Goal: Task Accomplishment & Management: Manage account settings

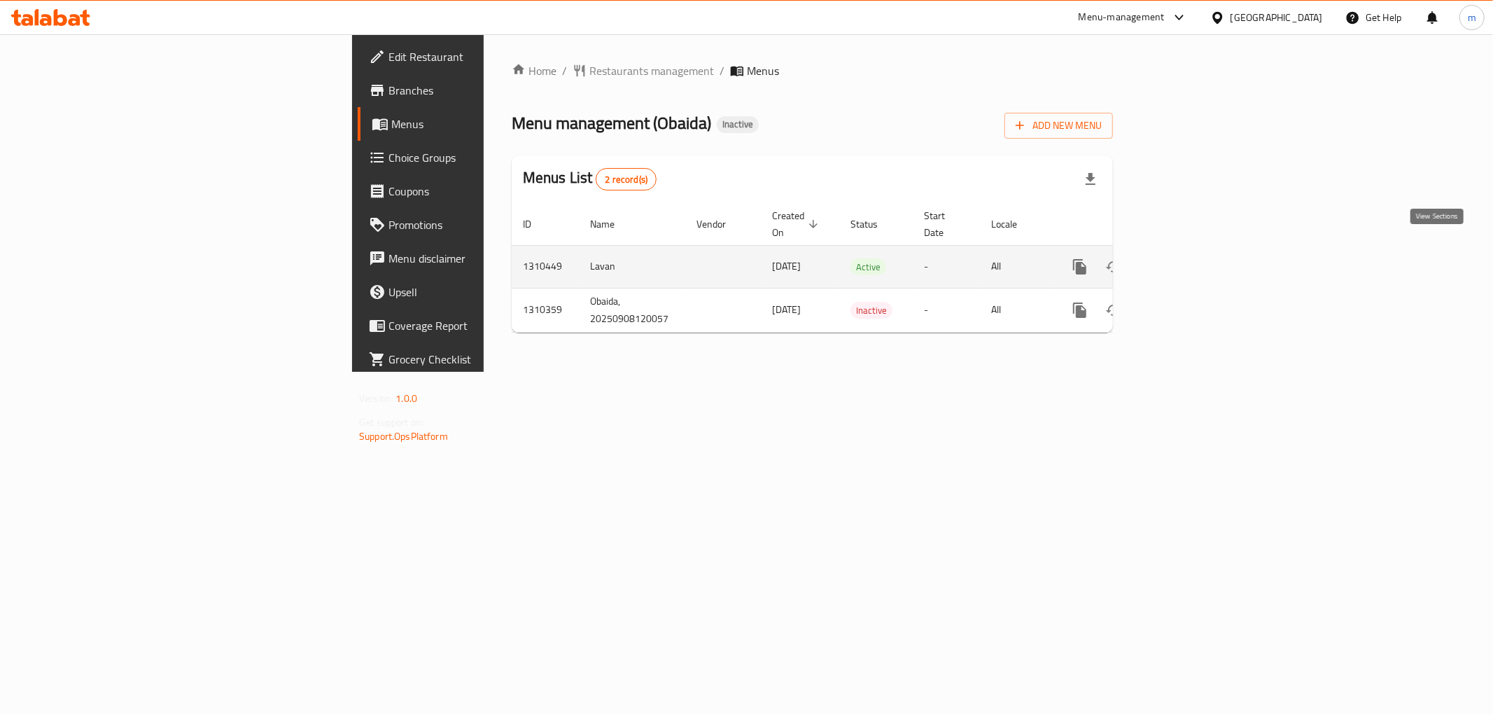
click at [1189, 258] on icon "enhanced table" at bounding box center [1180, 266] width 17 height 17
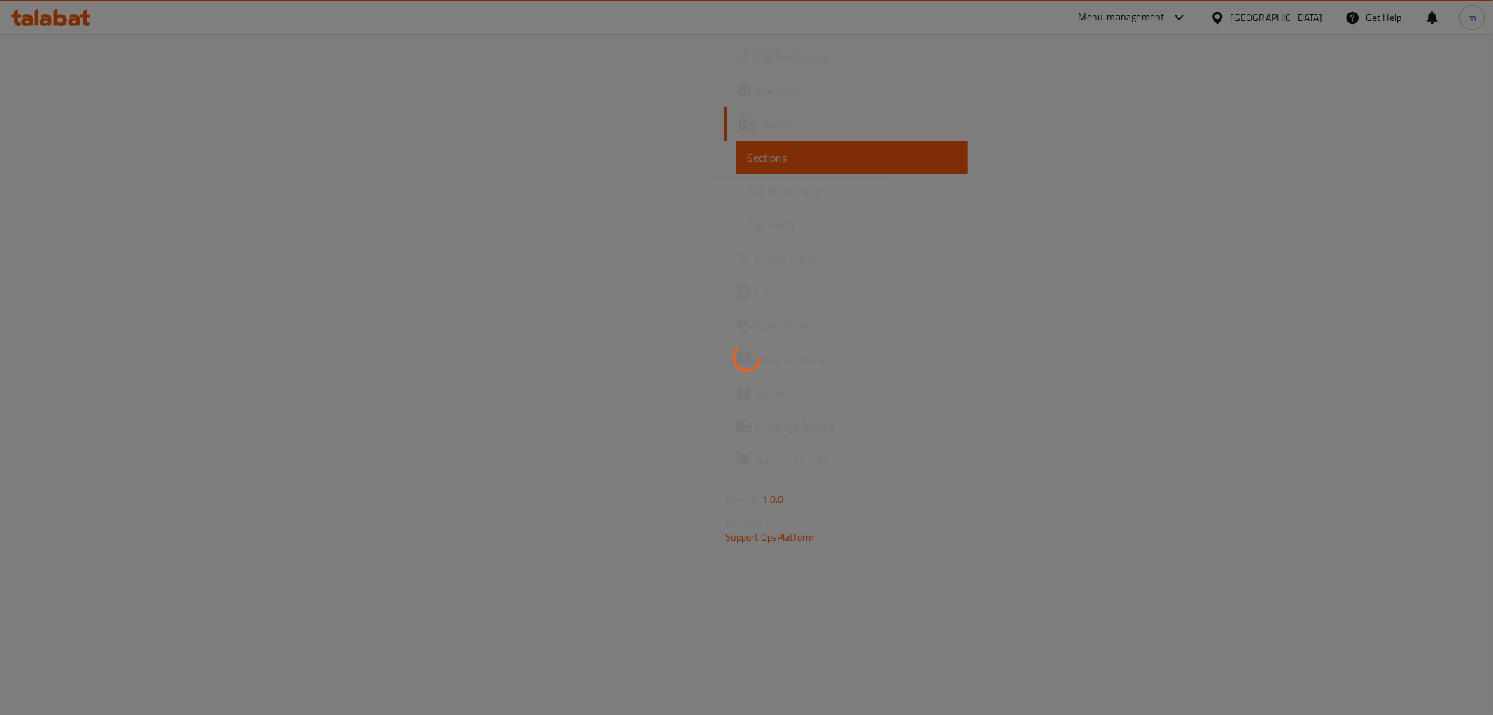
click at [113, 185] on div at bounding box center [746, 357] width 1493 height 715
click at [112, 185] on div at bounding box center [746, 357] width 1493 height 715
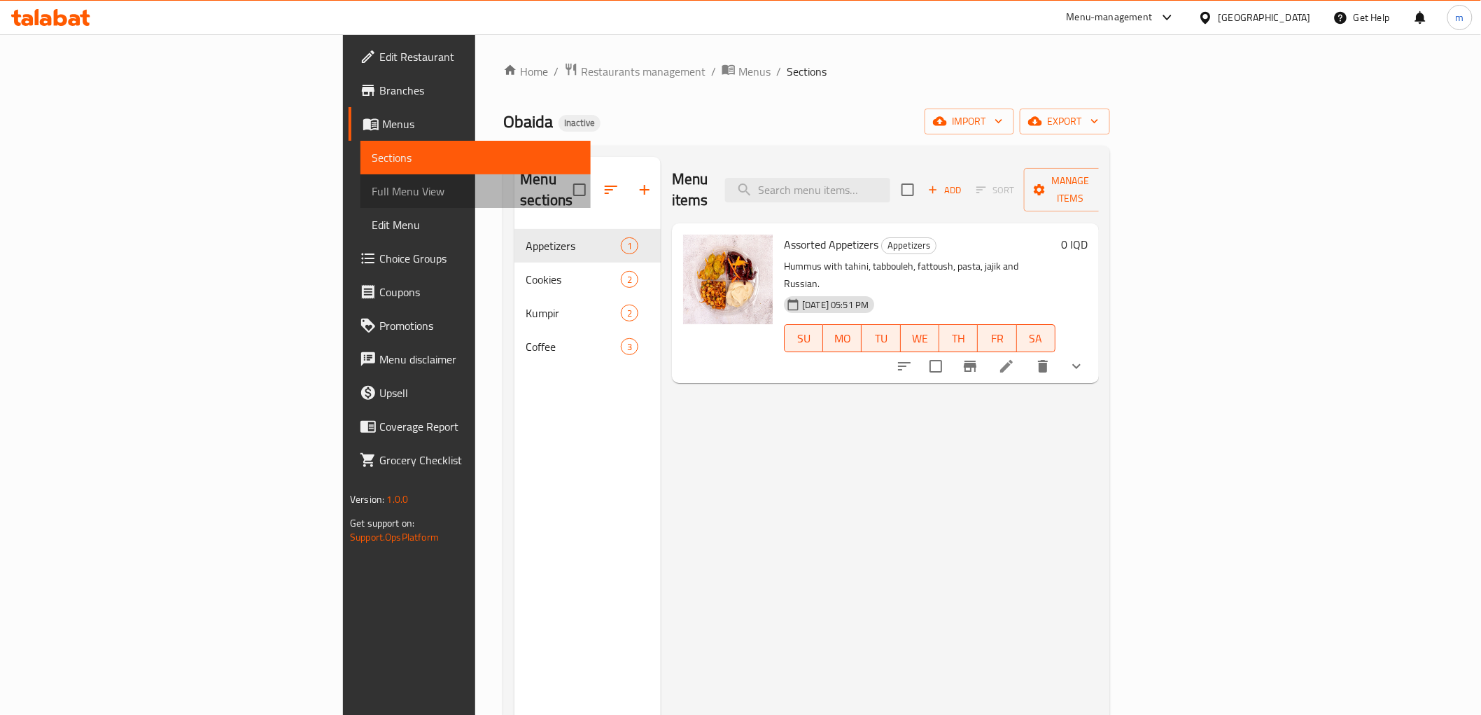
click at [372, 185] on span "Full Menu View" at bounding box center [475, 191] width 207 height 17
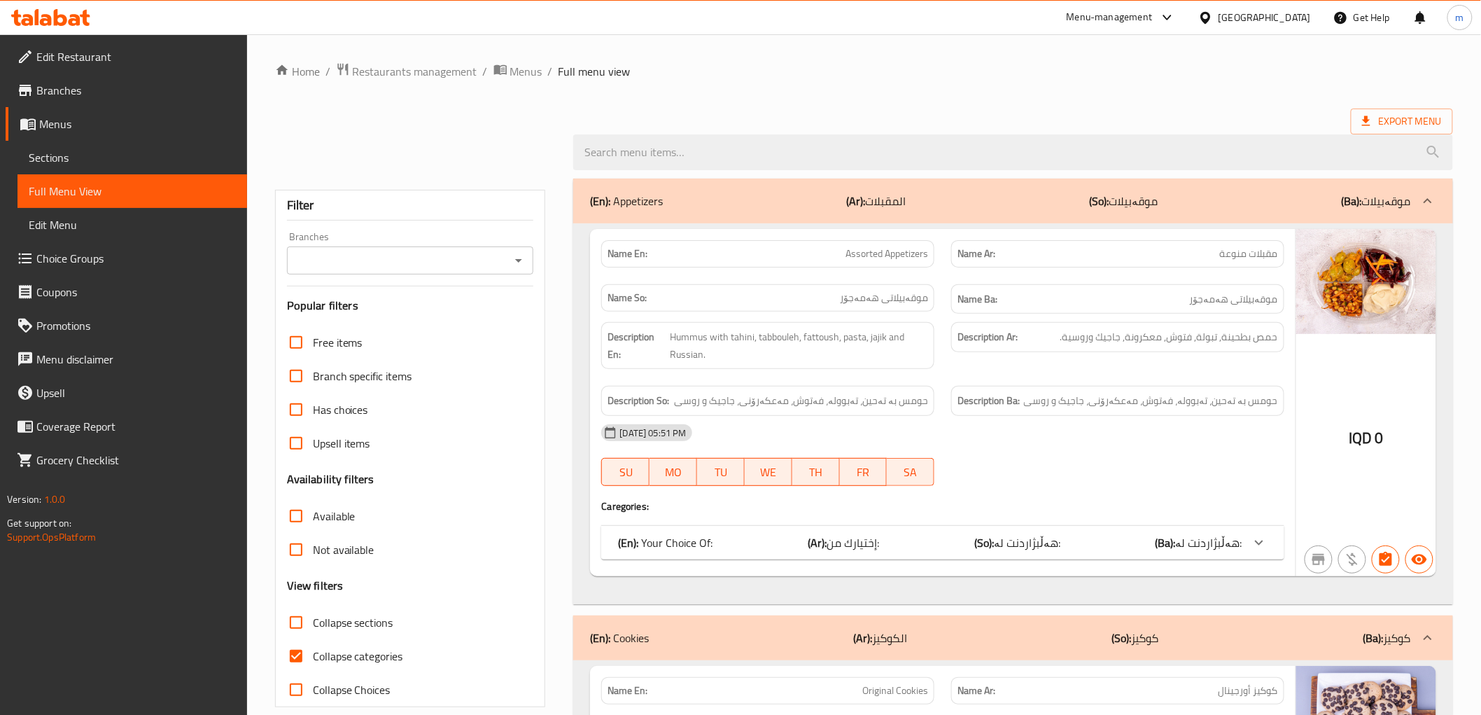
click at [112, 185] on span "Full Menu View" at bounding box center [132, 191] width 207 height 17
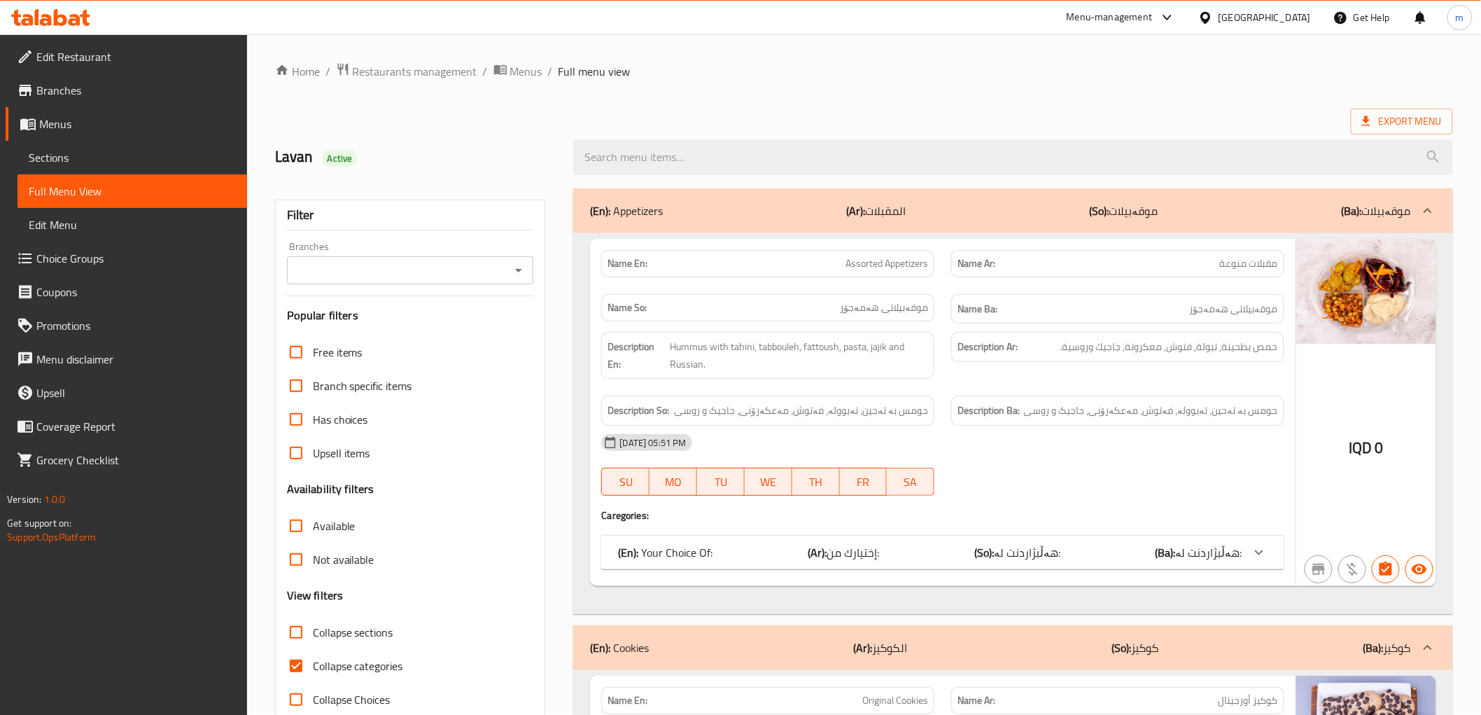
click at [519, 264] on div "Branches" at bounding box center [410, 270] width 247 height 28
drag, startPoint x: 522, startPoint y: 273, endPoint x: 514, endPoint y: 281, distance: 11.4
click at [523, 273] on icon "Open" at bounding box center [518, 270] width 17 height 17
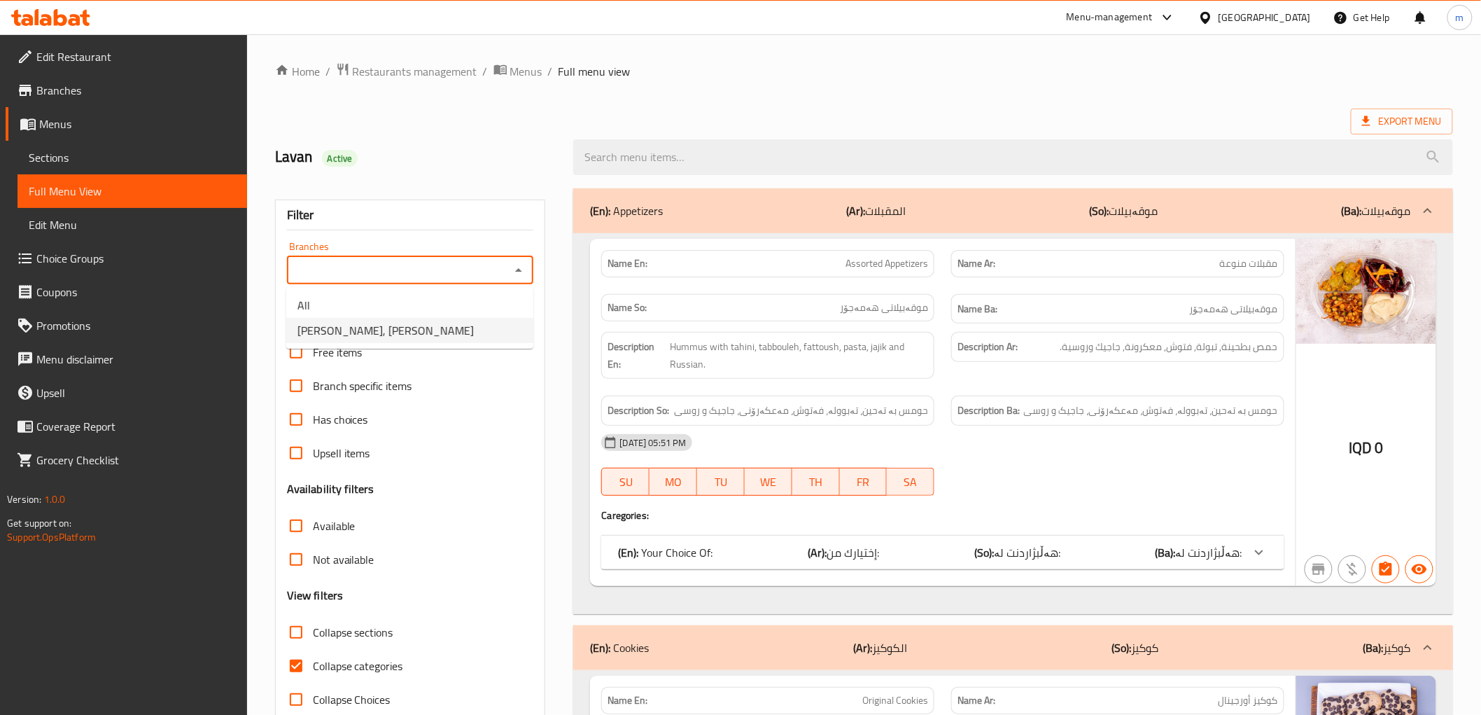
drag, startPoint x: 437, startPoint y: 339, endPoint x: 453, endPoint y: 375, distance: 38.9
click at [437, 340] on li "Obaida, Al Ghazaliya" at bounding box center [409, 330] width 247 height 25
type input "Obaida, Al Ghazaliya"
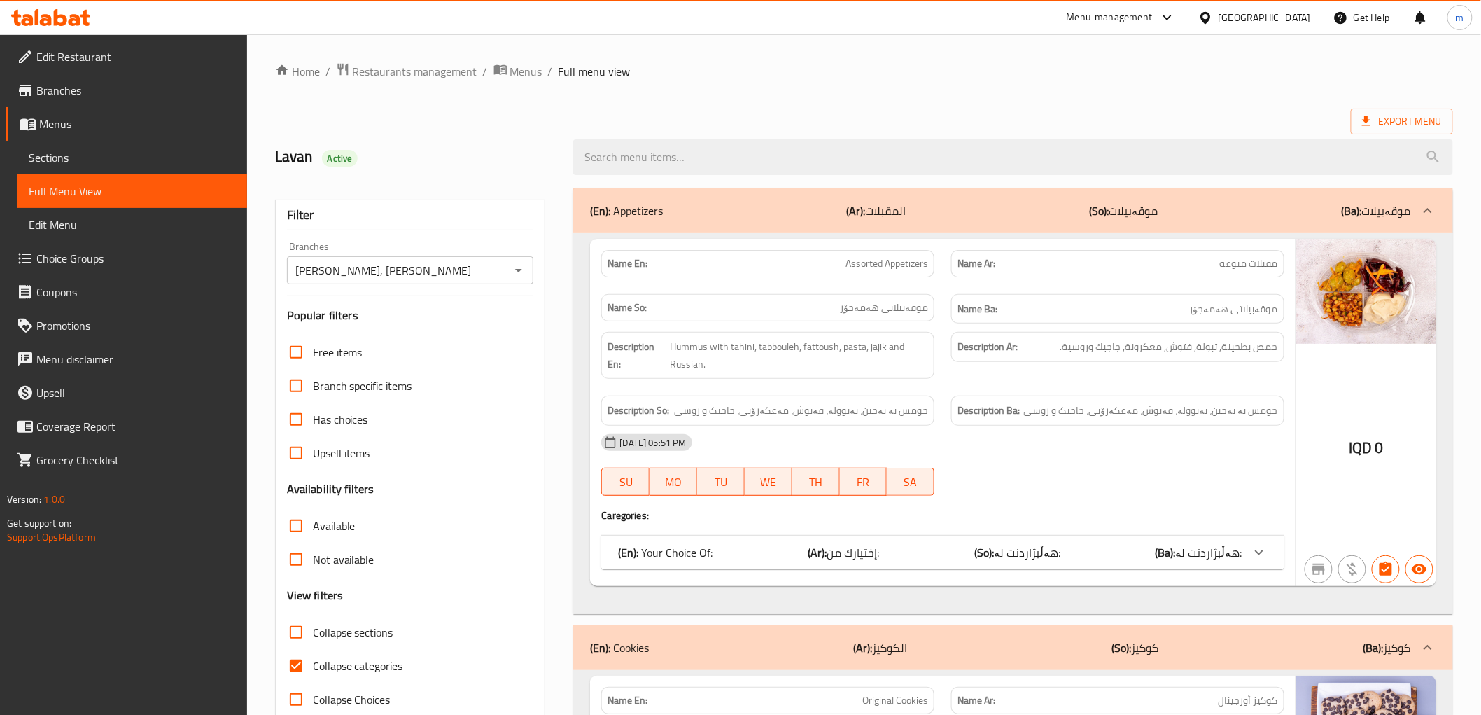
click at [1216, 548] on span "هەڵبژاردنت لە:" at bounding box center [1209, 552] width 66 height 21
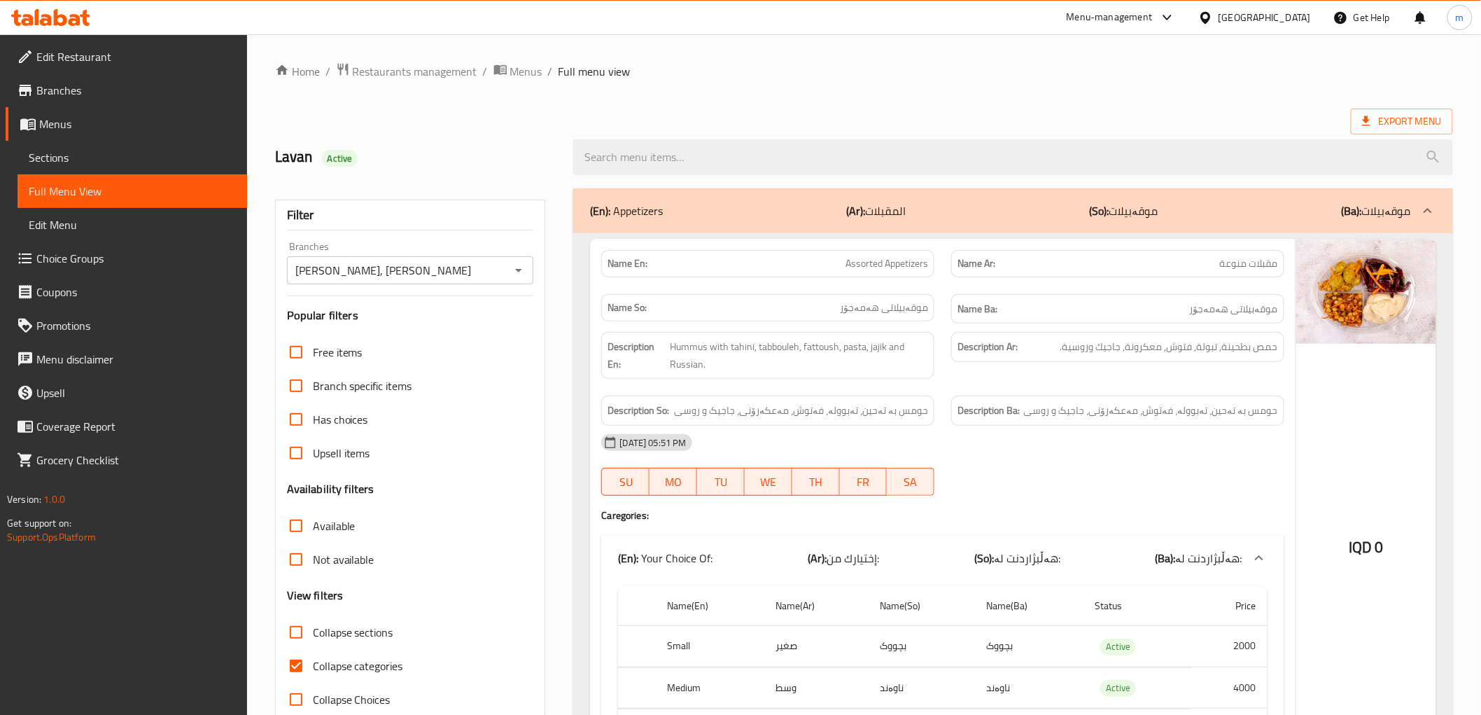
drag, startPoint x: 801, startPoint y: 218, endPoint x: 798, endPoint y: 228, distance: 11.1
click at [801, 218] on div "(En): Appetizers (Ar): المقبلات (So): موقەبیلات (Ba): موقەبیلات" at bounding box center [1000, 210] width 820 height 17
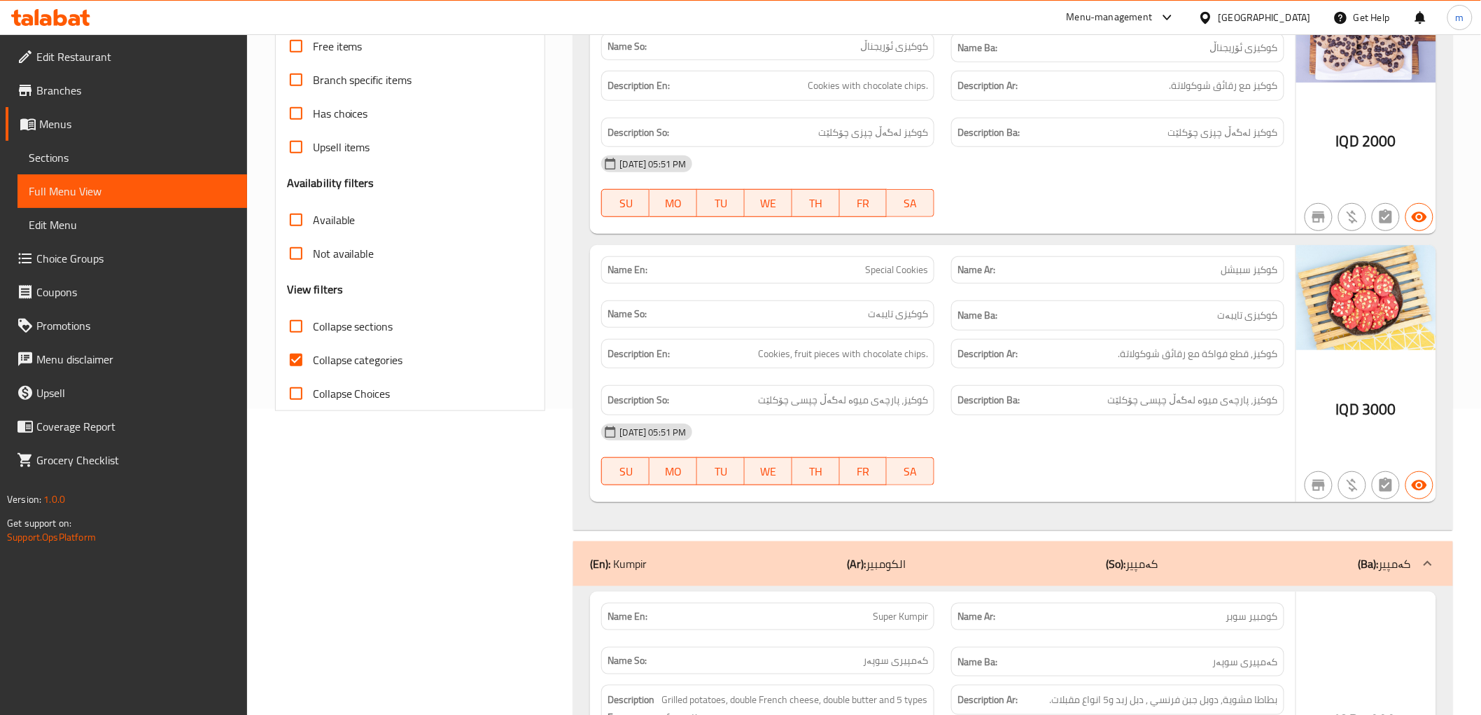
scroll to position [388, 0]
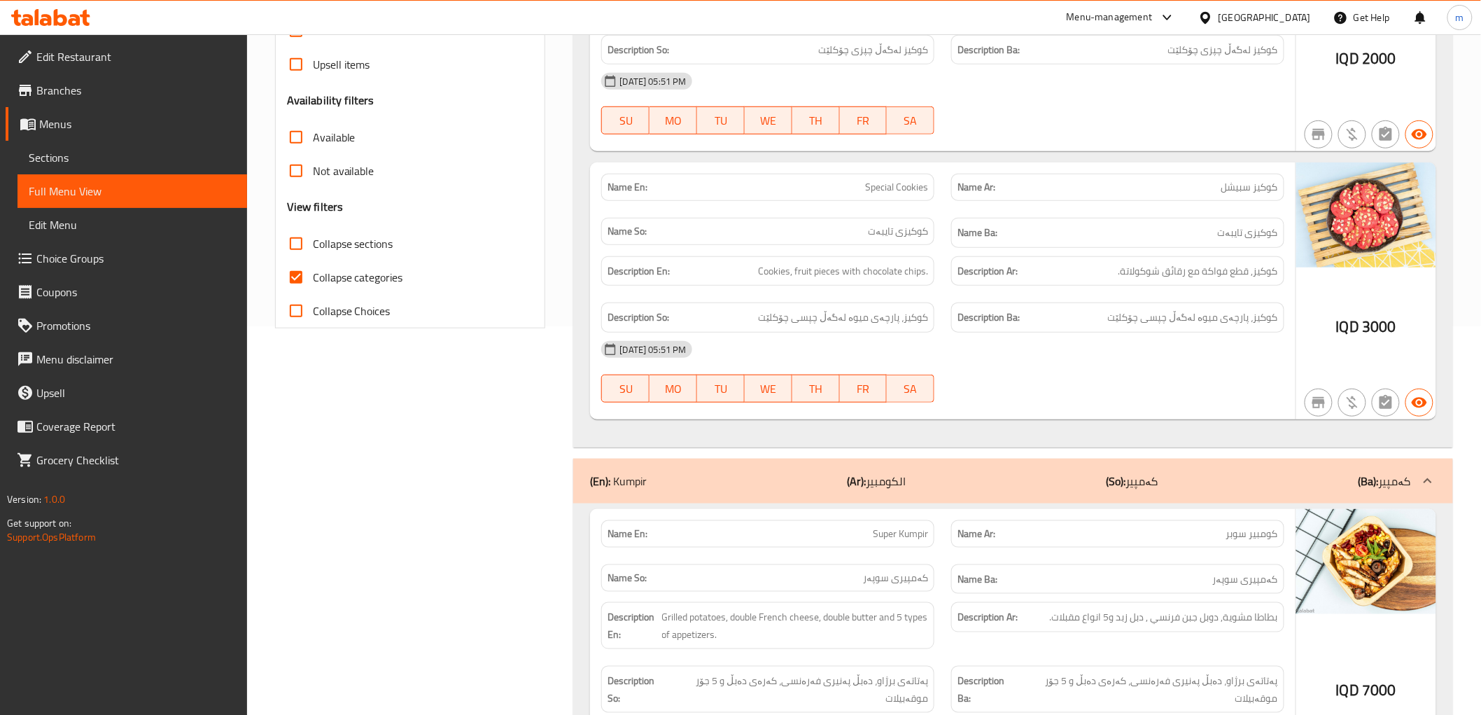
click at [333, 275] on span "Collapse categories" at bounding box center [358, 277] width 90 height 17
click at [351, 243] on span "Collapse sections" at bounding box center [353, 243] width 80 height 17
click at [313, 243] on input "Collapse sections" at bounding box center [296, 244] width 34 height 34
checkbox input "true"
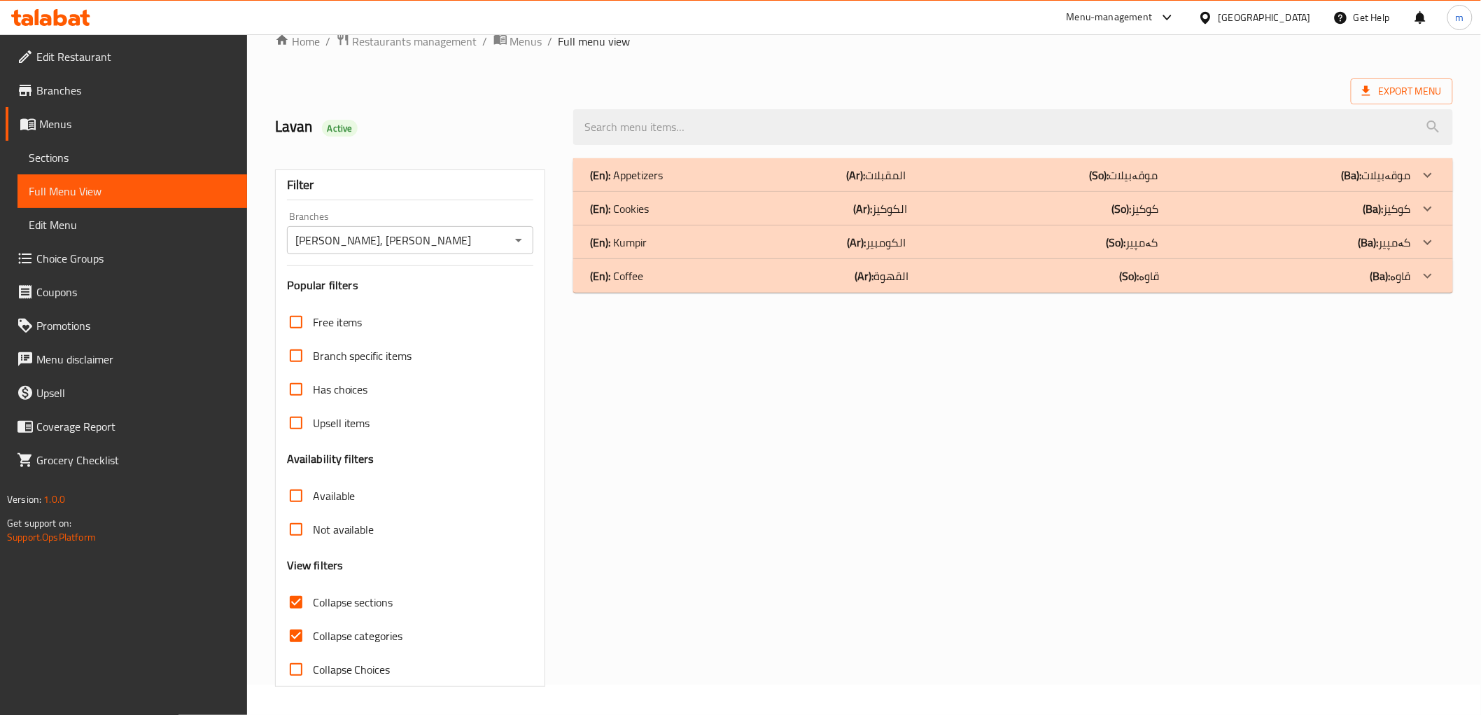
scroll to position [30, 0]
drag, startPoint x: 876, startPoint y: 275, endPoint x: 887, endPoint y: 320, distance: 46.2
click at [876, 275] on p "(Ar): القهوة" at bounding box center [882, 275] width 54 height 17
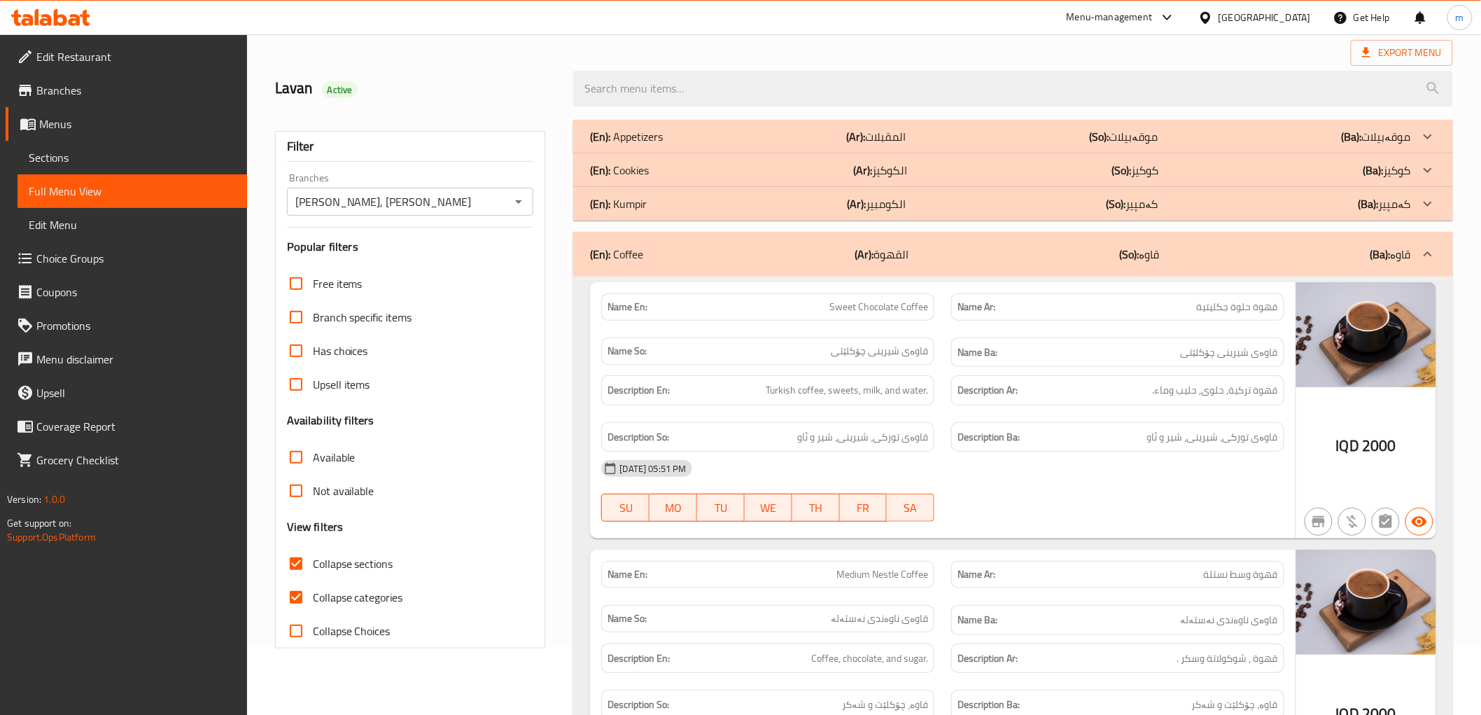
scroll to position [0, 0]
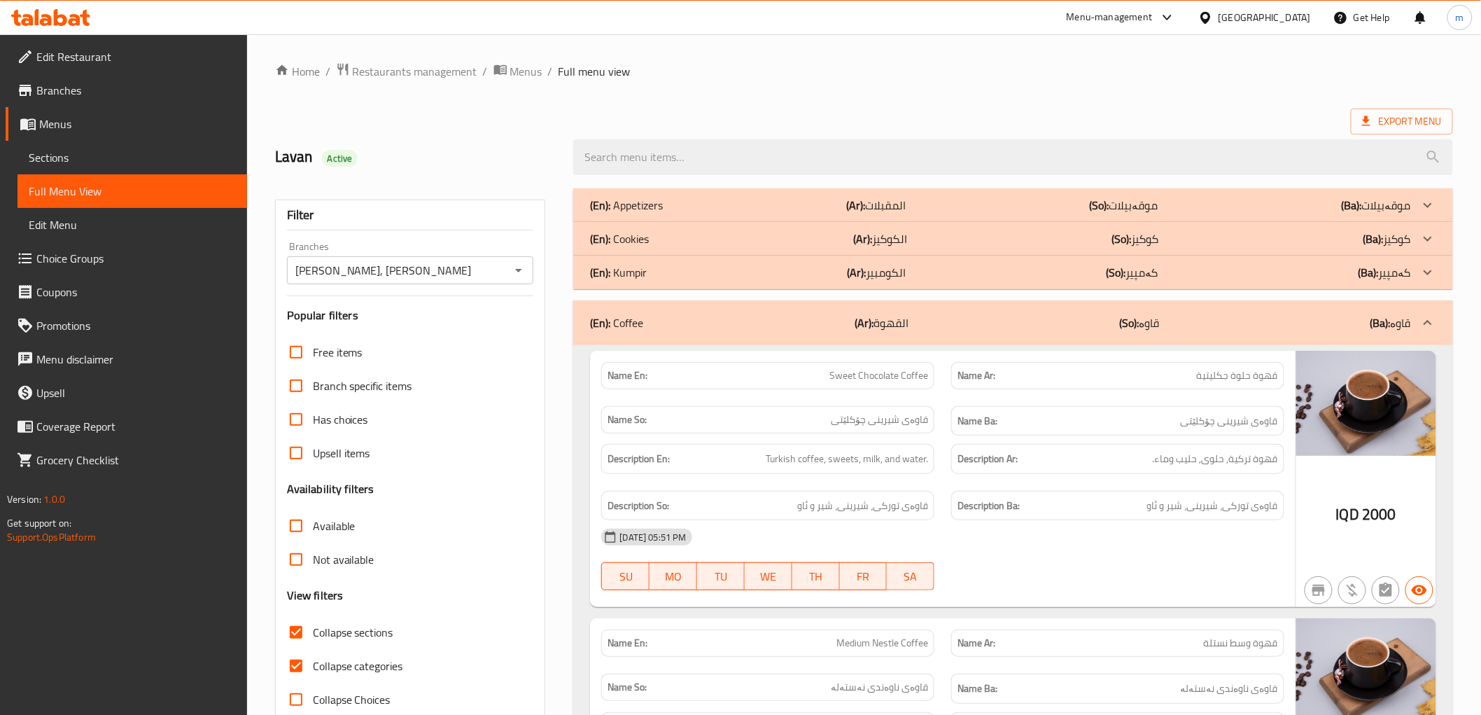
click at [841, 237] on div "(En): Cookies (Ar): الكوكيز (So): کوکیز (Ba): کوکیز" at bounding box center [1000, 238] width 820 height 17
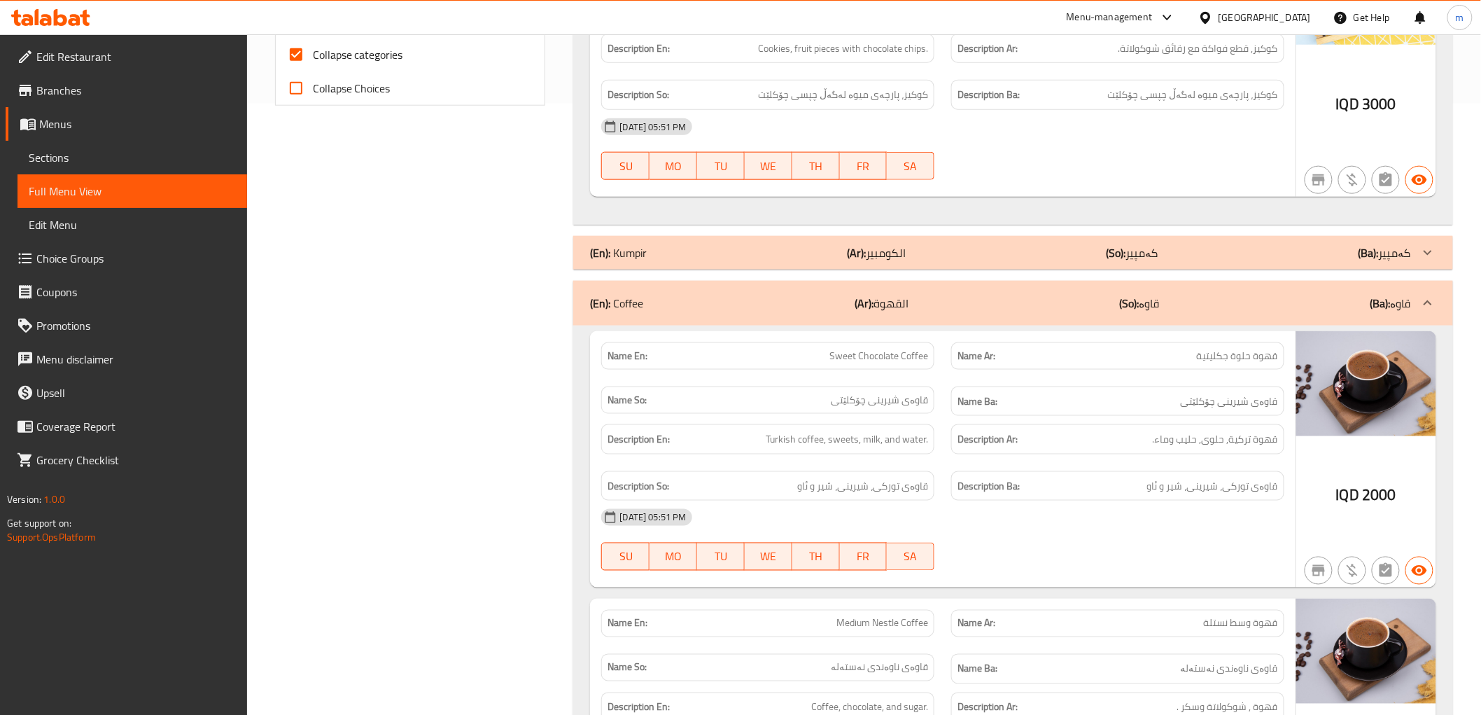
scroll to position [647, 0]
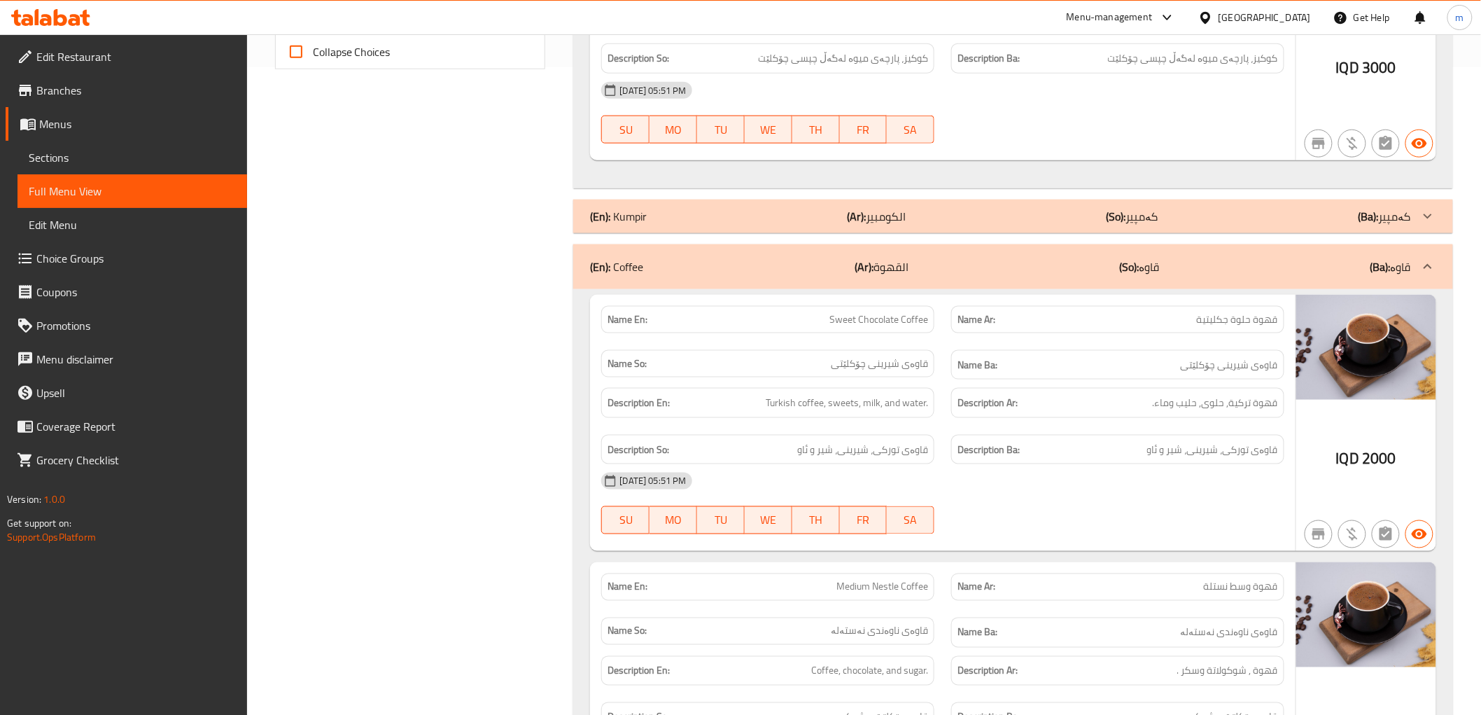
click at [898, 220] on p "(Ar): الكومبير" at bounding box center [877, 216] width 59 height 17
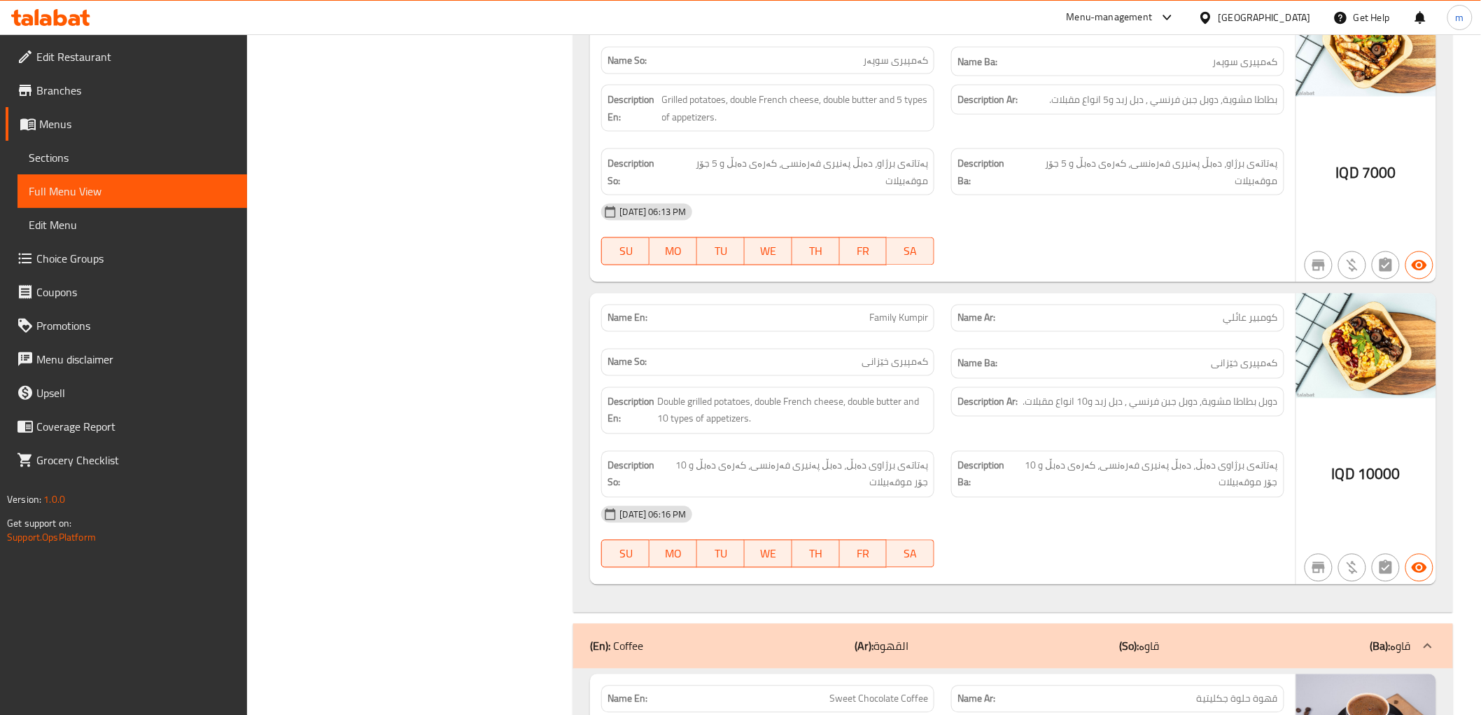
scroll to position [907, 0]
click at [1039, 392] on span "دوبل بطاطا مشوية, دوبل جبن فرنسي , دبل زبد و10 انواع مقبلات." at bounding box center [1150, 400] width 255 height 17
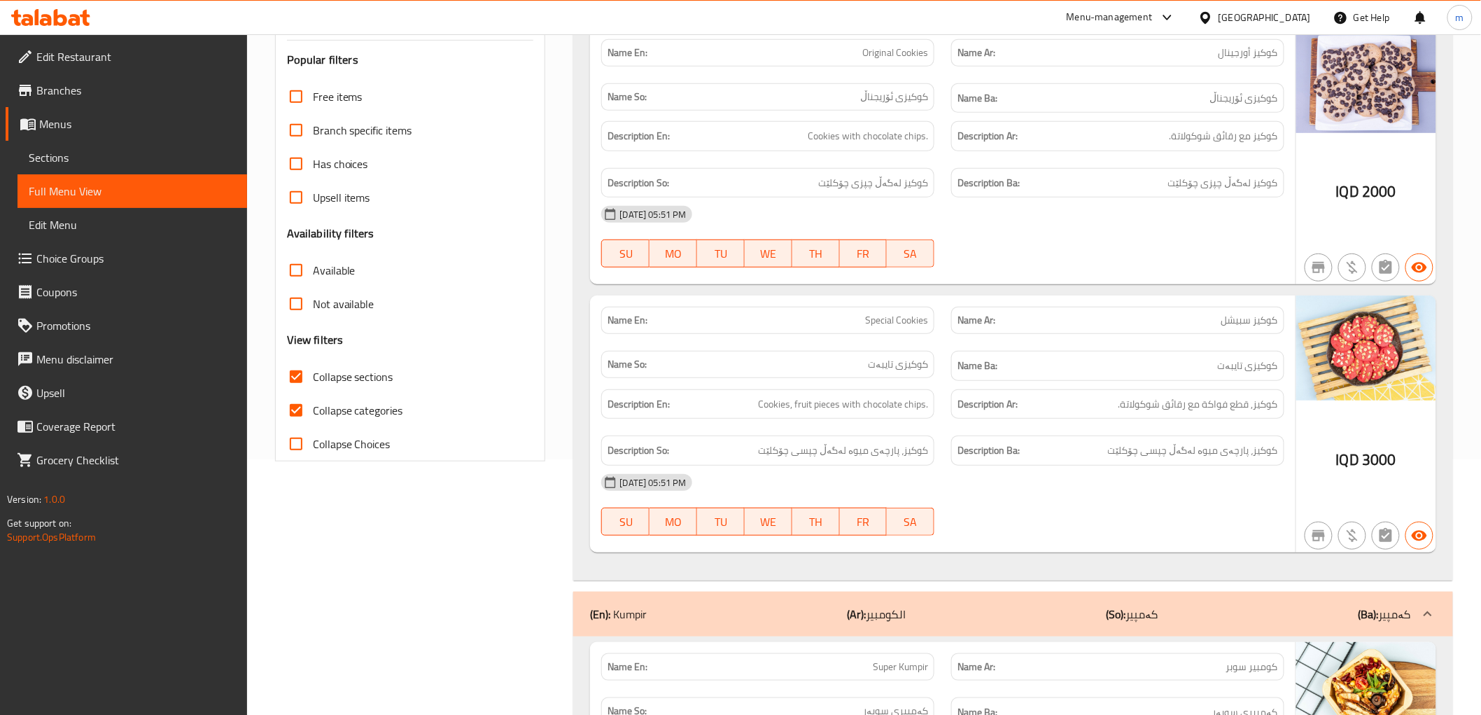
scroll to position [129, 0]
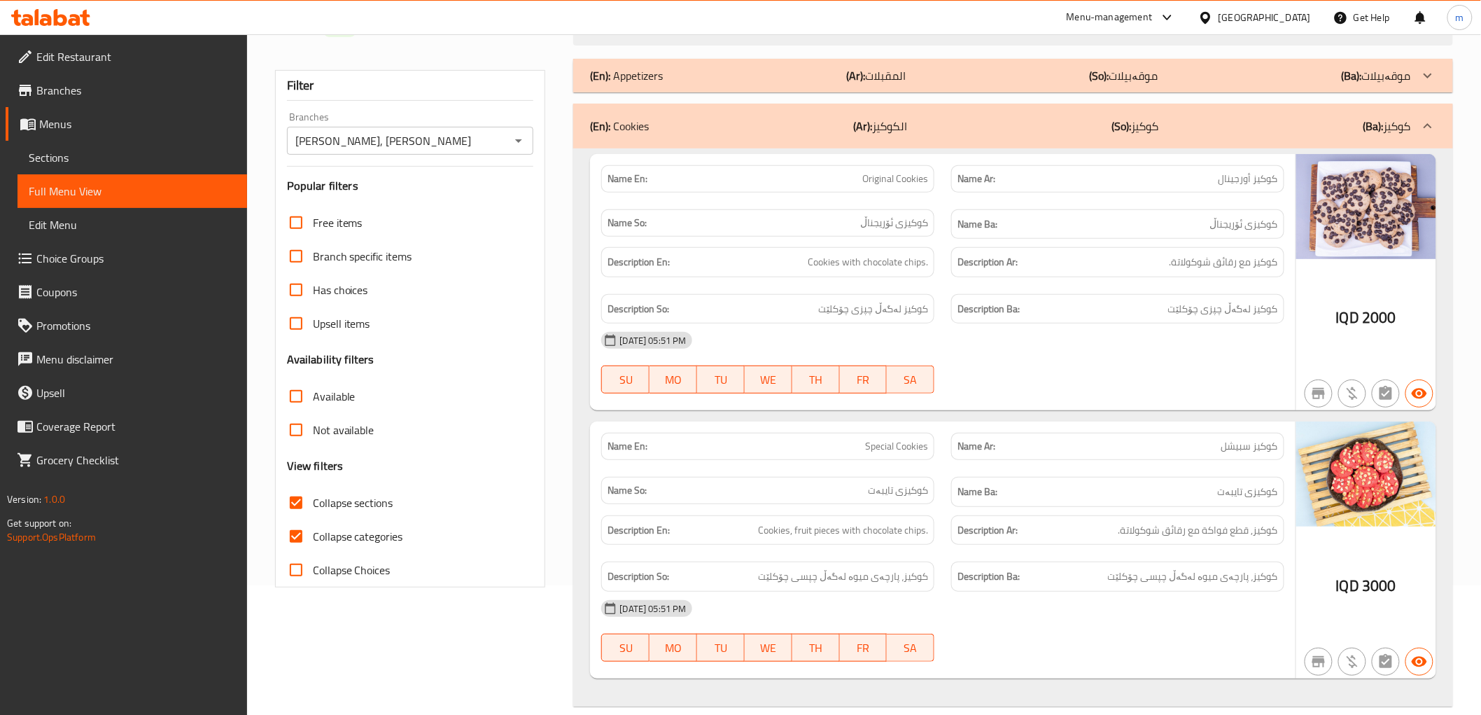
click at [357, 532] on span "Collapse categories" at bounding box center [358, 536] width 90 height 17
click at [313, 532] on input "Collapse categories" at bounding box center [296, 536] width 34 height 34
checkbox input "false"
click at [367, 488] on label "Collapse sections" at bounding box center [336, 503] width 114 height 34
click at [313, 488] on input "Collapse sections" at bounding box center [296, 503] width 34 height 34
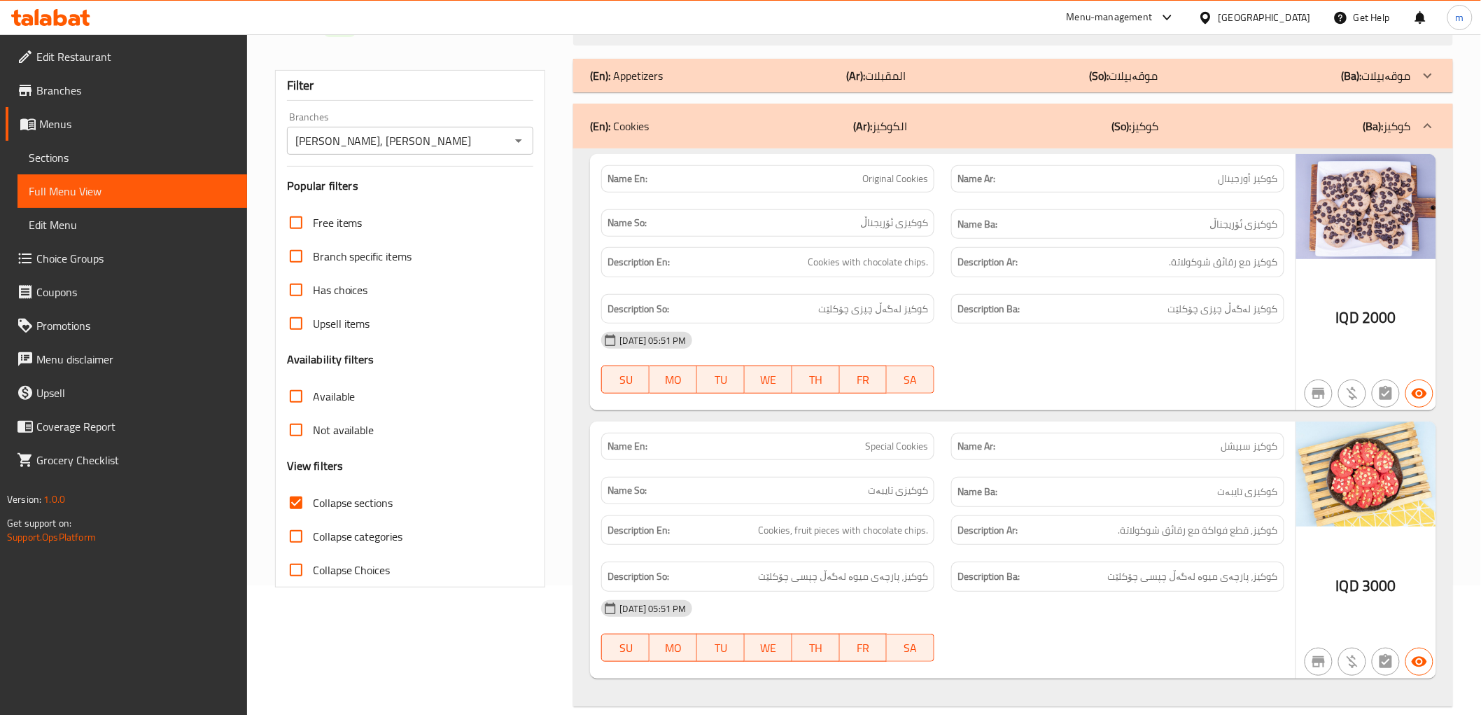
checkbox input "false"
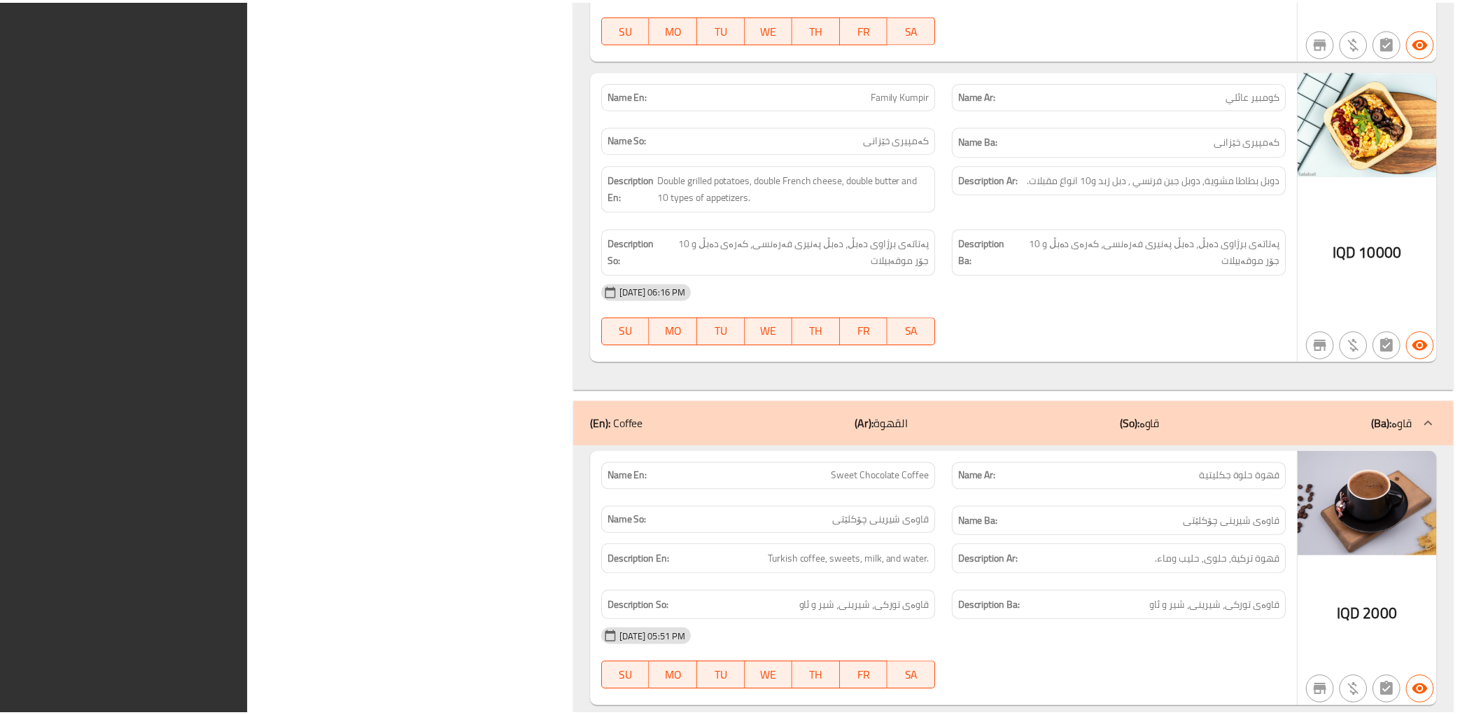
scroll to position [2289, 0]
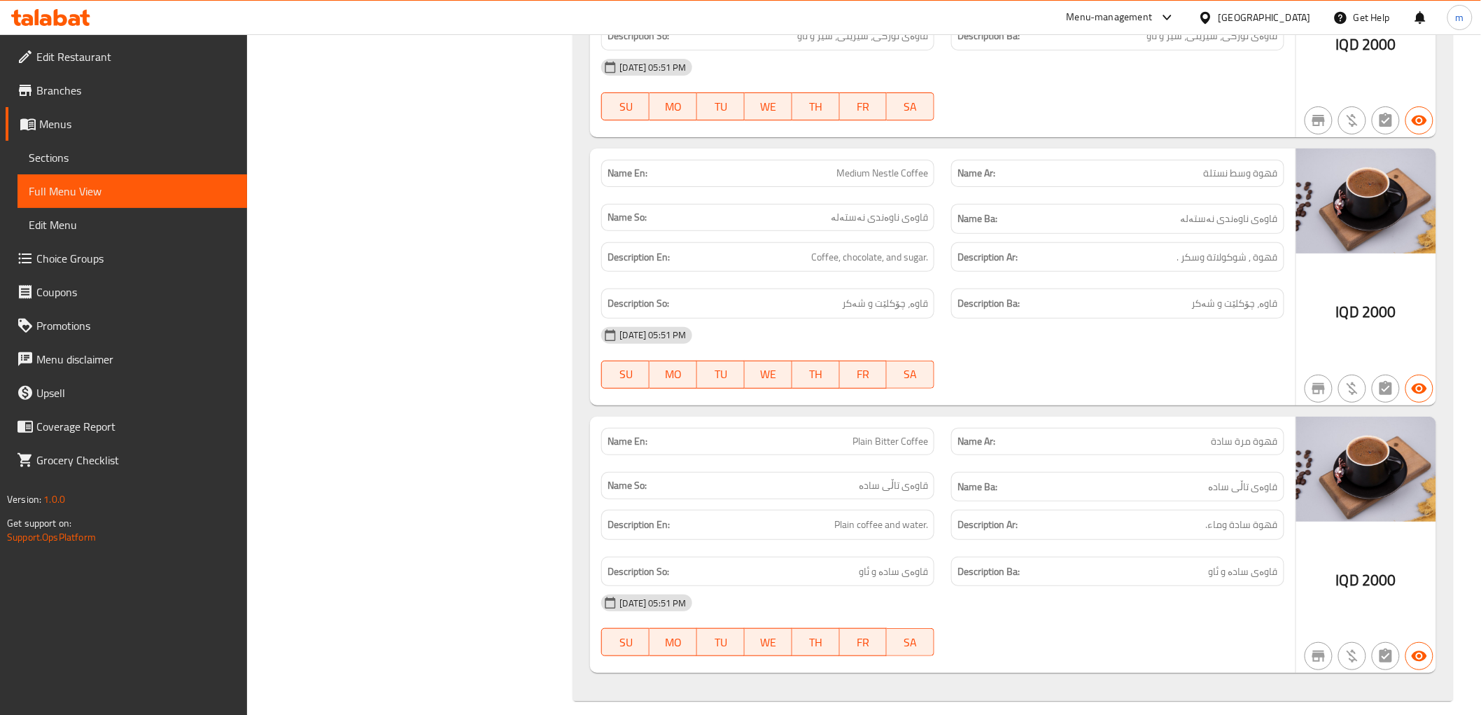
click at [134, 67] on link "Edit Restaurant" at bounding box center [126, 57] width 241 height 34
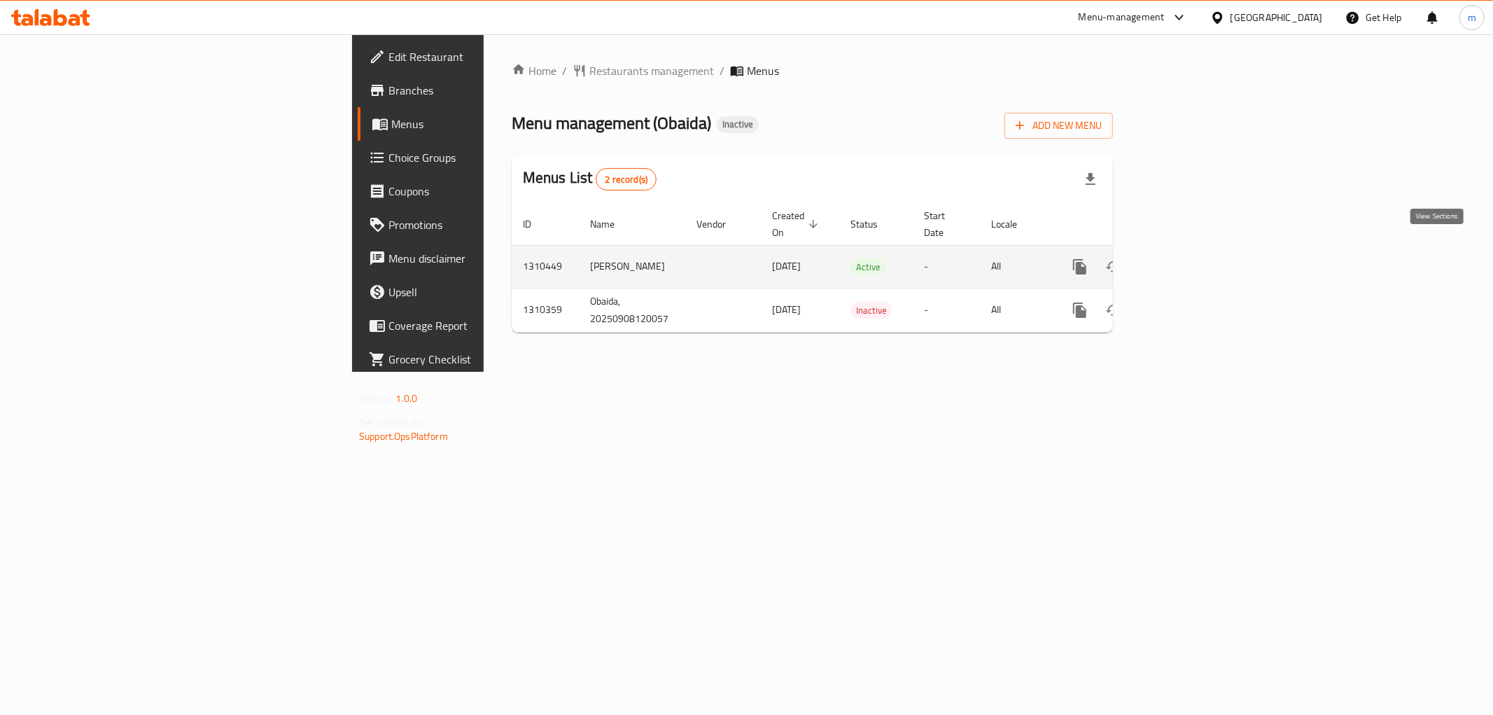
click at [1189, 258] on icon "enhanced table" at bounding box center [1180, 266] width 17 height 17
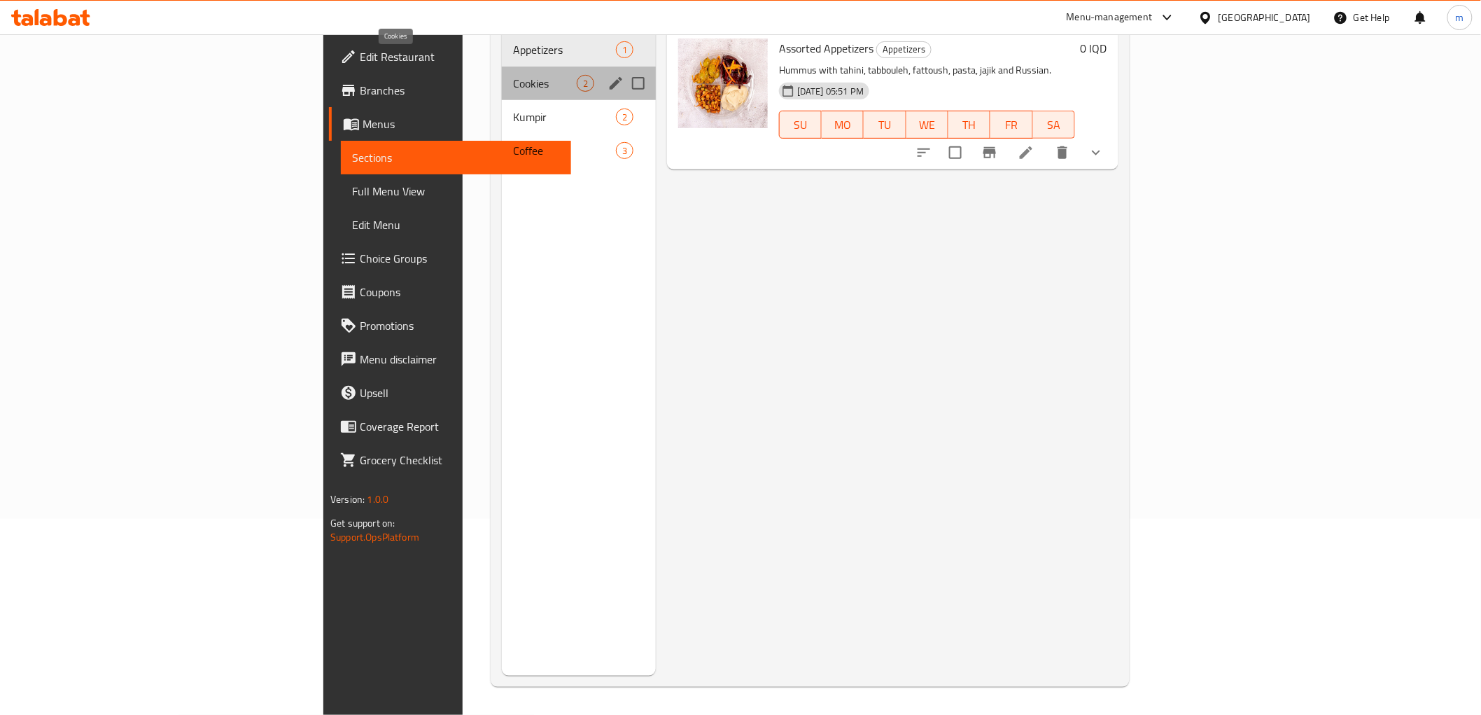
click at [513, 75] on span "Cookies" at bounding box center [545, 83] width 64 height 17
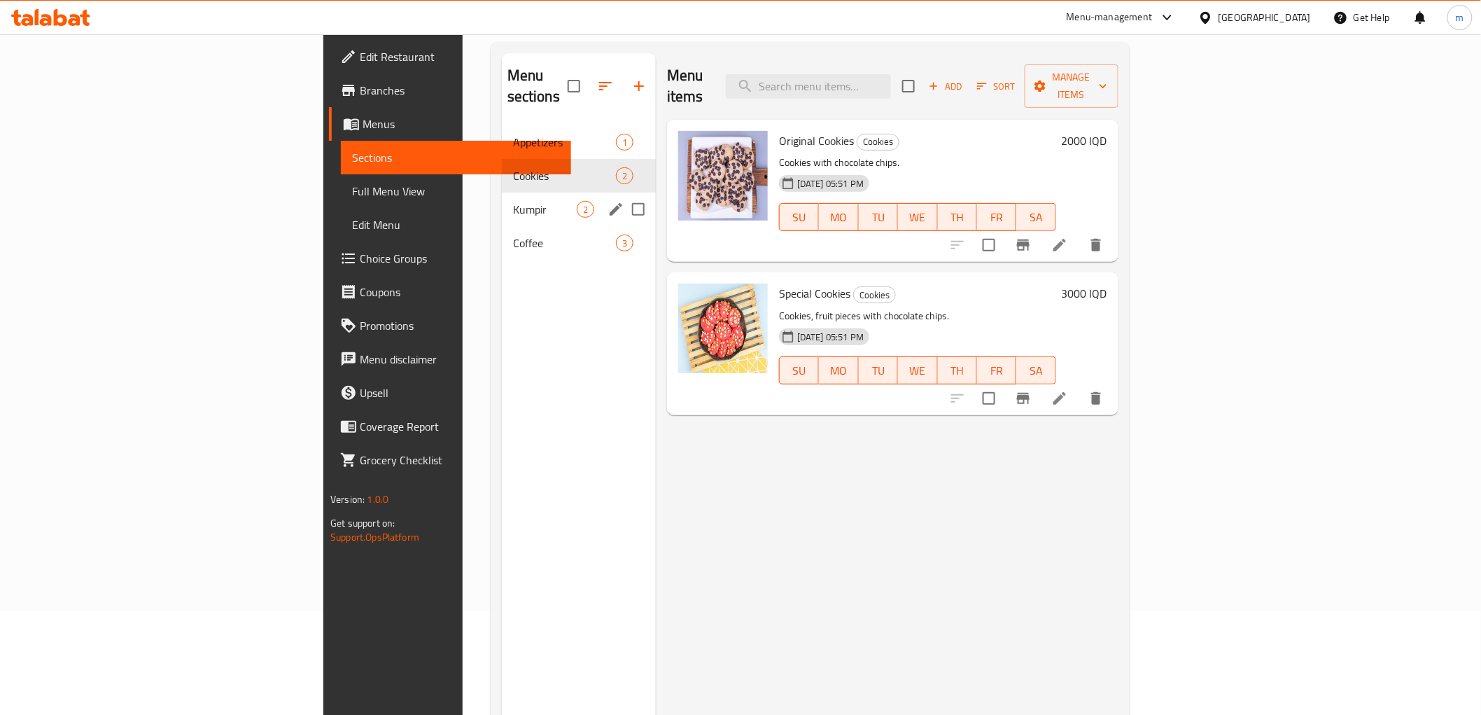
scroll to position [66, 0]
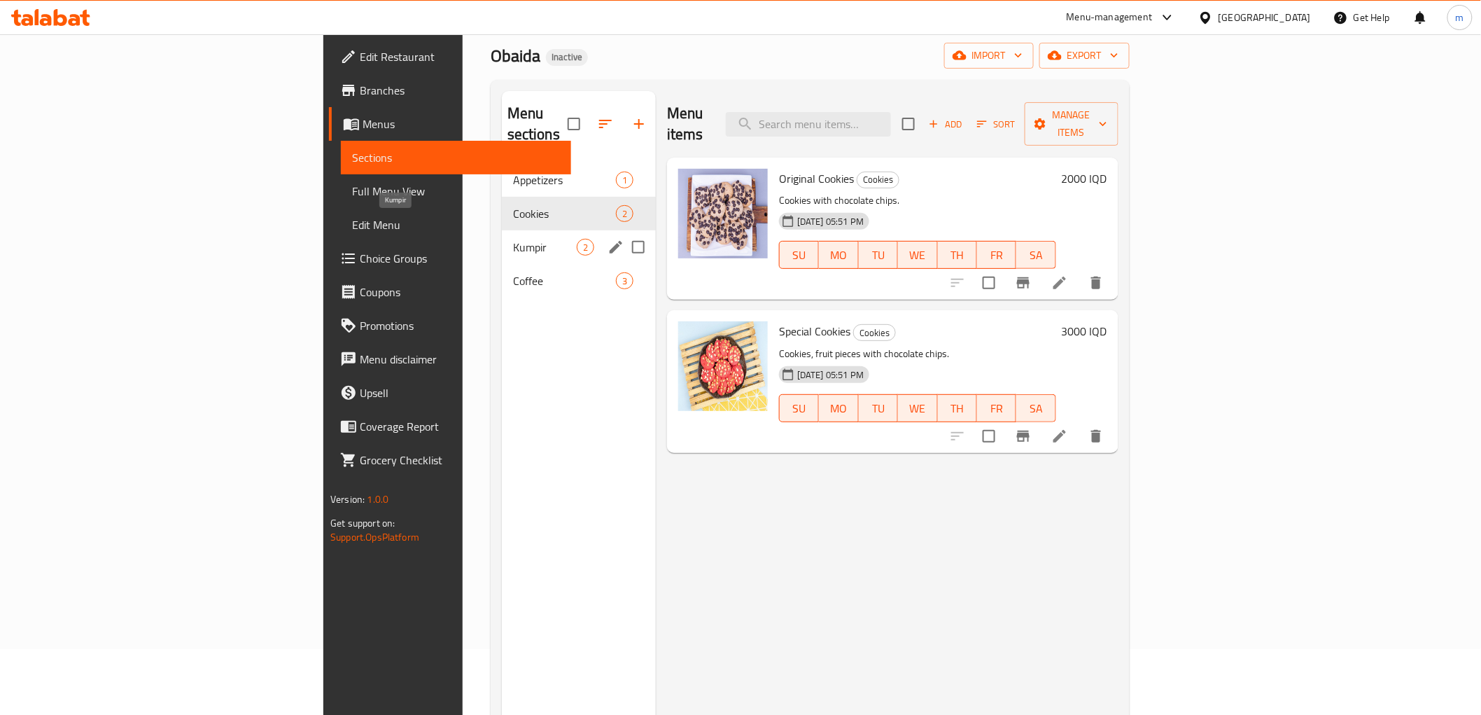
click at [513, 239] on span "Kumpir" at bounding box center [545, 247] width 64 height 17
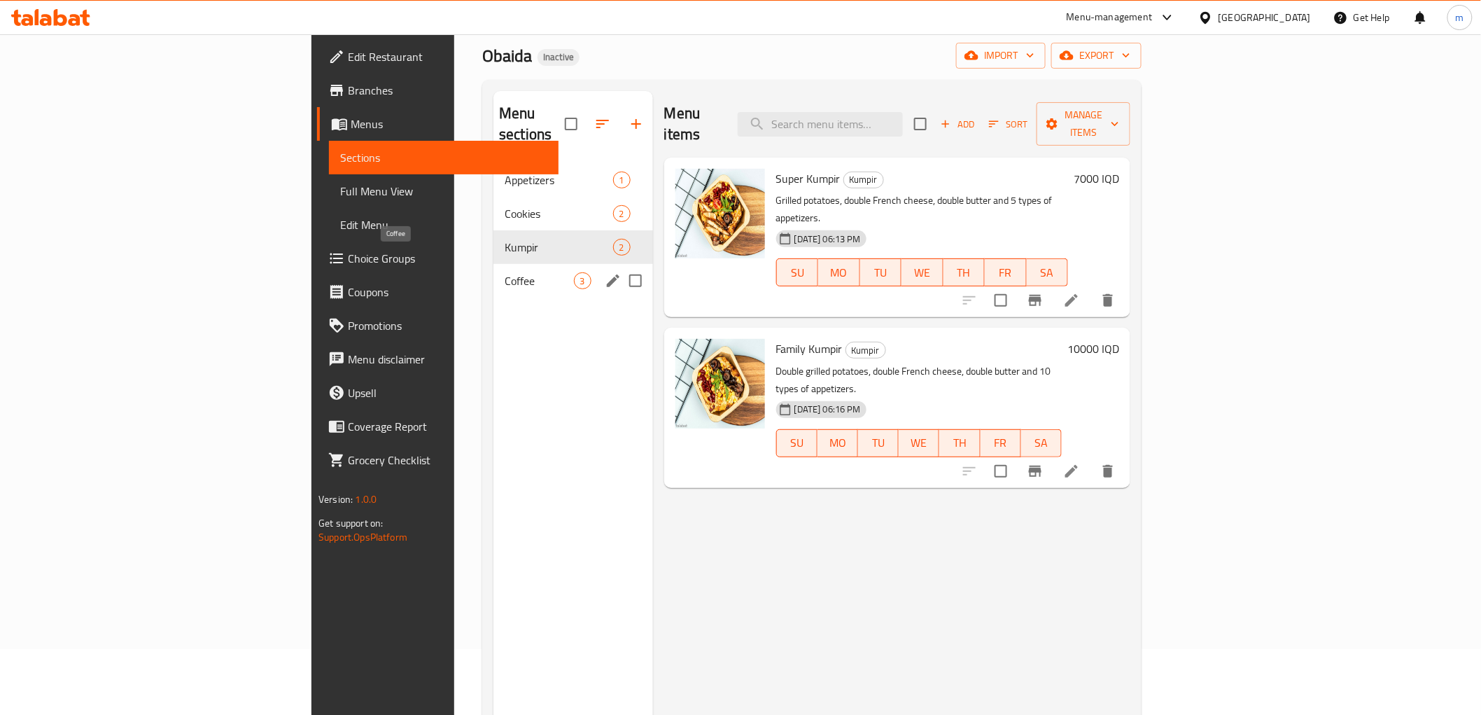
click at [505, 272] on span "Coffee" at bounding box center [539, 280] width 69 height 17
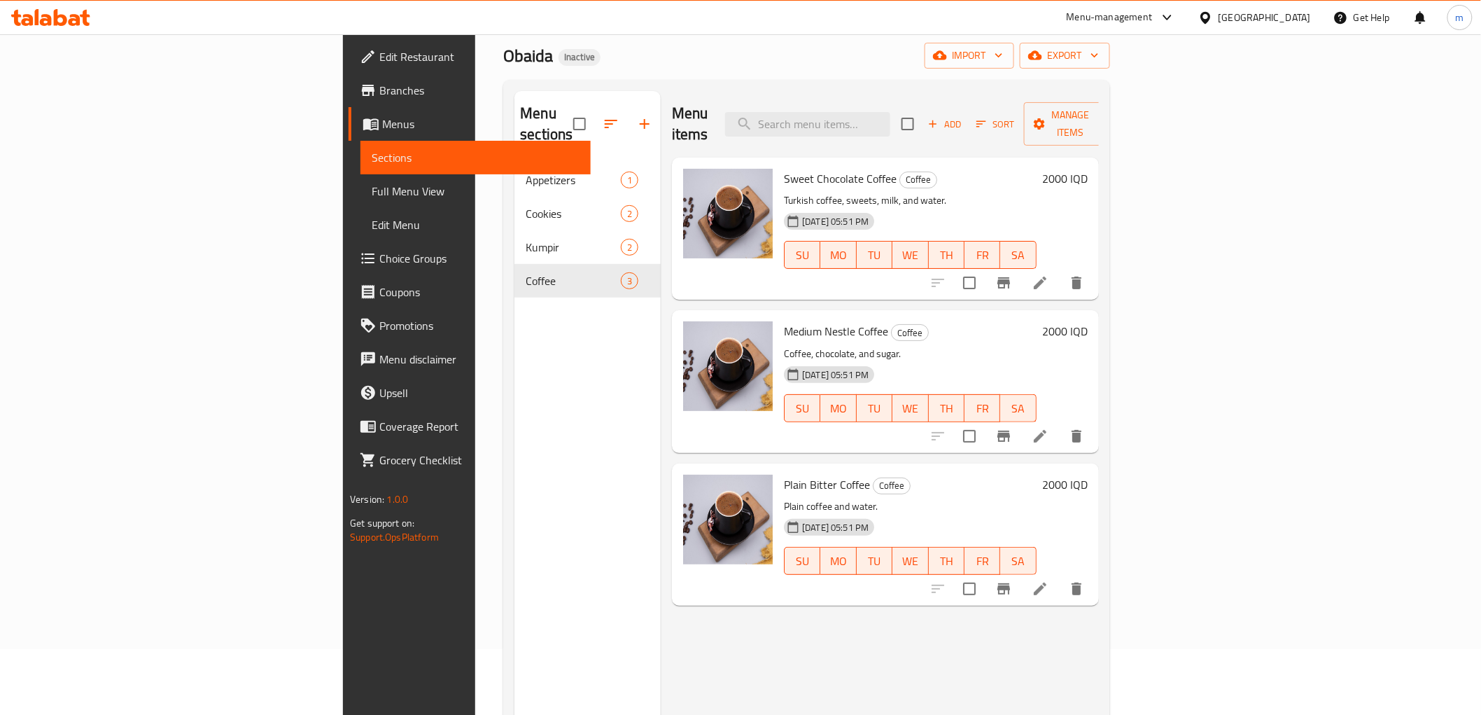
click at [43, 16] on icon at bounding box center [46, 20] width 12 height 12
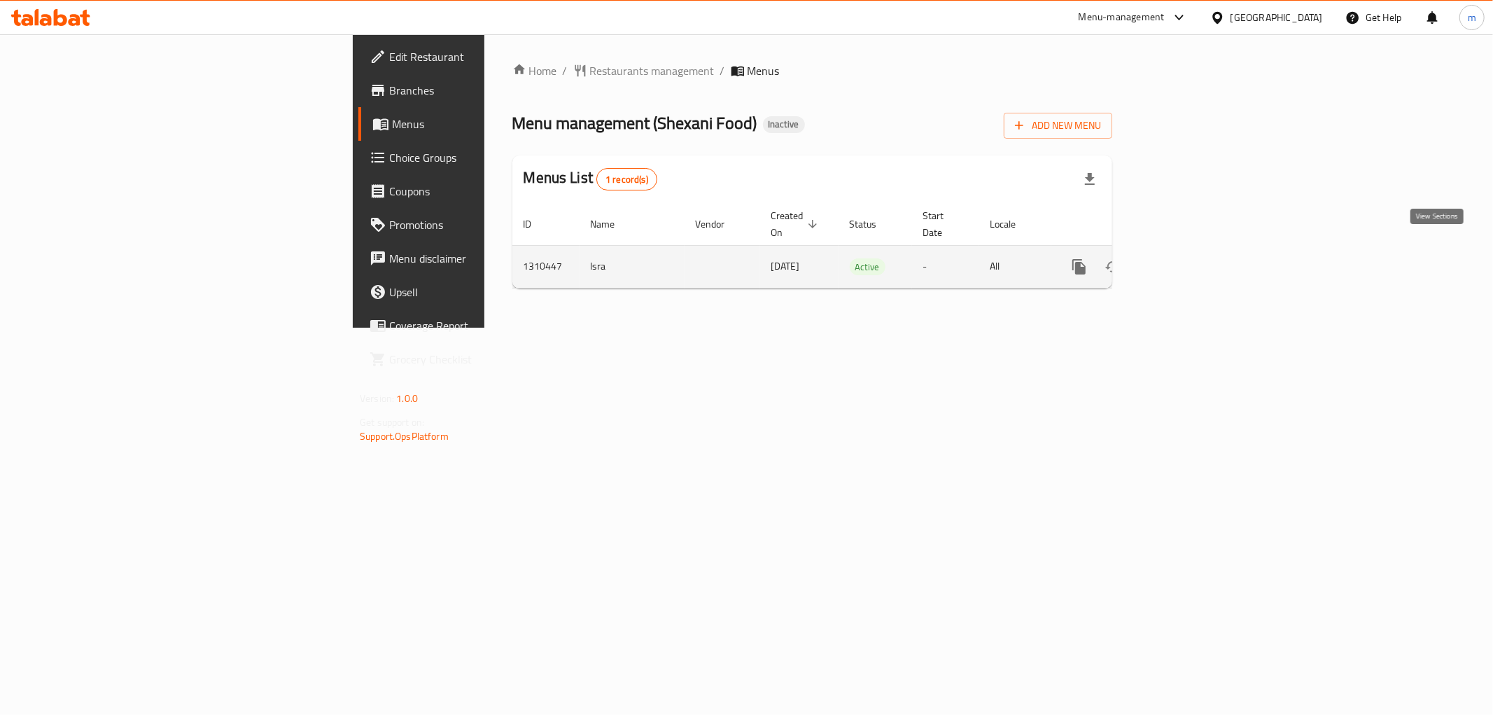
click at [1188, 258] on icon "enhanced table" at bounding box center [1180, 266] width 17 height 17
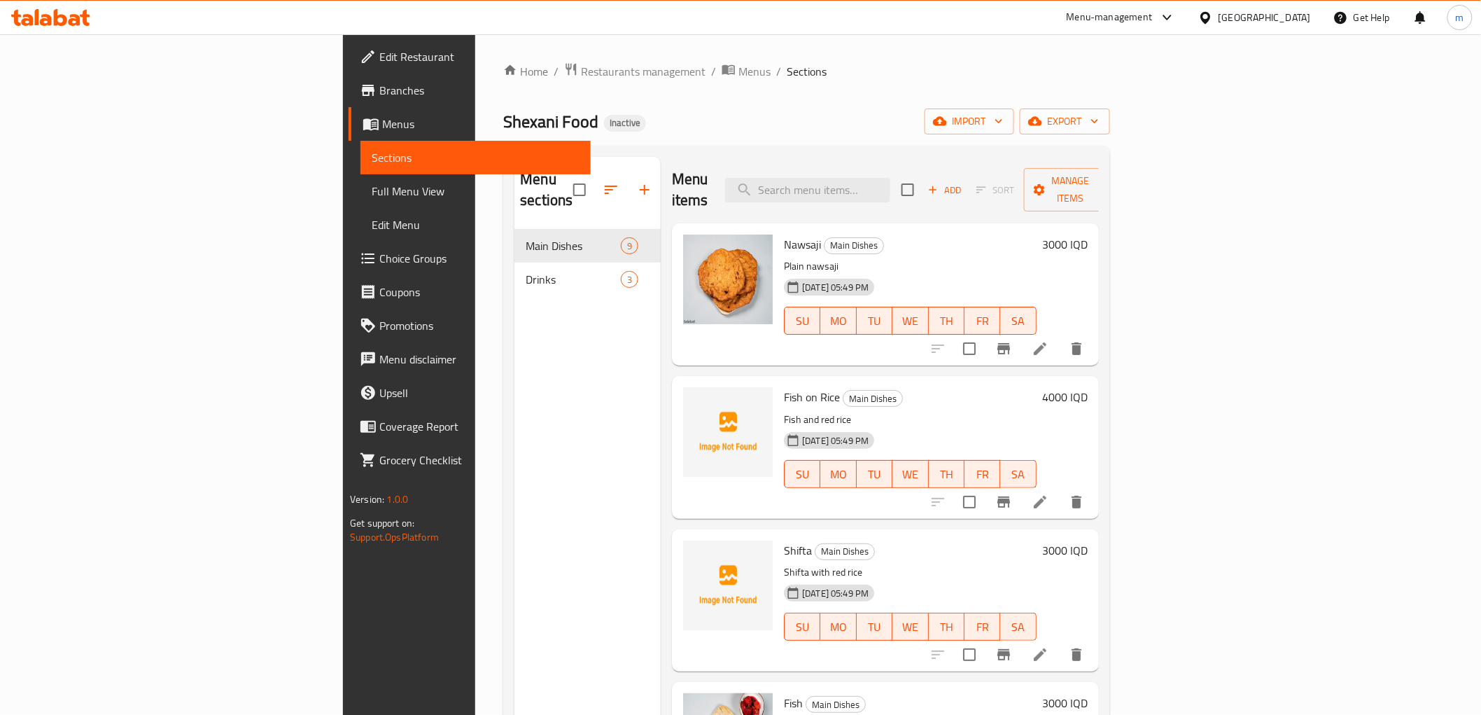
click at [808, 128] on div "Shexani Food Inactive import export" at bounding box center [806, 121] width 606 height 26
drag, startPoint x: 742, startPoint y: 135, endPoint x: 616, endPoint y: 211, distance: 146.9
click at [742, 135] on div "Home / Restaurants management / Menus / Sections Shexani Food Inactive import e…" at bounding box center [806, 472] width 606 height 820
click at [372, 199] on span "Full Menu View" at bounding box center [475, 191] width 207 height 17
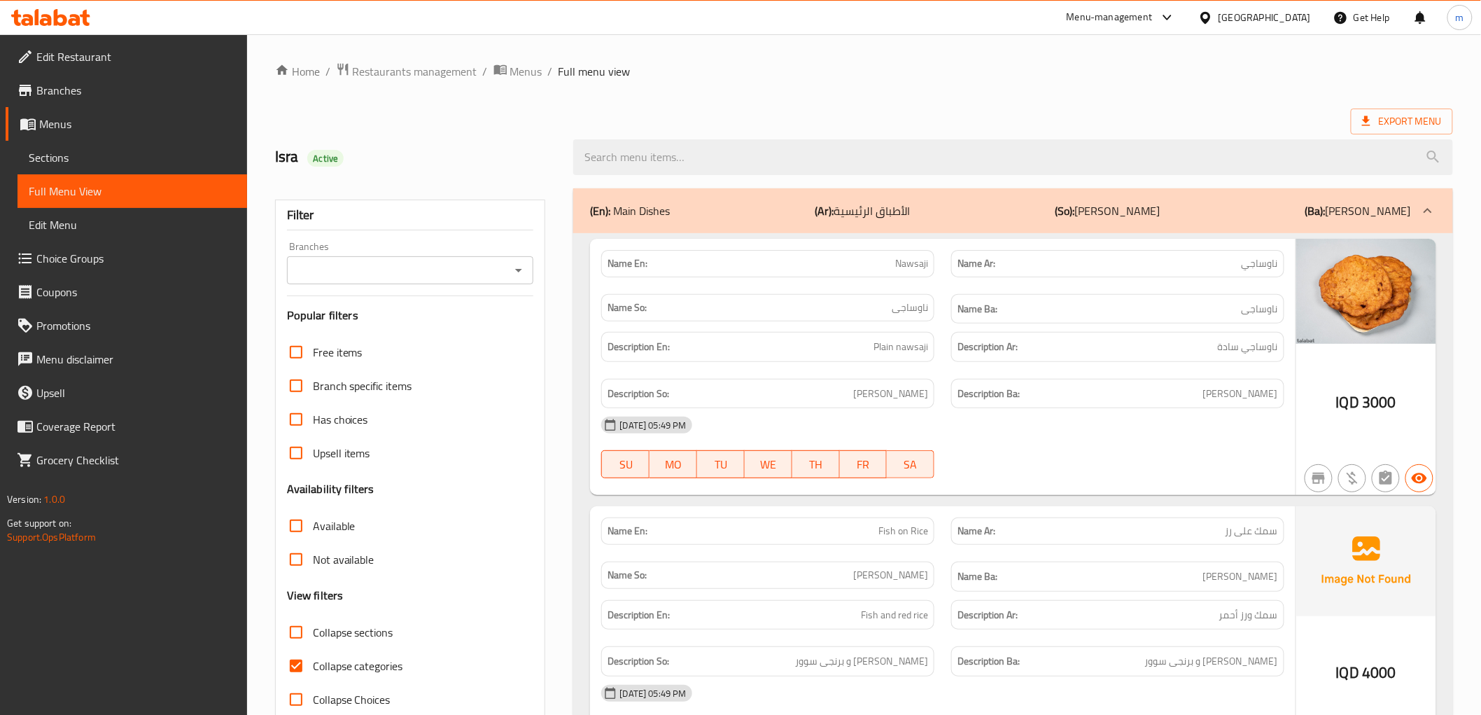
click at [520, 267] on icon "Open" at bounding box center [518, 270] width 17 height 17
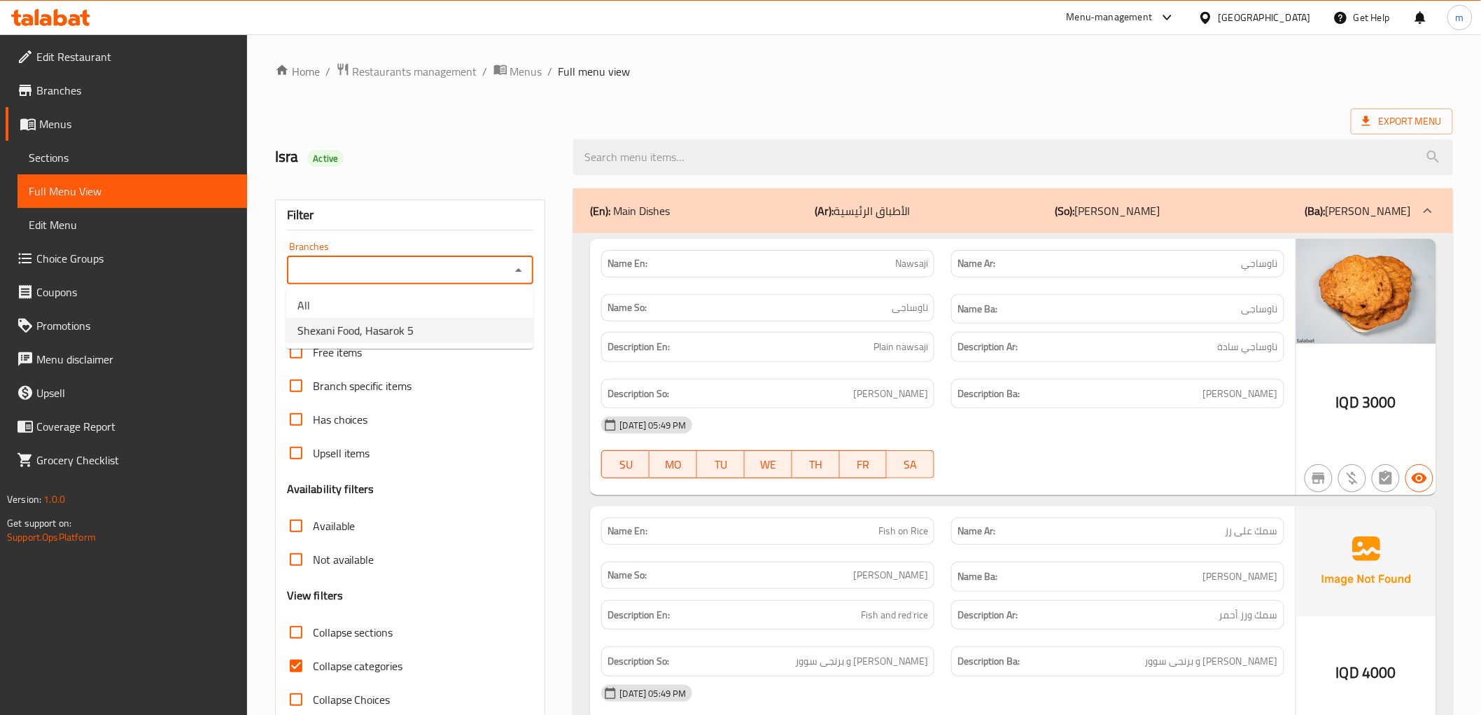
click at [491, 322] on li "Shexani Food, Hasarok 5" at bounding box center [409, 330] width 247 height 25
type input "Shexani Food, Hasarok 5"
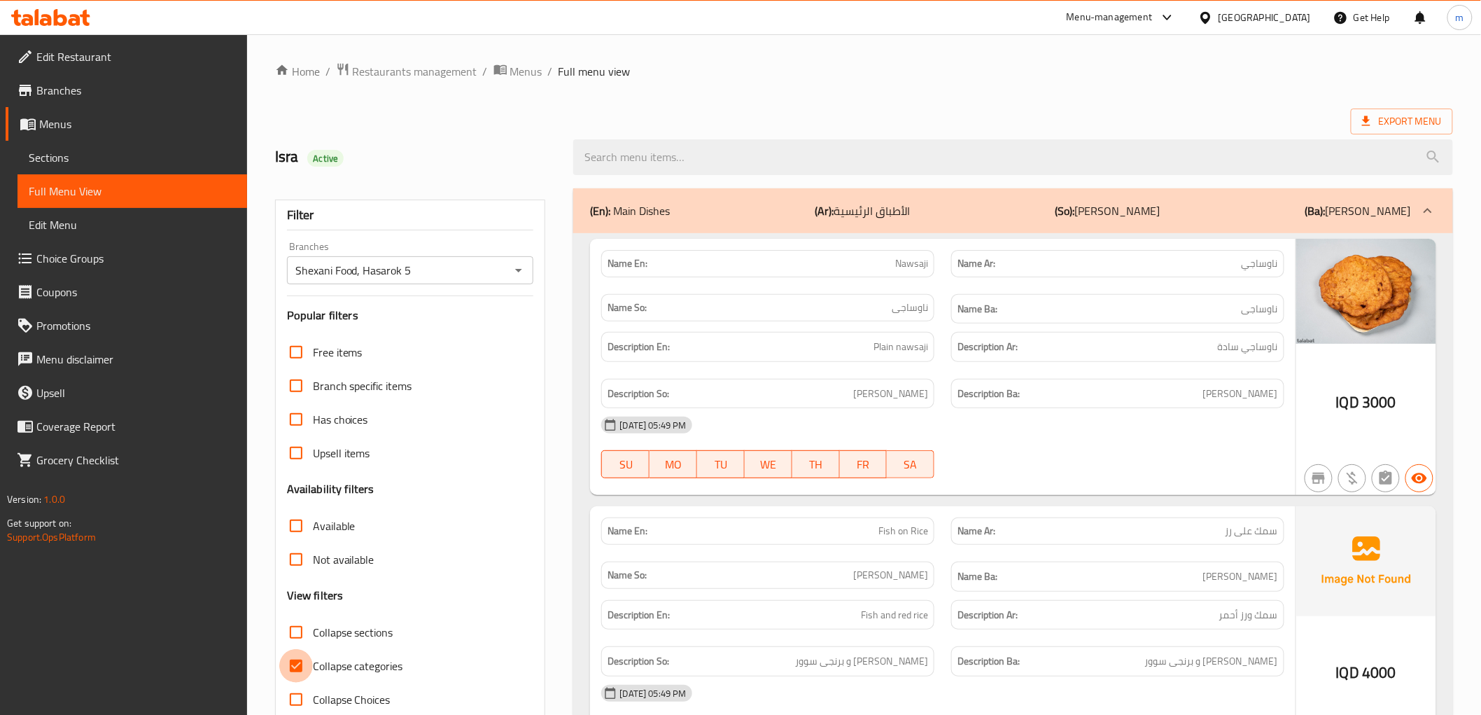
click at [307, 673] on input "Collapse categories" at bounding box center [296, 666] width 34 height 34
checkbox input "false"
click at [96, 62] on span "Edit Restaurant" at bounding box center [135, 56] width 199 height 17
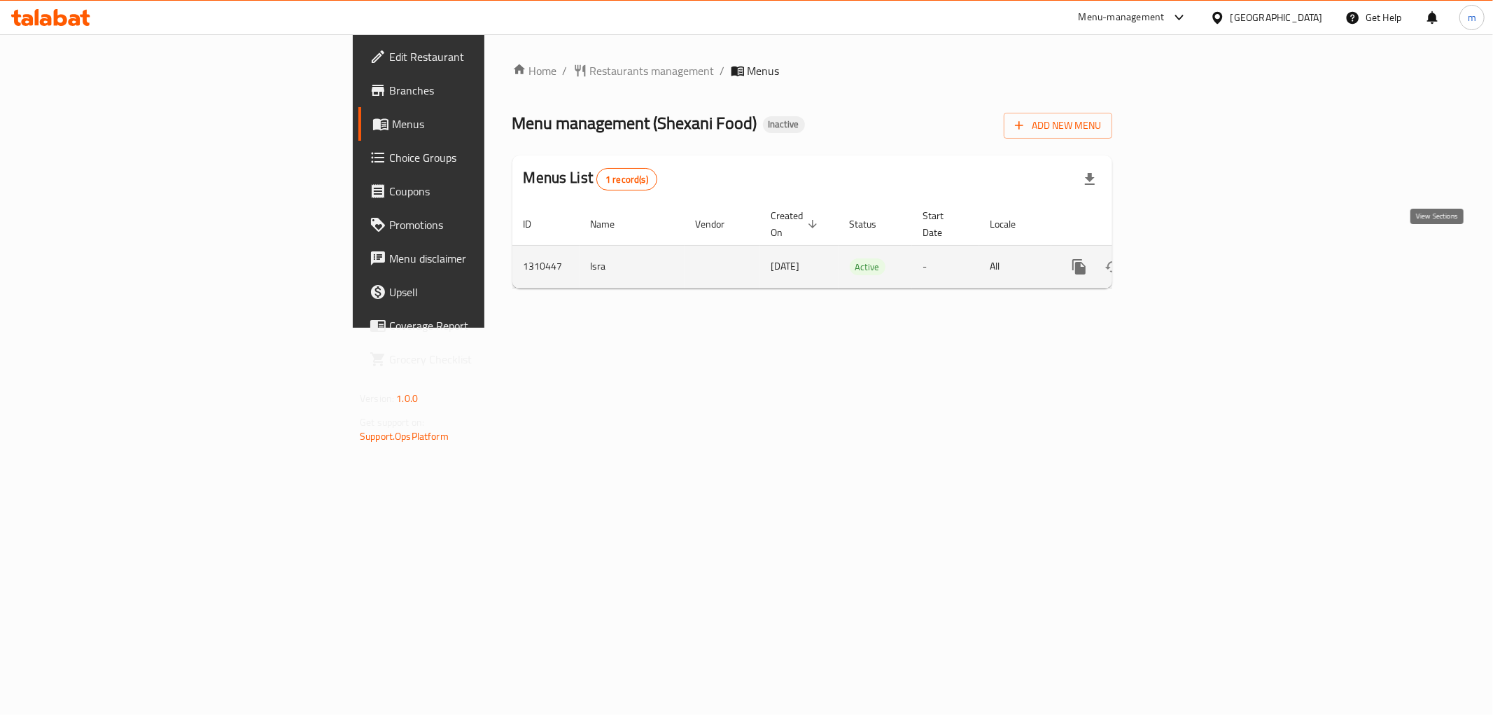
click at [1186, 260] on icon "enhanced table" at bounding box center [1180, 266] width 13 height 13
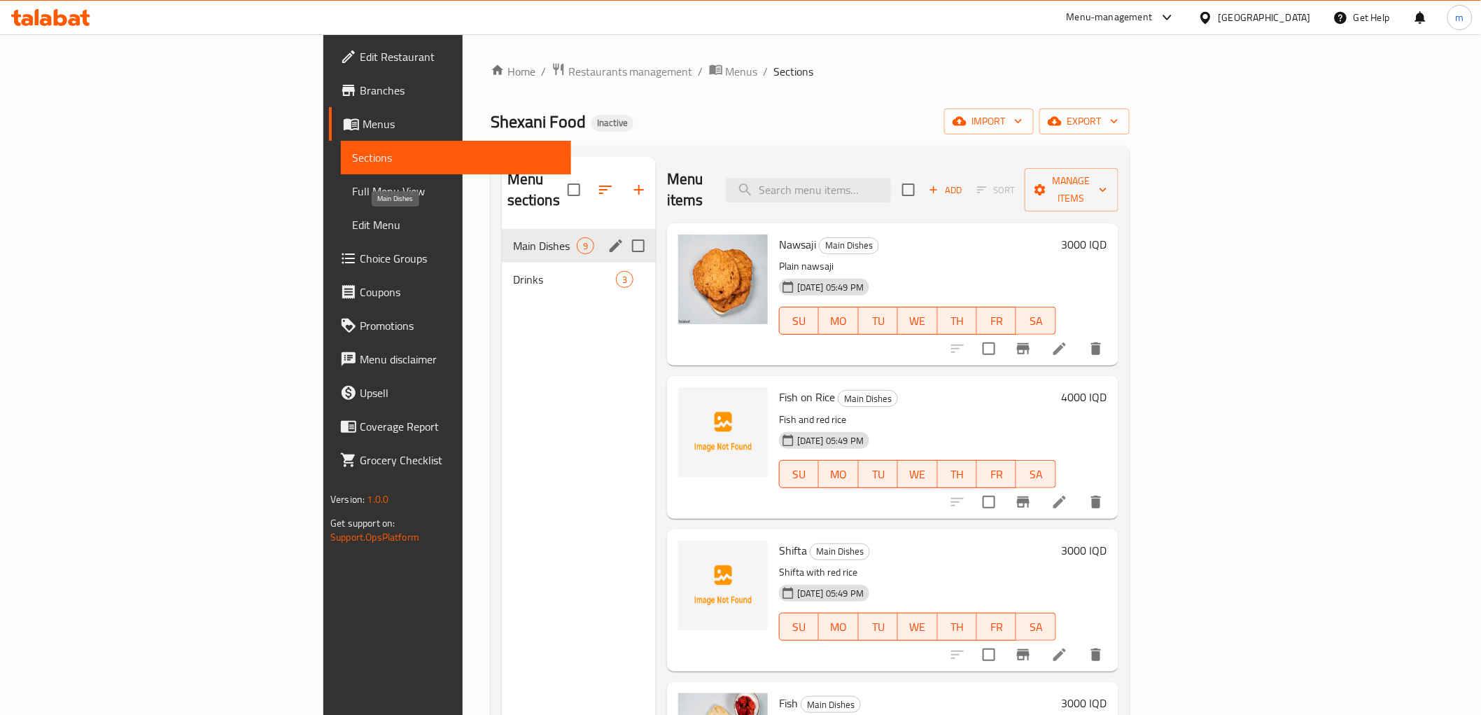
drag, startPoint x: 365, startPoint y: 226, endPoint x: 740, endPoint y: 386, distance: 407.7
click at [513, 237] on span "Main Dishes" at bounding box center [545, 245] width 64 height 17
click at [610, 239] on icon "edit" at bounding box center [616, 245] width 13 height 13
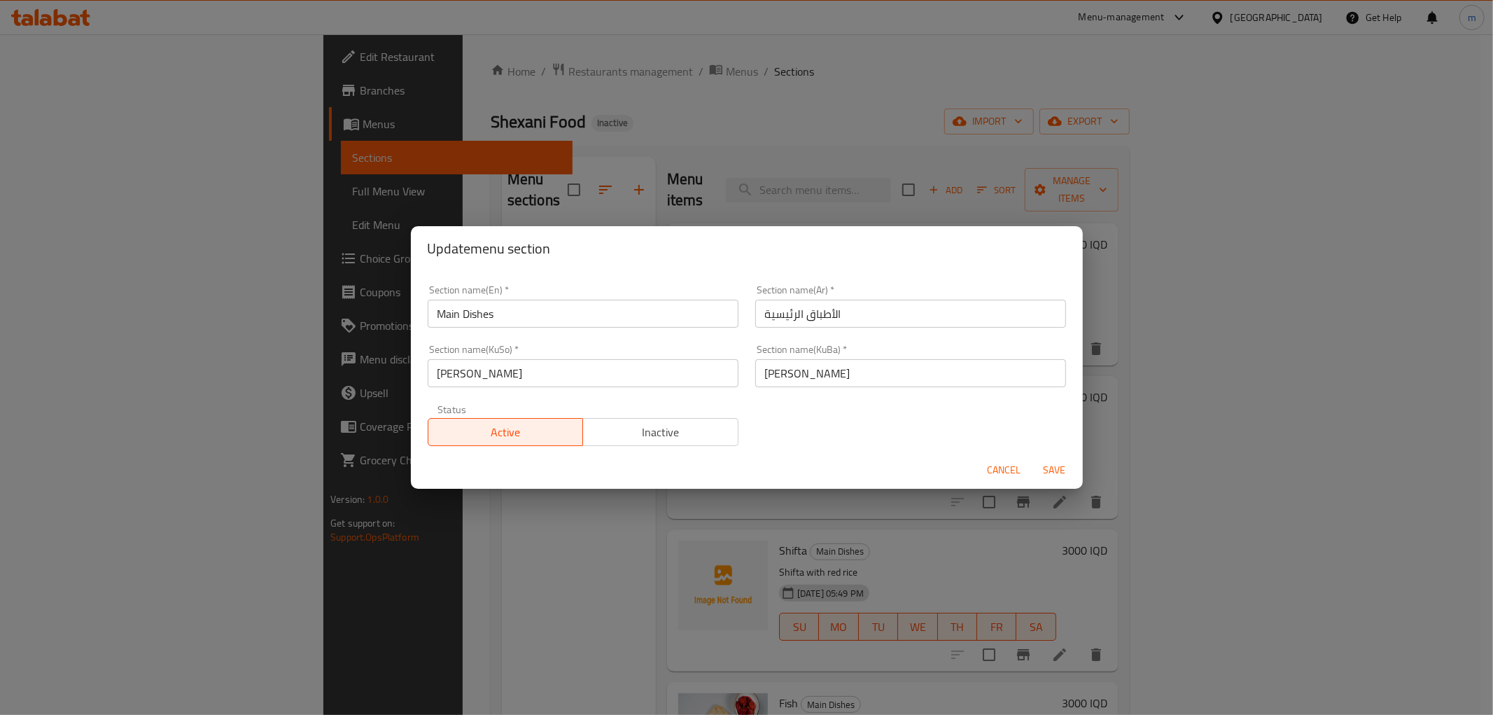
click at [1013, 477] on span "Cancel" at bounding box center [1005, 469] width 34 height 17
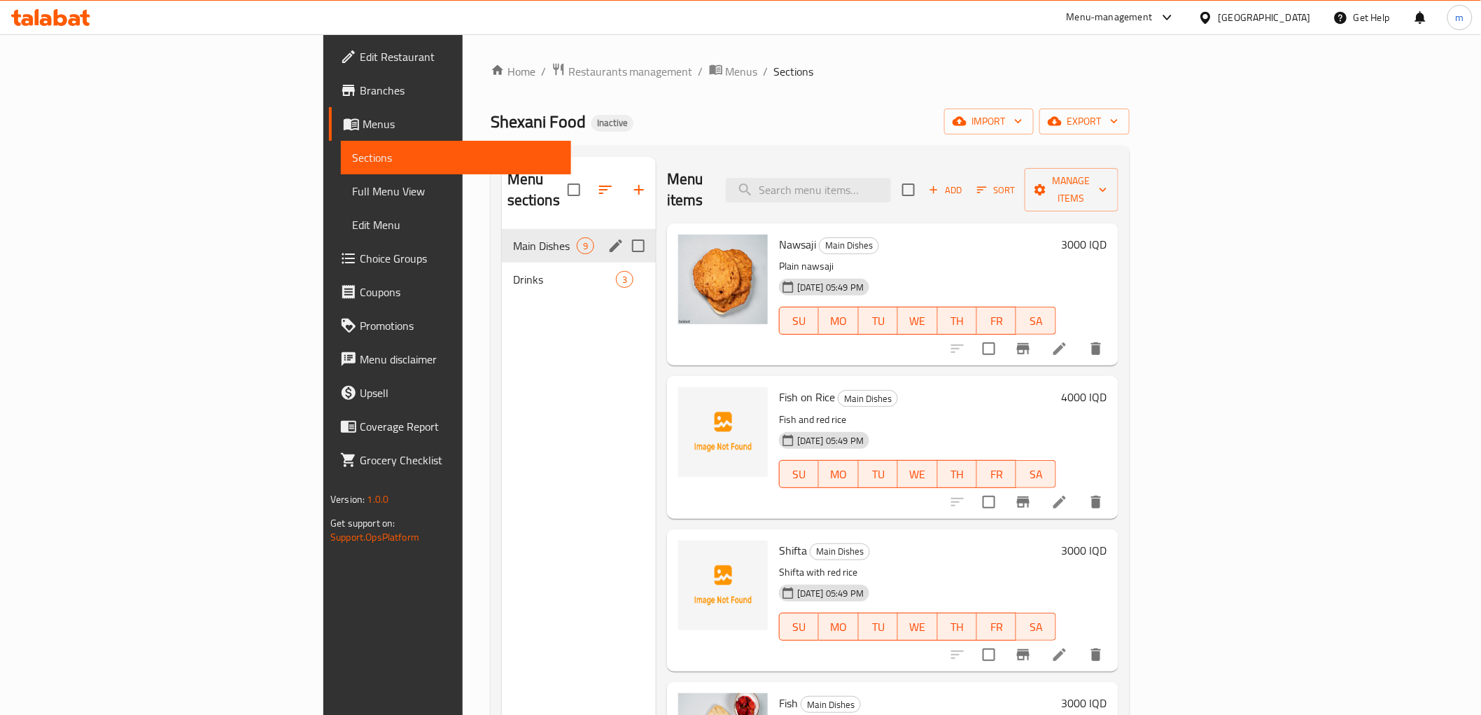
click at [935, 192] on div "Menu items Add Sort Manage items" at bounding box center [892, 190] width 451 height 66
click at [940, 184] on icon "button" at bounding box center [933, 189] width 13 height 13
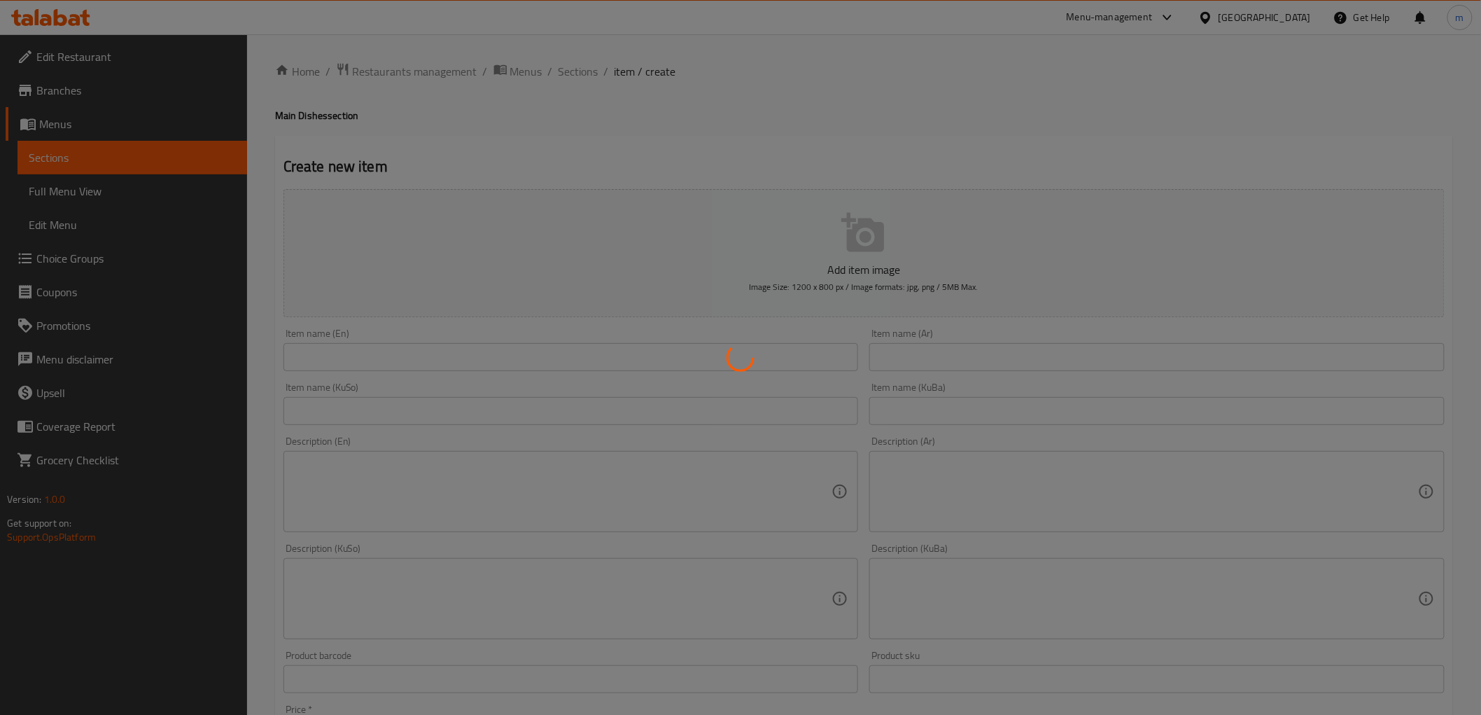
click at [698, 385] on div at bounding box center [740, 357] width 1481 height 715
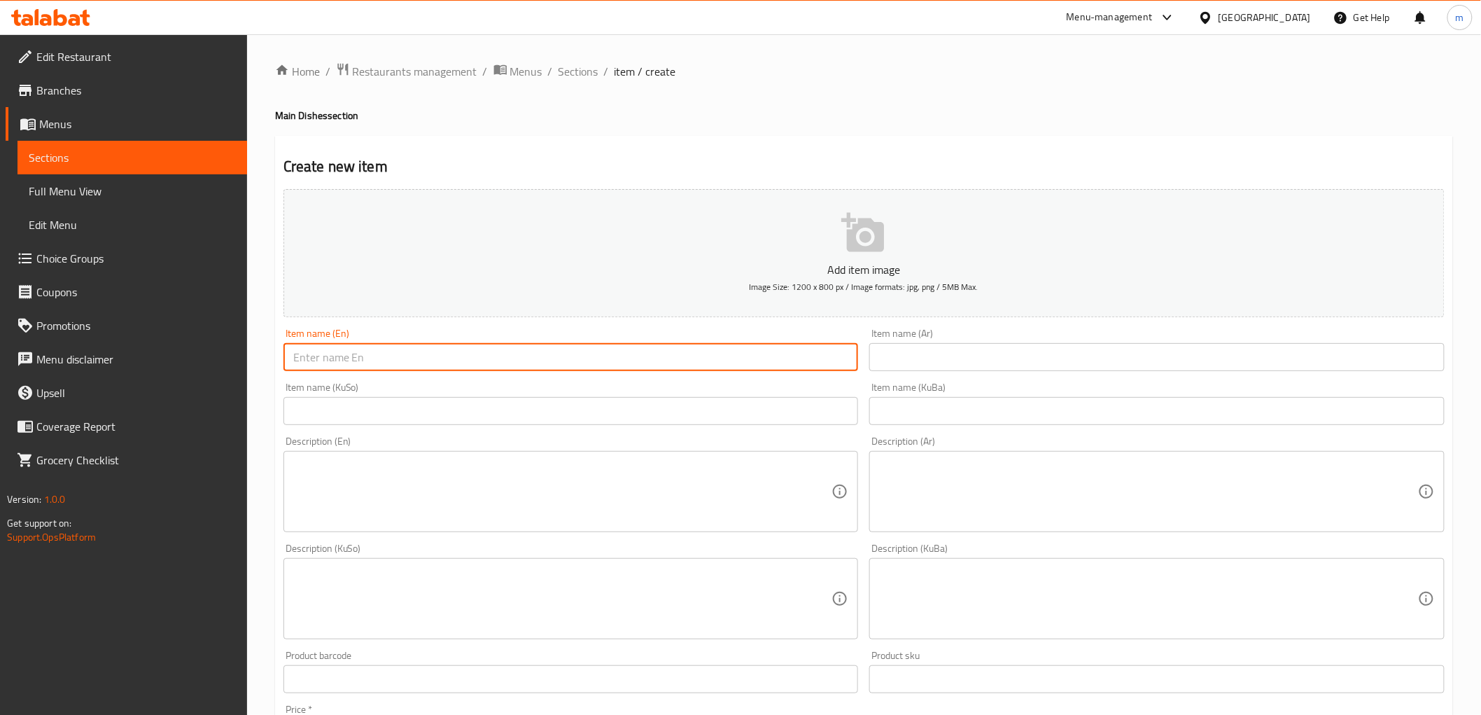
click at [695, 365] on input "text" at bounding box center [570, 357] width 575 height 28
paste input "pomegrante rice"
type input "pomegrante rice"
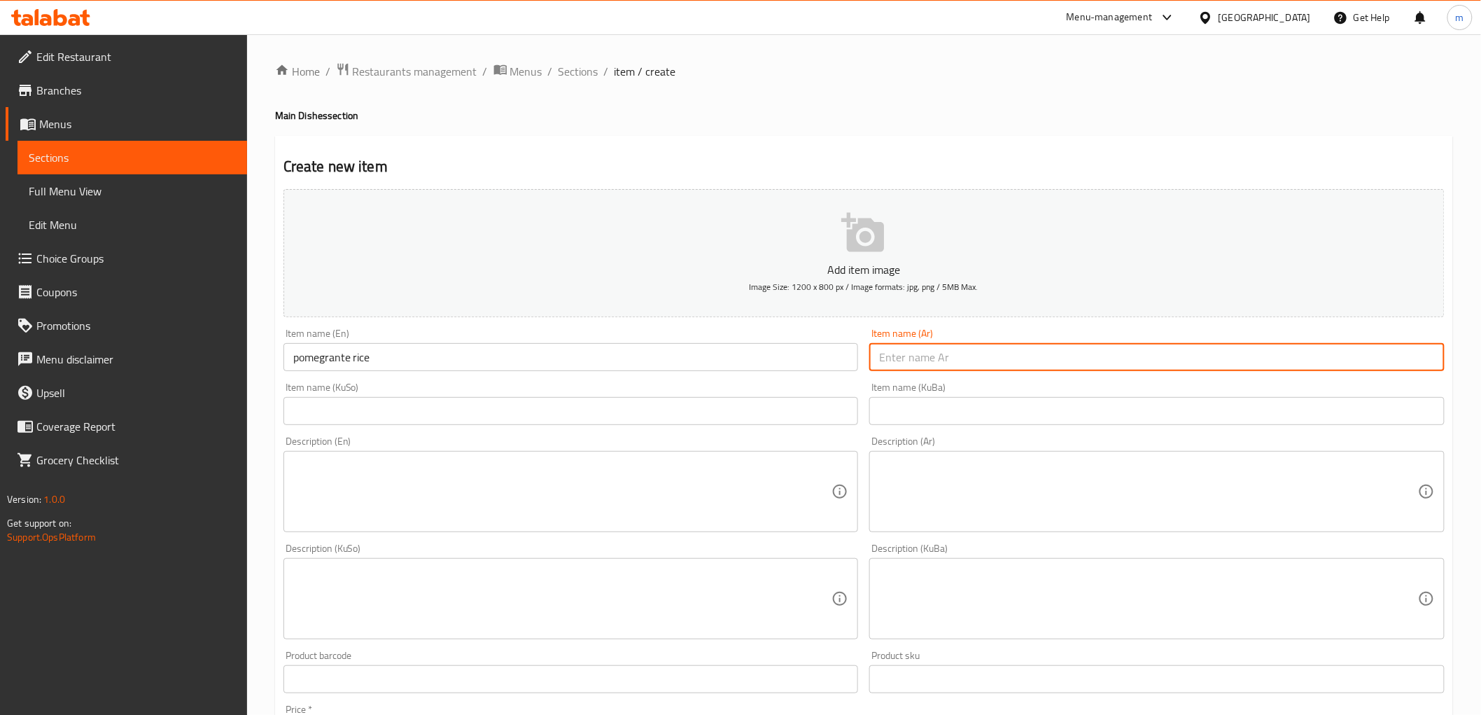
click at [1006, 351] on input "text" at bounding box center [1156, 357] width 575 height 28
paste input "أرز الرمان"
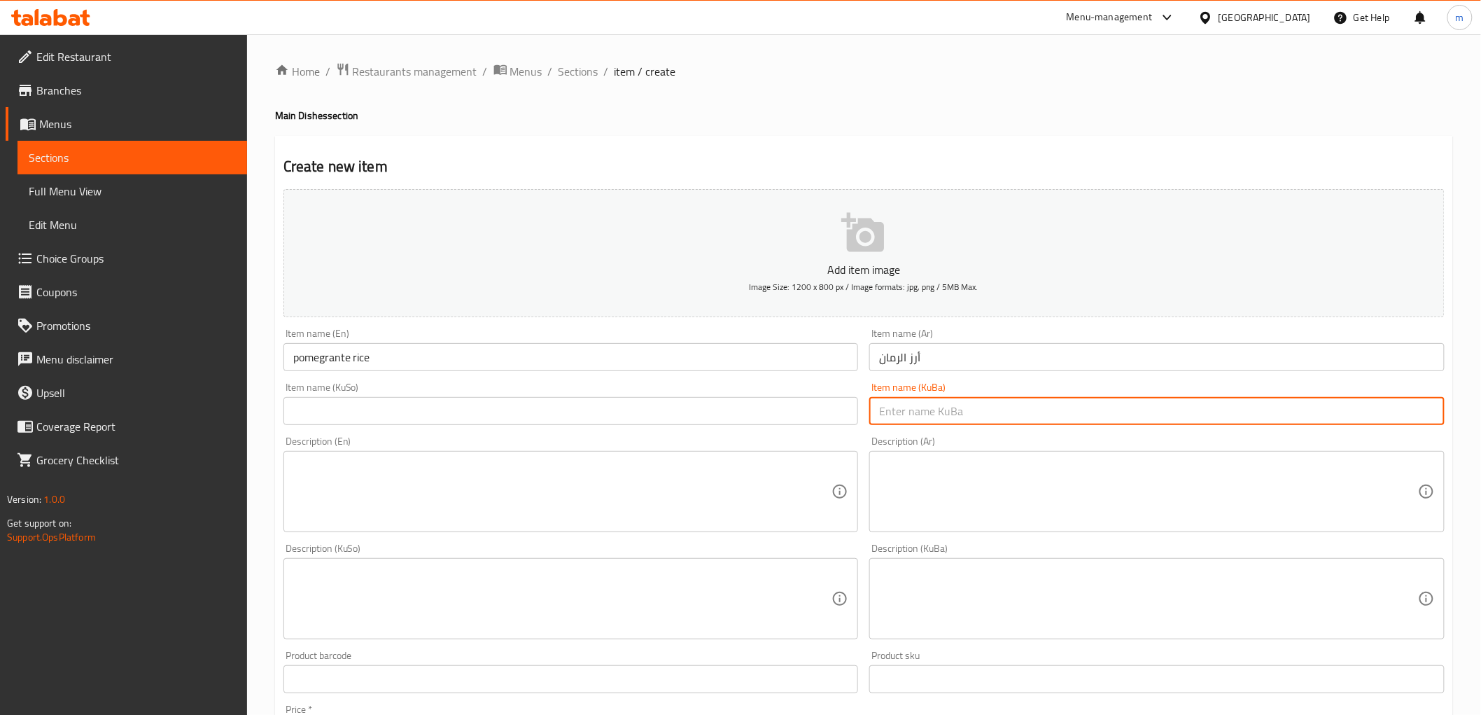
click at [939, 407] on input "text" at bounding box center [1156, 411] width 575 height 28
drag, startPoint x: 906, startPoint y: 357, endPoint x: 907, endPoint y: 365, distance: 7.7
click at [906, 357] on input "أرز الرمان" at bounding box center [1156, 357] width 575 height 28
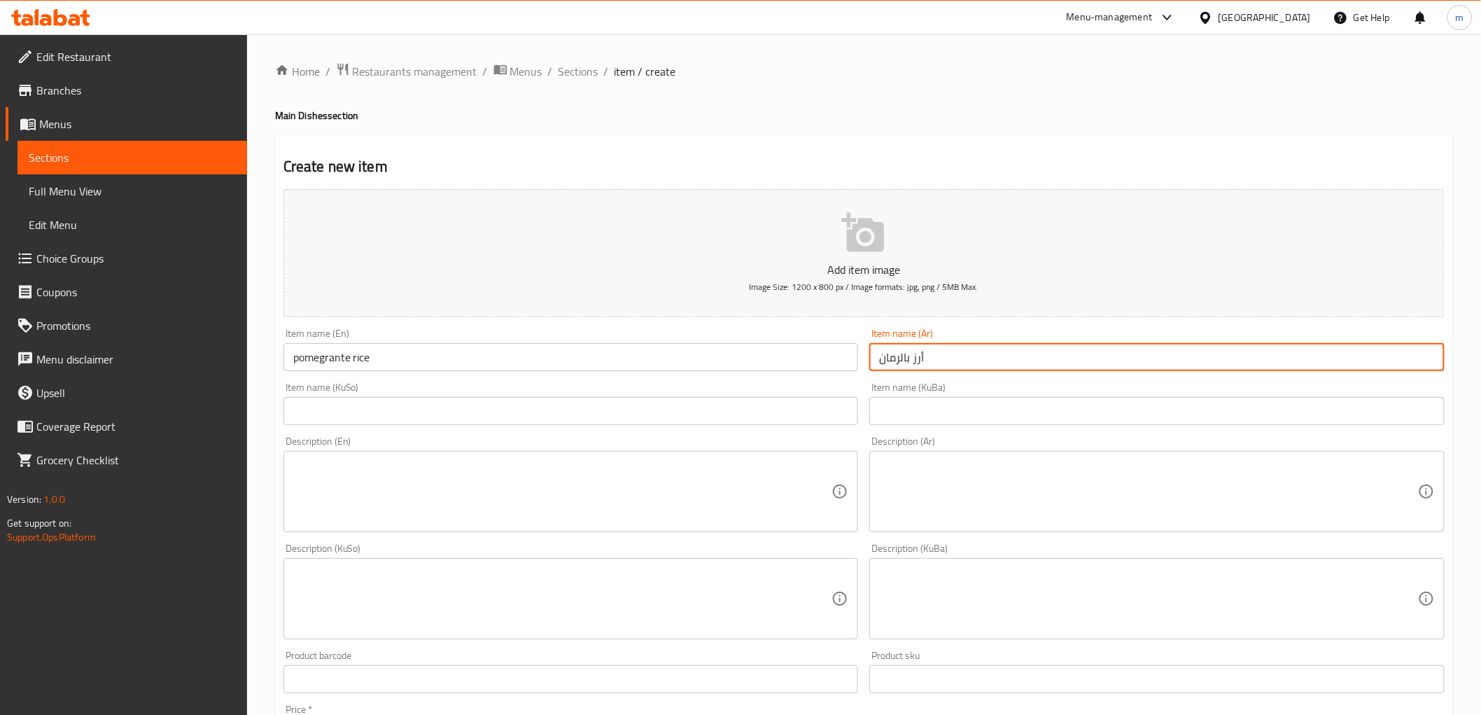
type input "أرز بالرمان"
click at [901, 409] on input "text" at bounding box center [1156, 411] width 575 height 28
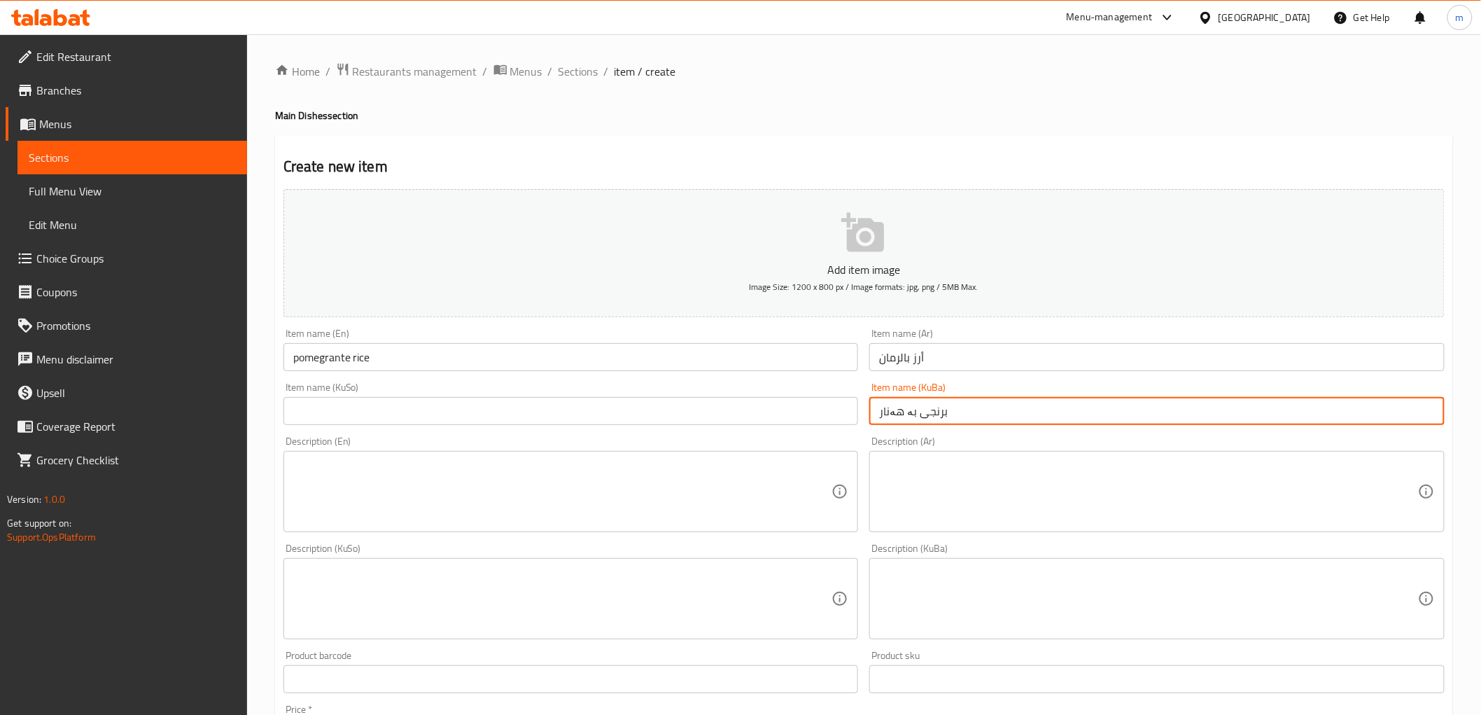
type input "برنجی بە هەنار"
drag, startPoint x: 778, startPoint y: 416, endPoint x: 777, endPoint y: 429, distance: 12.6
click at [778, 416] on input "text" at bounding box center [570, 411] width 575 height 28
paste input "برنجی بە هەنار"
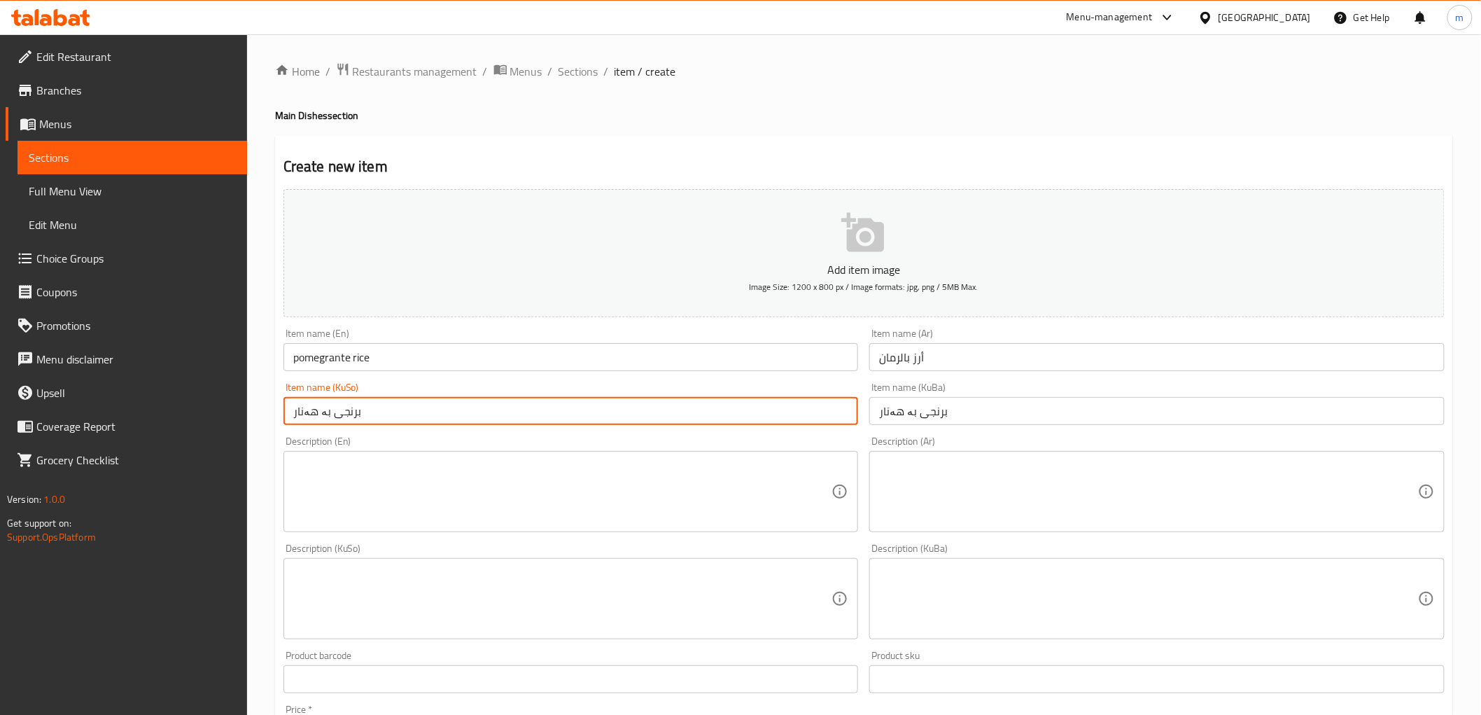
type input "برنجی بە هەنار"
click at [722, 486] on textarea at bounding box center [562, 491] width 539 height 66
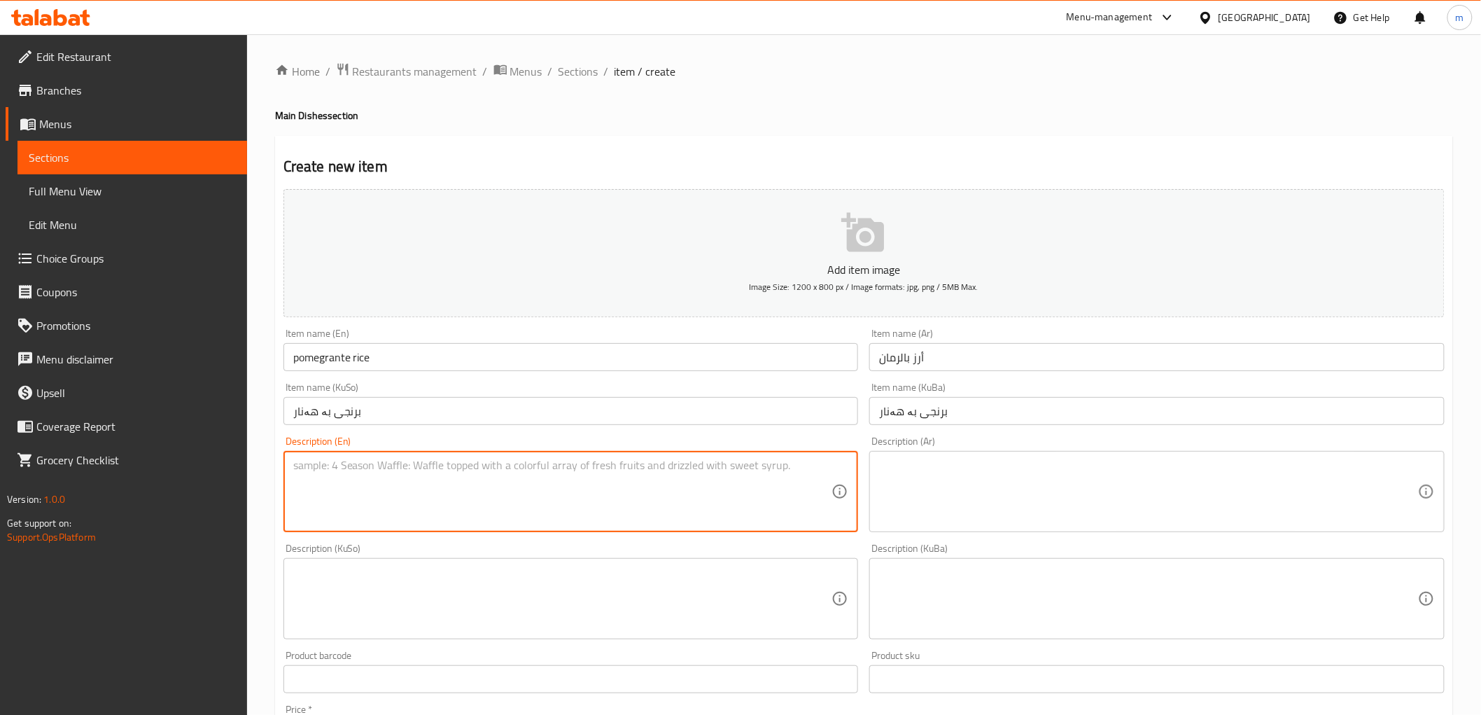
paste textarea "plain rice"
type textarea "plain rice"
click at [997, 502] on textarea at bounding box center [1148, 491] width 539 height 66
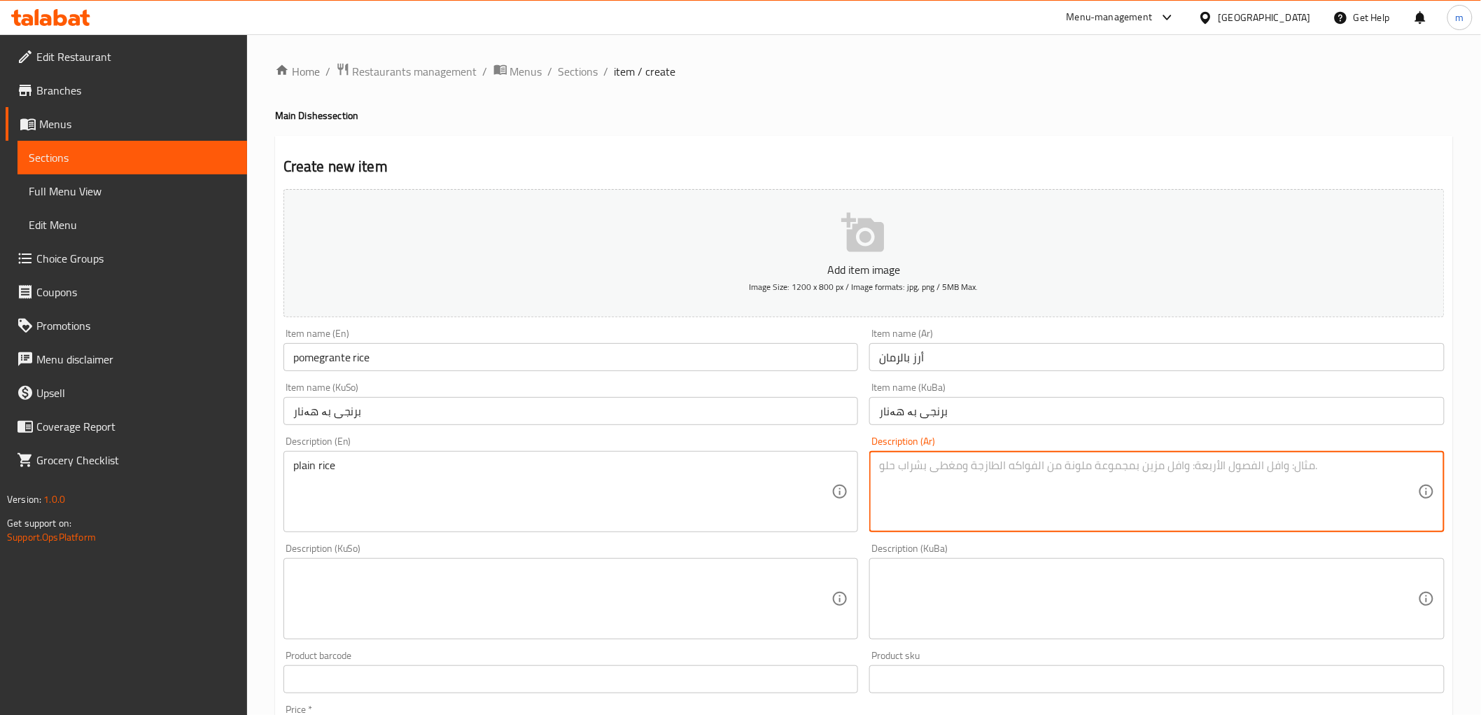
paste textarea "أرز أبيض سادة"
click at [915, 463] on textarea "أرز أبيض سادة" at bounding box center [1148, 491] width 539 height 66
type textarea "أرز سادة"
click at [997, 611] on textarea at bounding box center [1148, 599] width 539 height 66
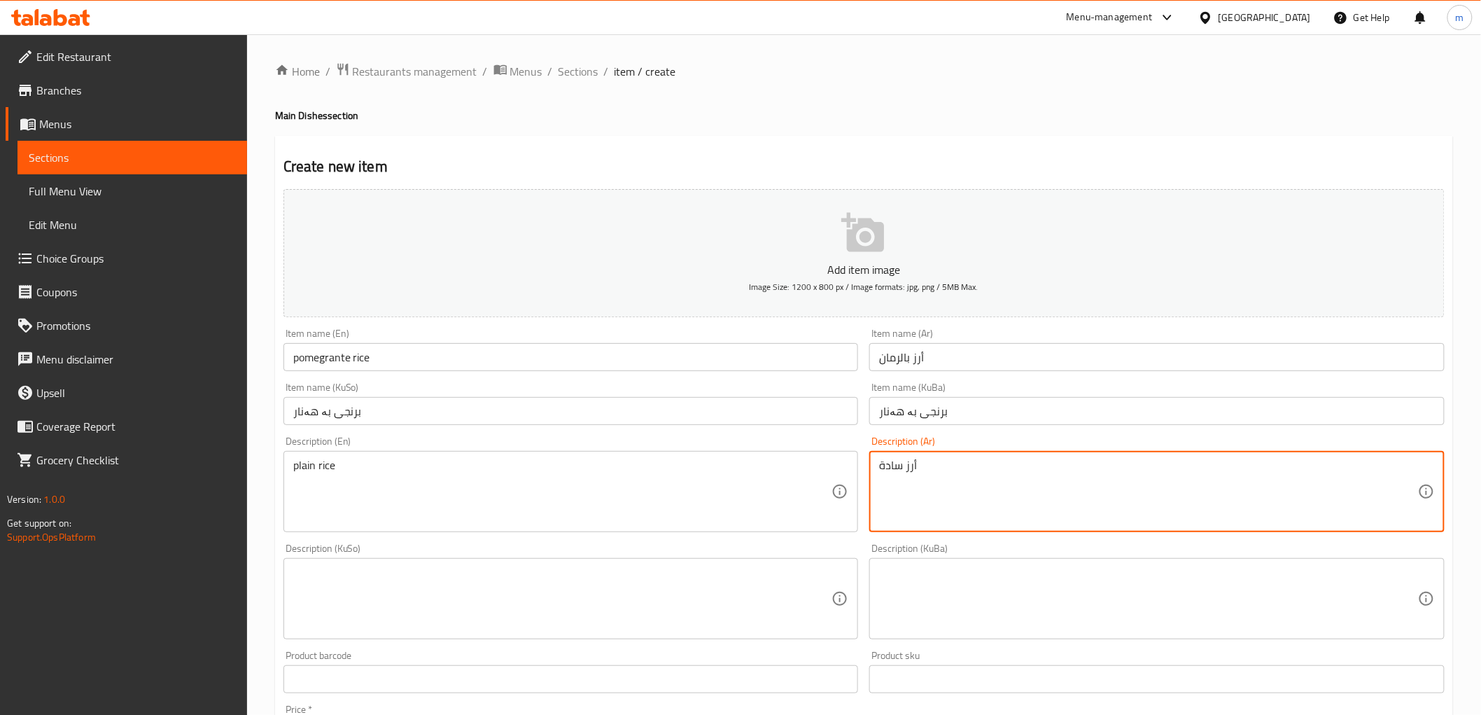
paste textarea "برنجی سپیی سادە"
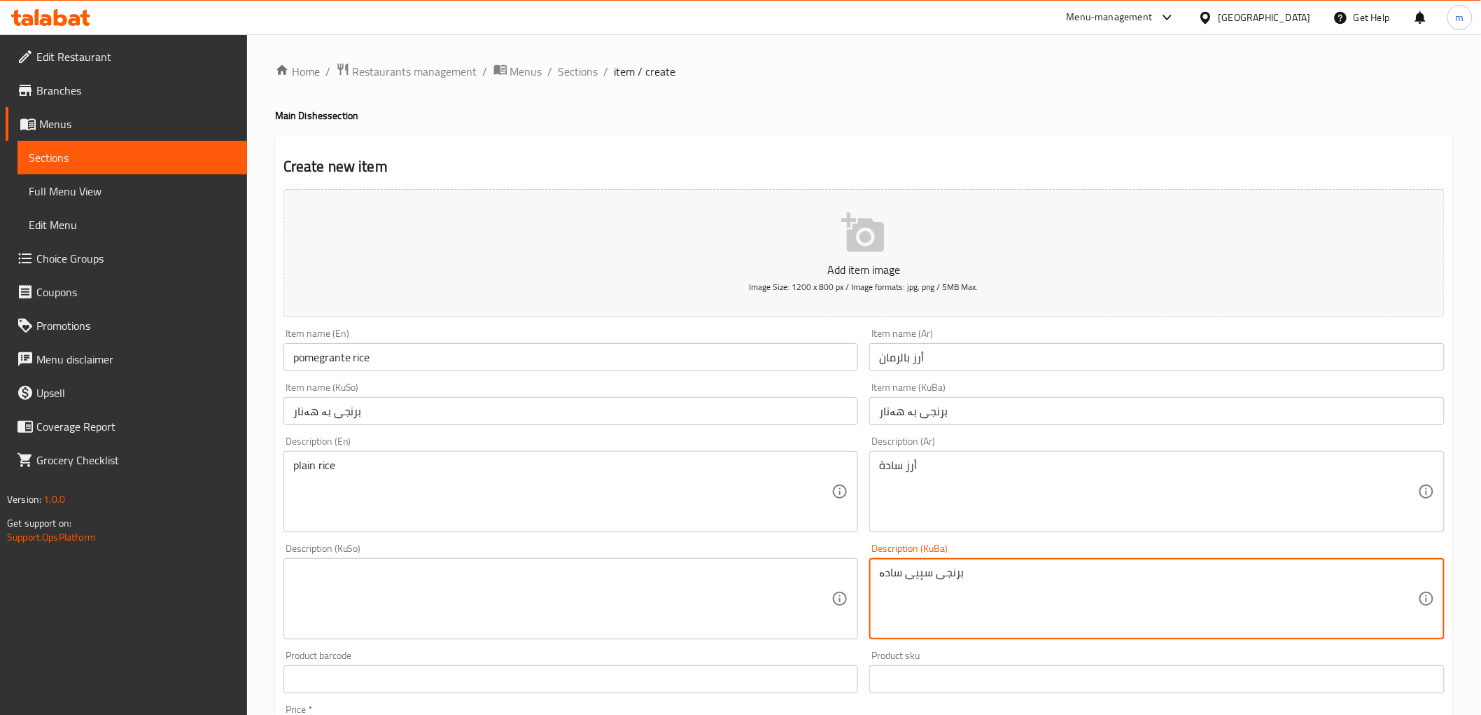
click at [921, 568] on textarea "برنجی سپیی سادە" at bounding box center [1148, 599] width 539 height 66
click at [924, 570] on textarea "برنجی سادە" at bounding box center [1148, 599] width 539 height 66
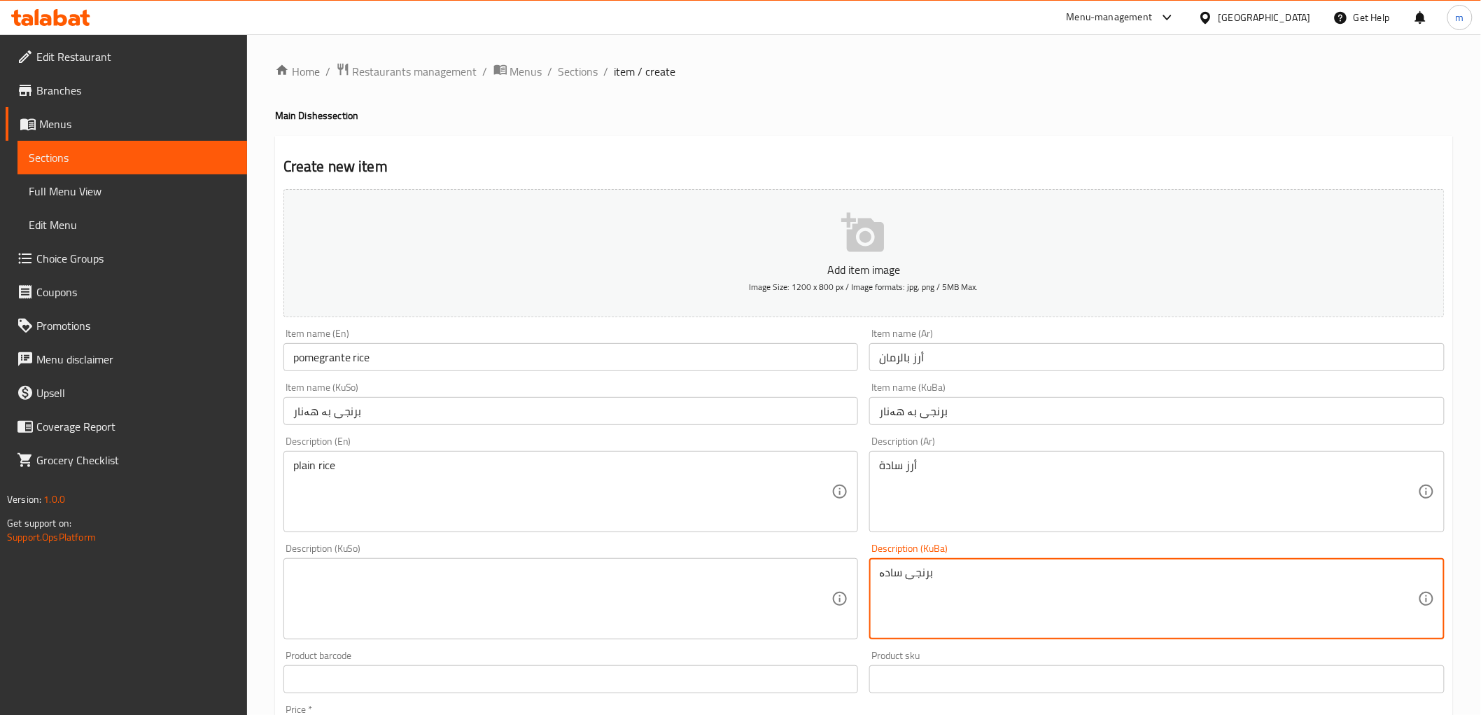
type textarea "برنجی سادە"
click at [676, 598] on textarea at bounding box center [562, 599] width 539 height 66
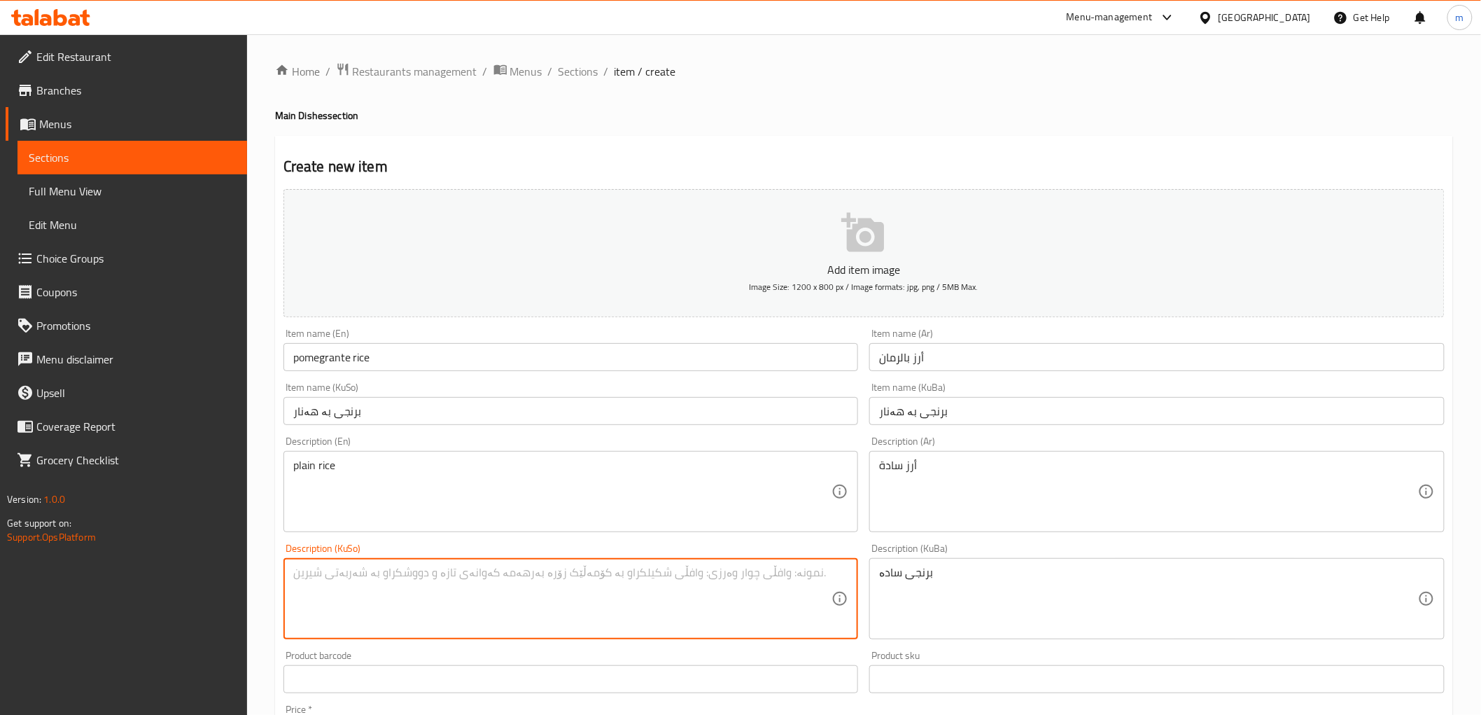
paste textarea "برنجی سادە"
type textarea "برنجی سادە"
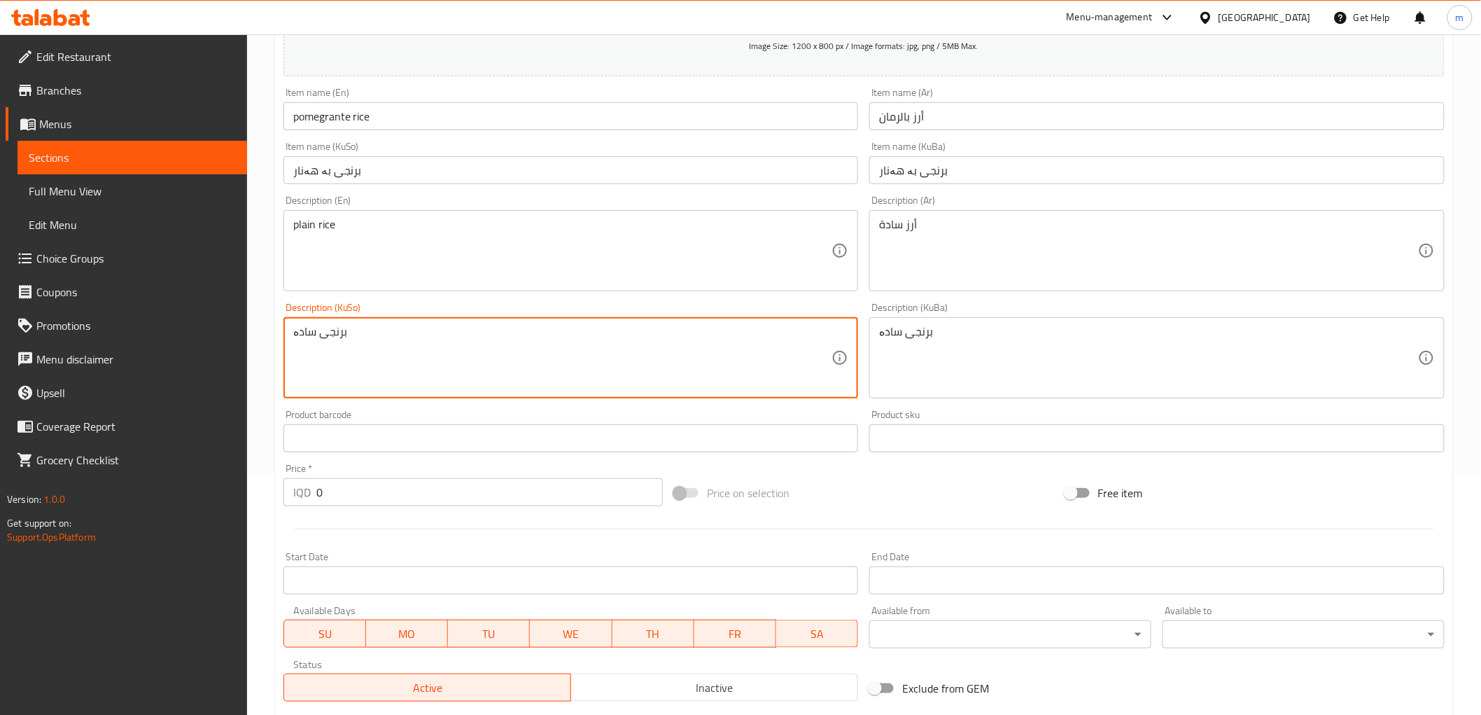
scroll to position [259, 0]
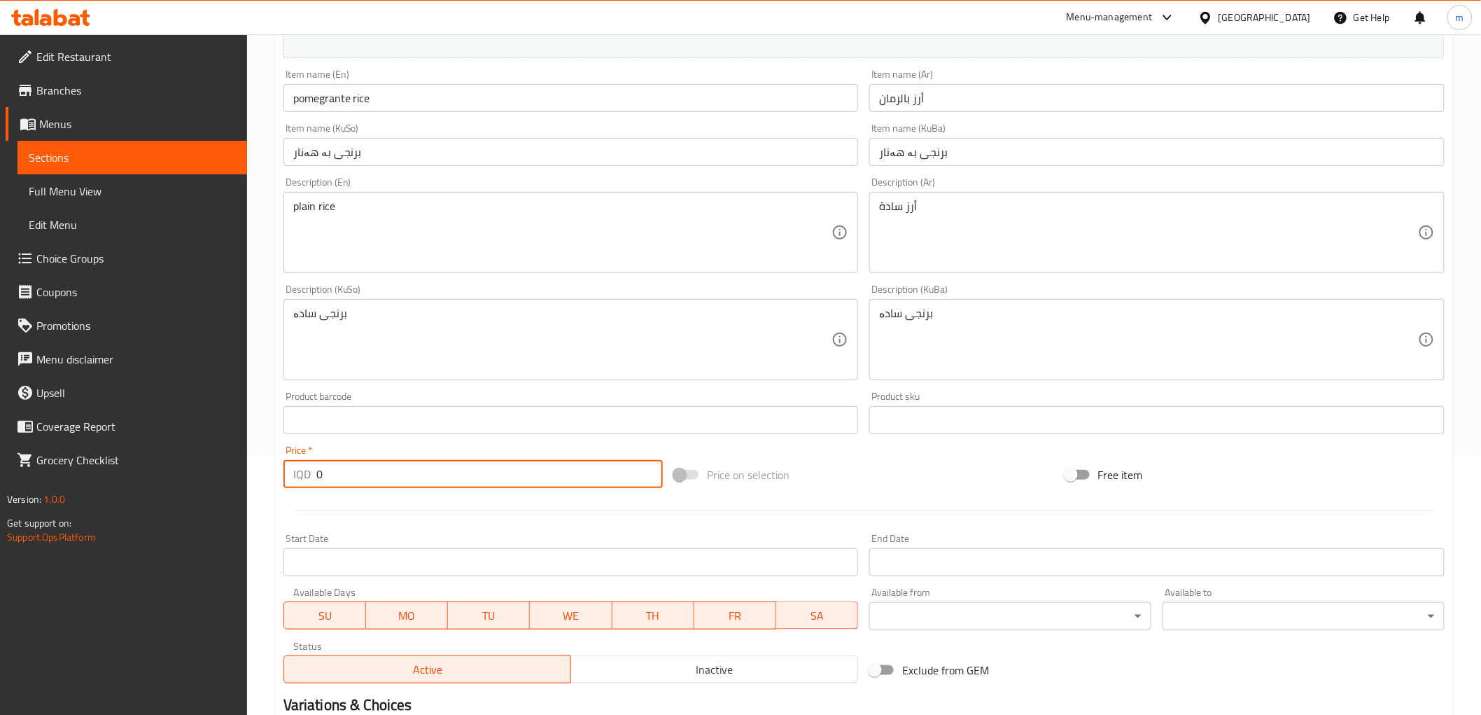
paste input "100"
drag, startPoint x: 321, startPoint y: 479, endPoint x: 284, endPoint y: 472, distance: 37.1
click at [284, 472] on div "IQD 0 Price *" at bounding box center [472, 474] width 379 height 28
type input "1000"
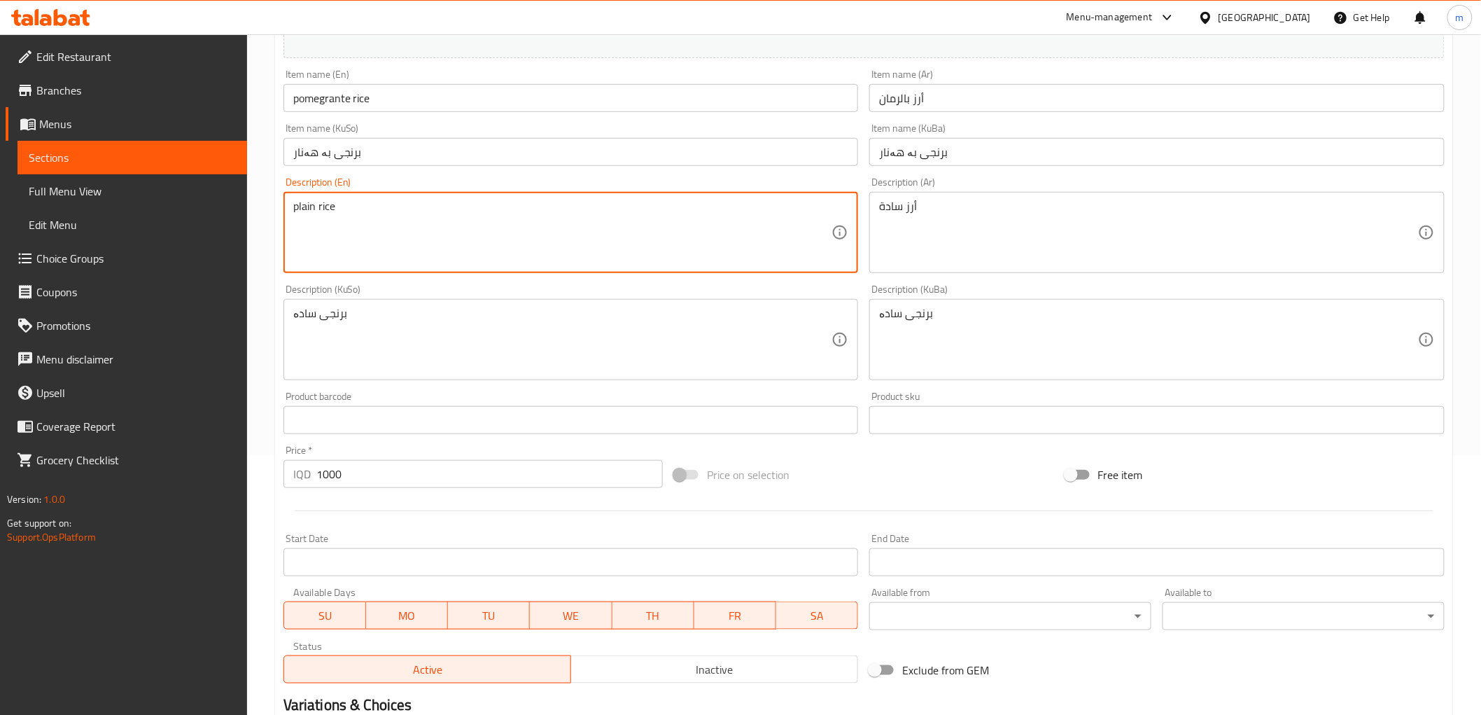
click at [314, 212] on textarea "plain rice" at bounding box center [562, 232] width 539 height 66
drag, startPoint x: 297, startPoint y: 209, endPoint x: 283, endPoint y: 208, distance: 14.0
click at [283, 208] on div "plain rice Description (En)" at bounding box center [570, 232] width 575 height 81
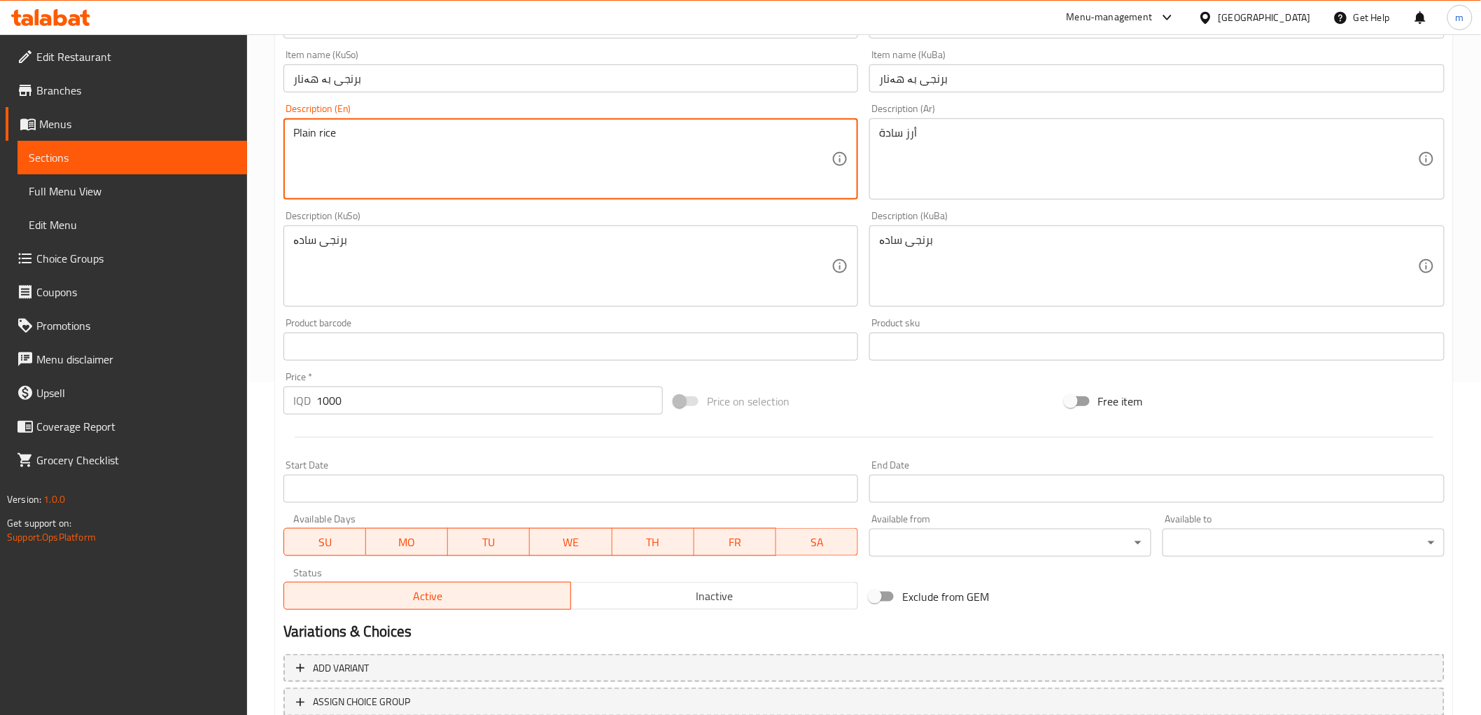
scroll to position [388, 0]
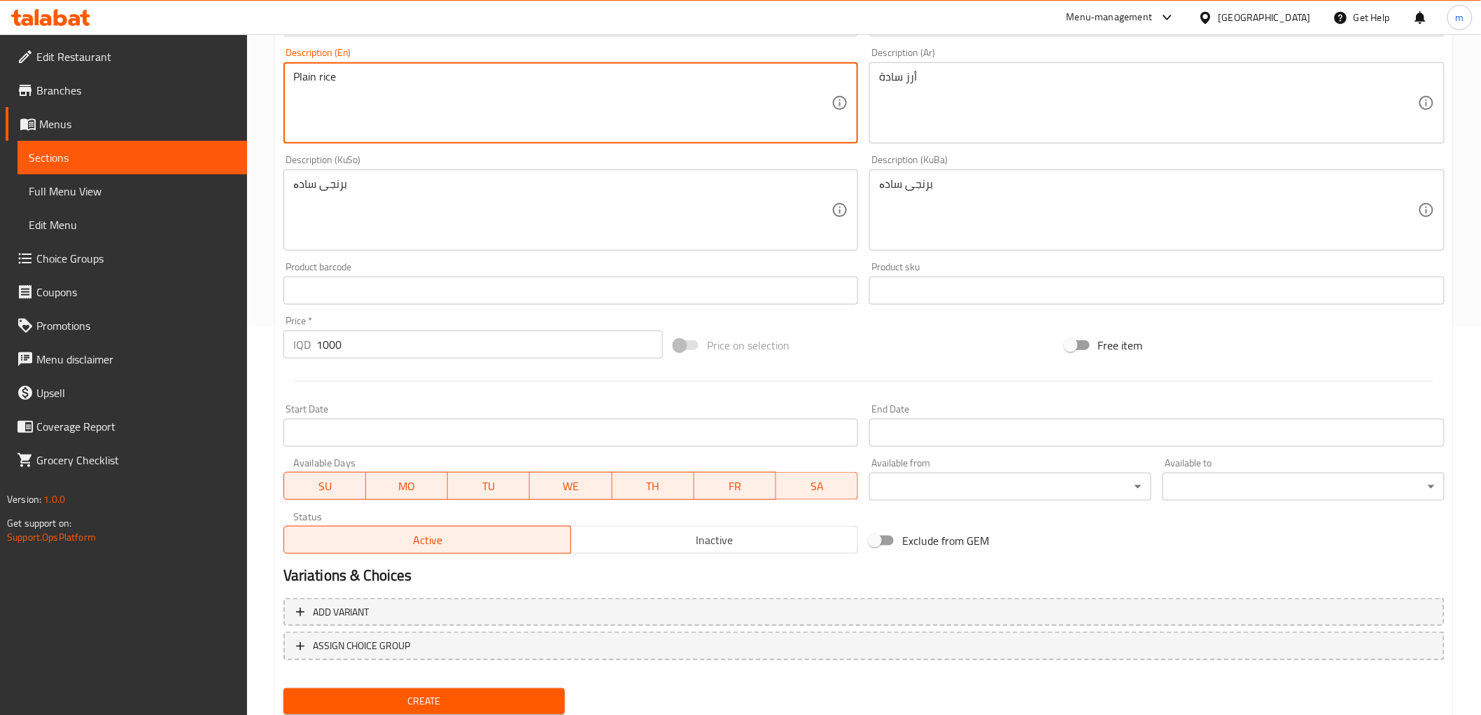
type textarea "Plain rice"
click at [381, 345] on input "1000" at bounding box center [489, 344] width 346 height 28
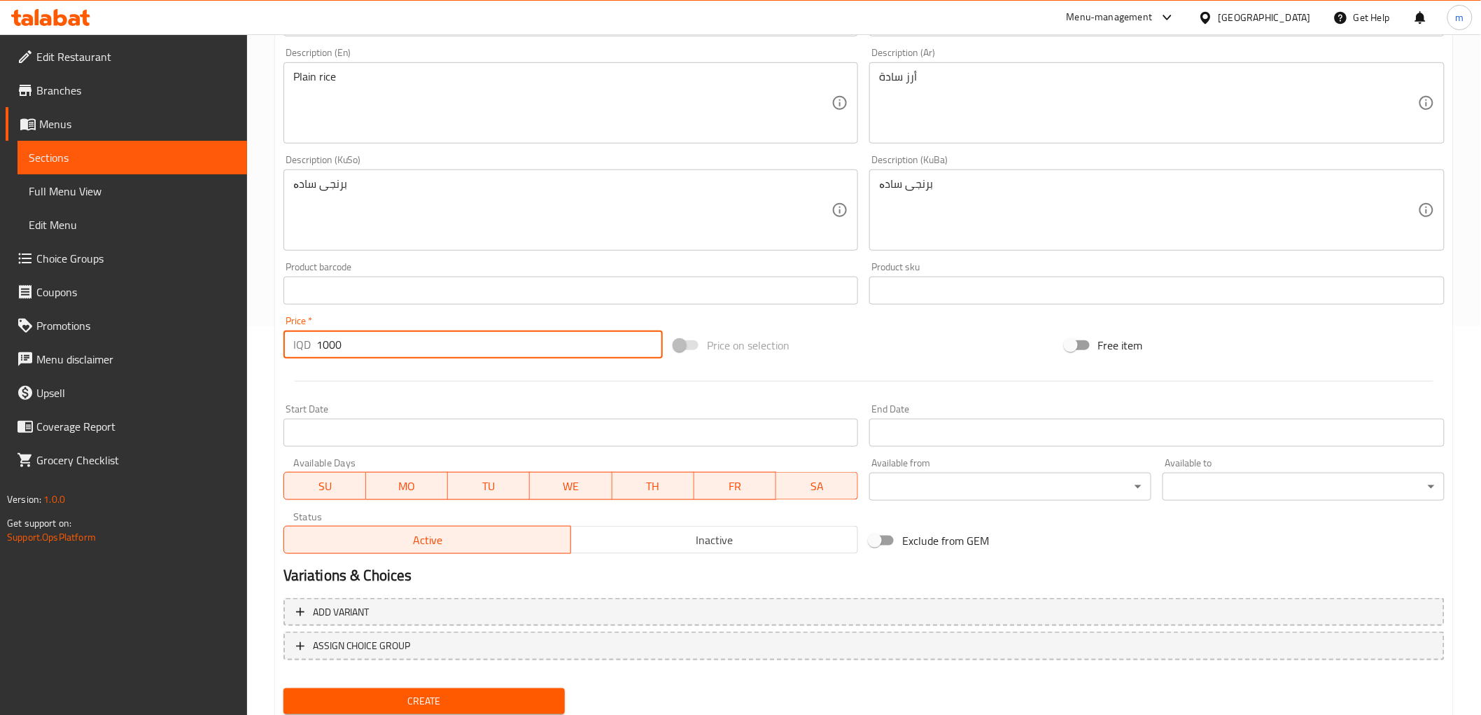
click at [283, 688] on button "Create" at bounding box center [424, 701] width 282 height 26
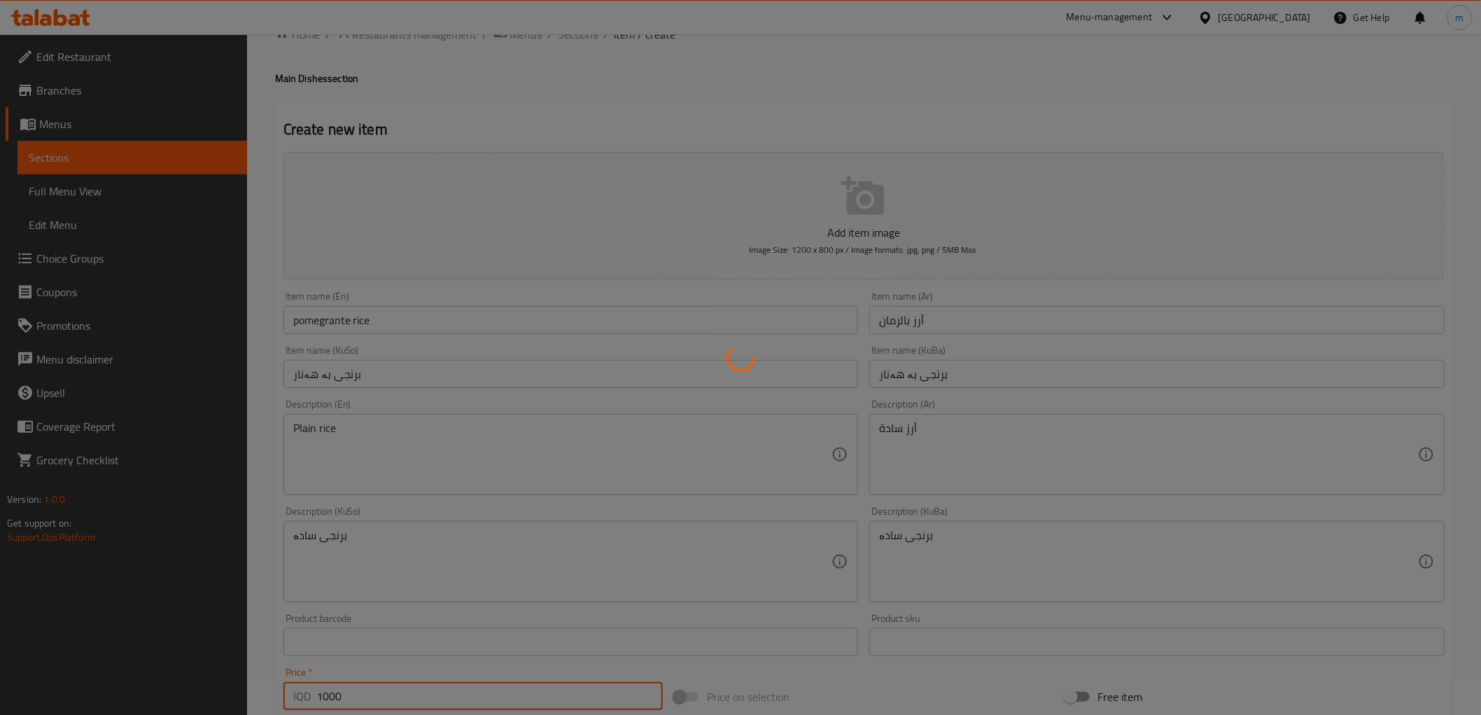
scroll to position [0, 0]
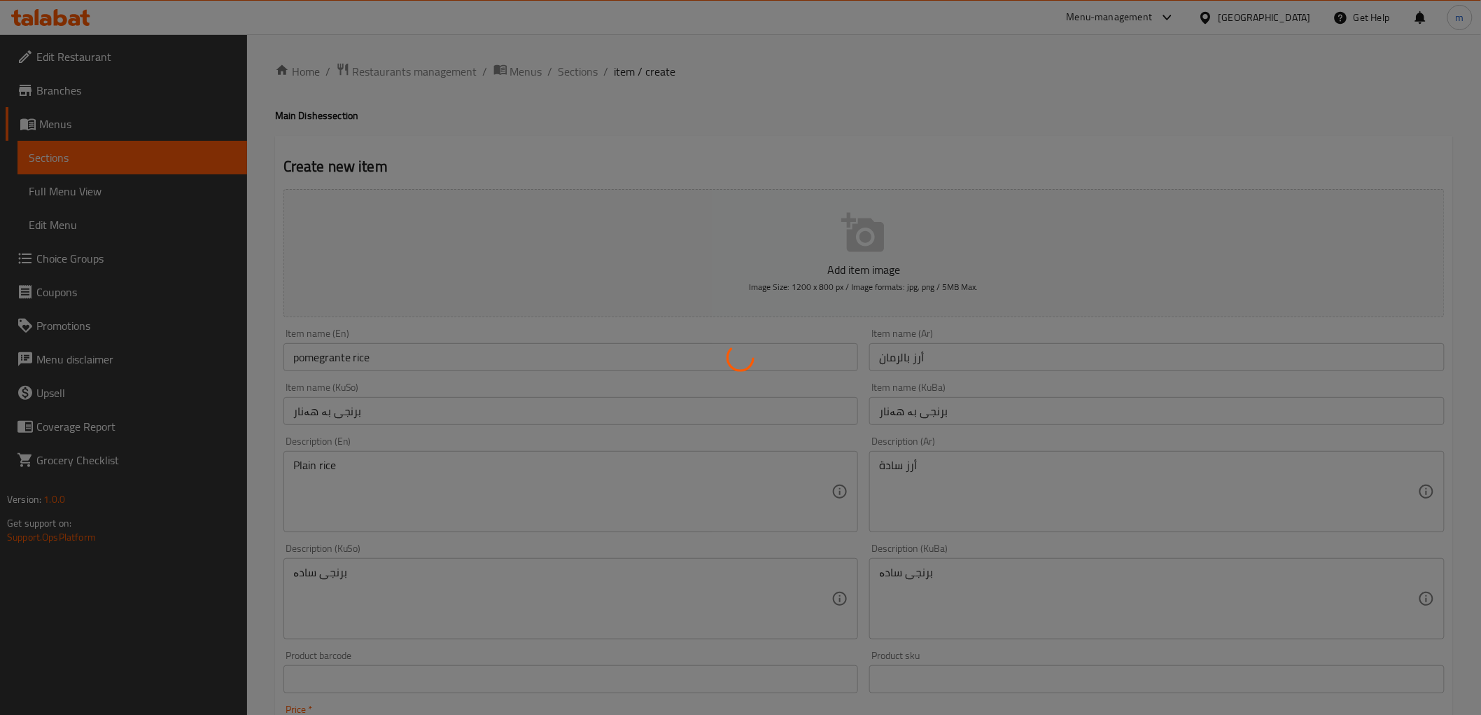
type input "0"
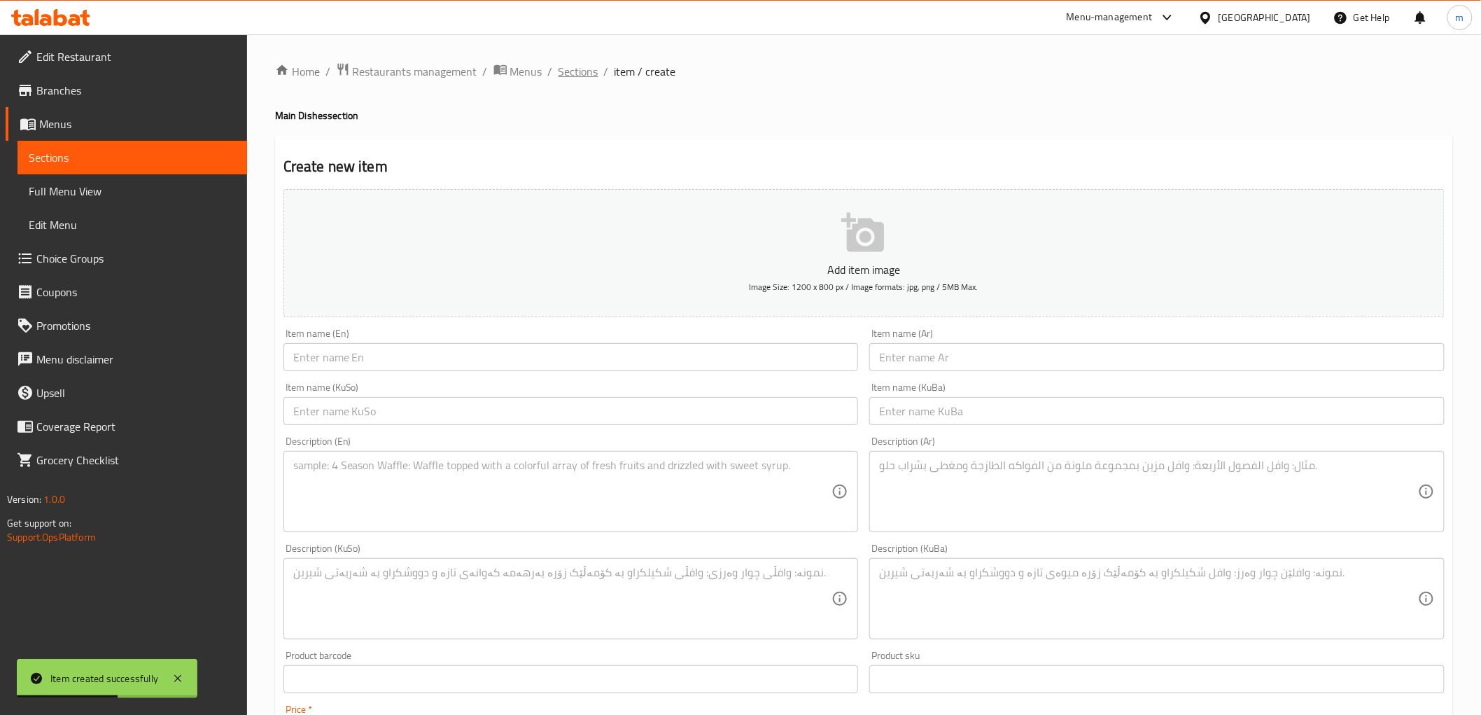
click at [576, 75] on span "Sections" at bounding box center [579, 71] width 40 height 17
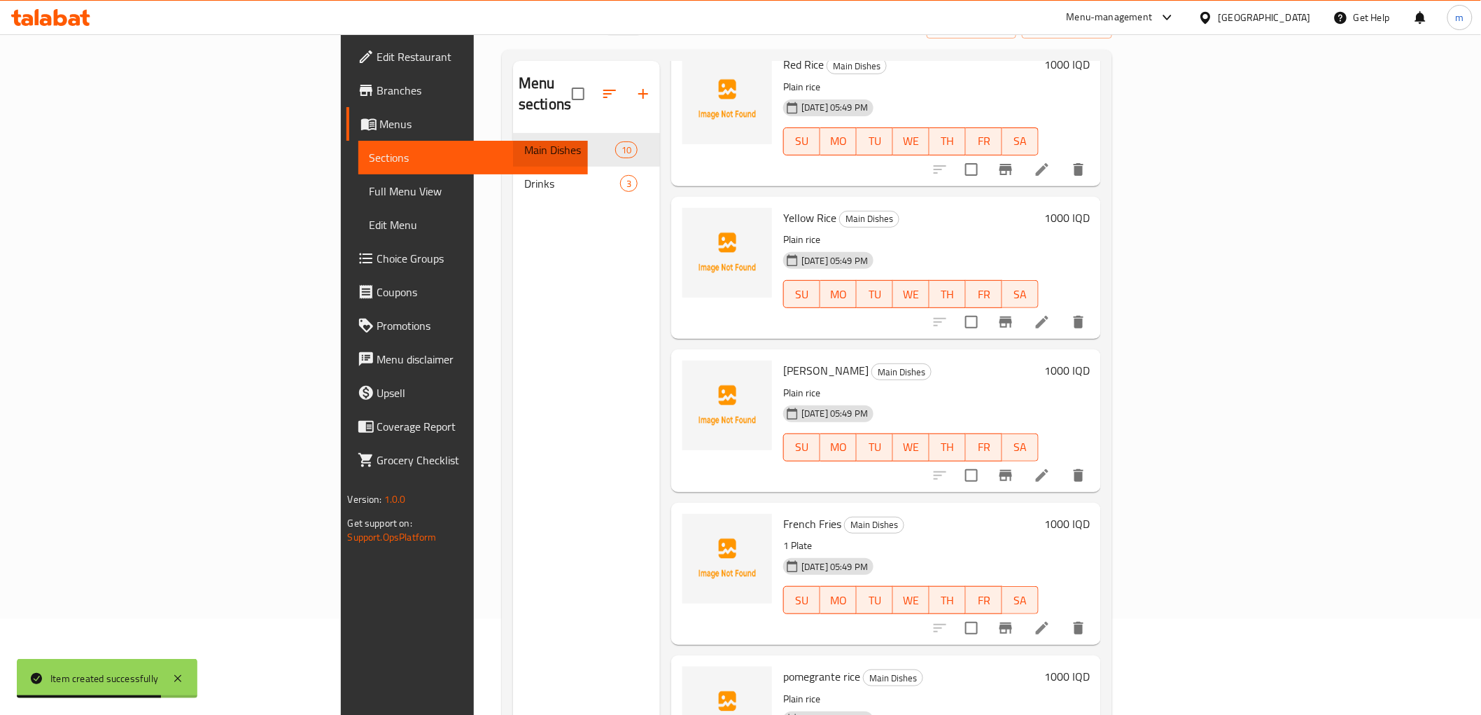
scroll to position [196, 0]
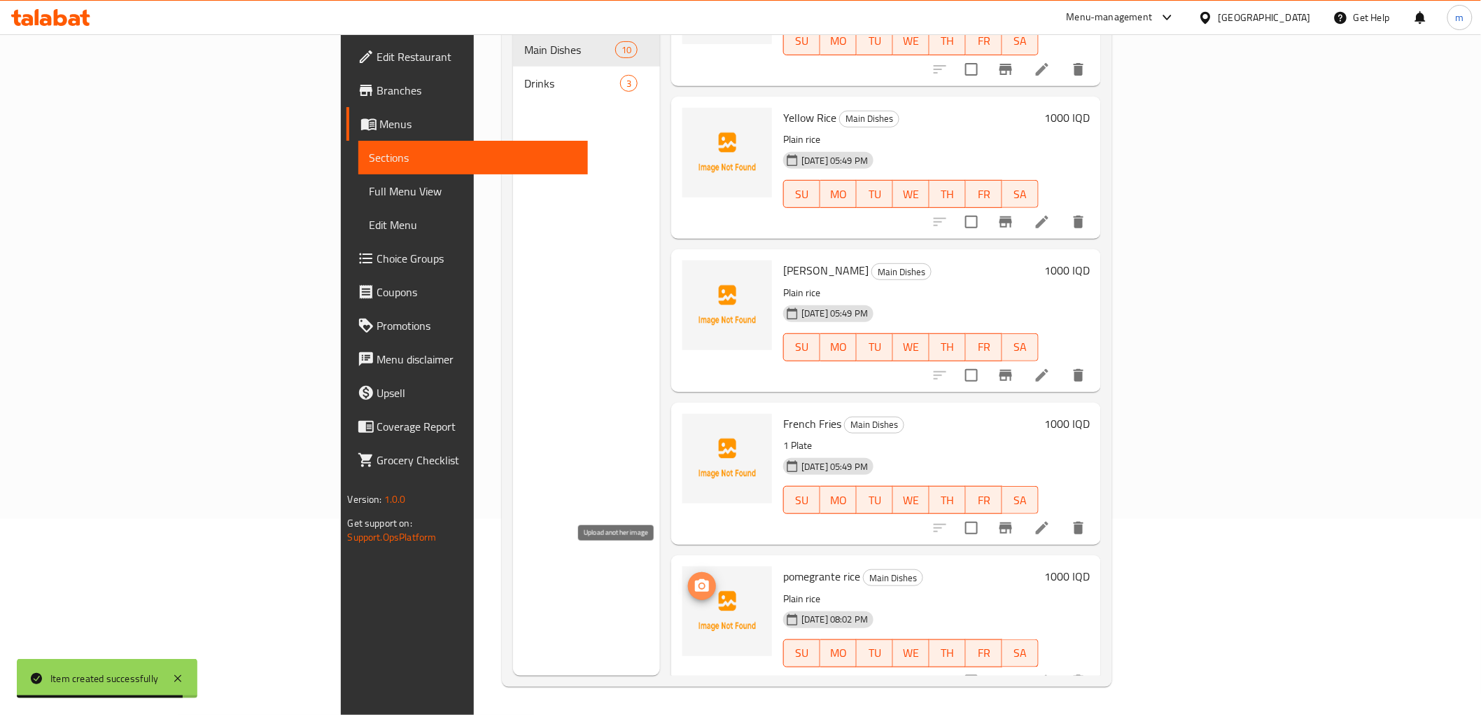
click at [694, 577] on icon "upload picture" at bounding box center [702, 585] width 17 height 17
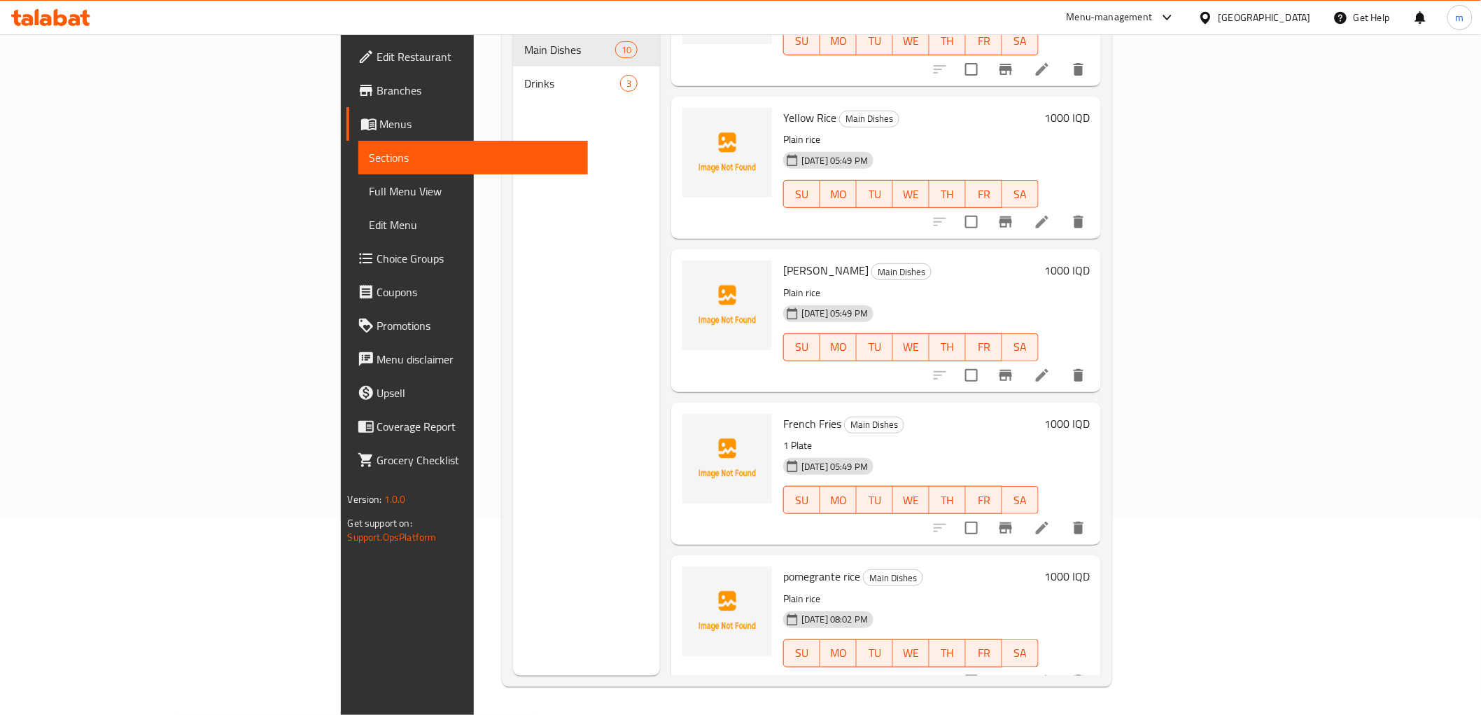
click at [871, 414] on h6 "French Fries Main Dishes" at bounding box center [910, 424] width 255 height 20
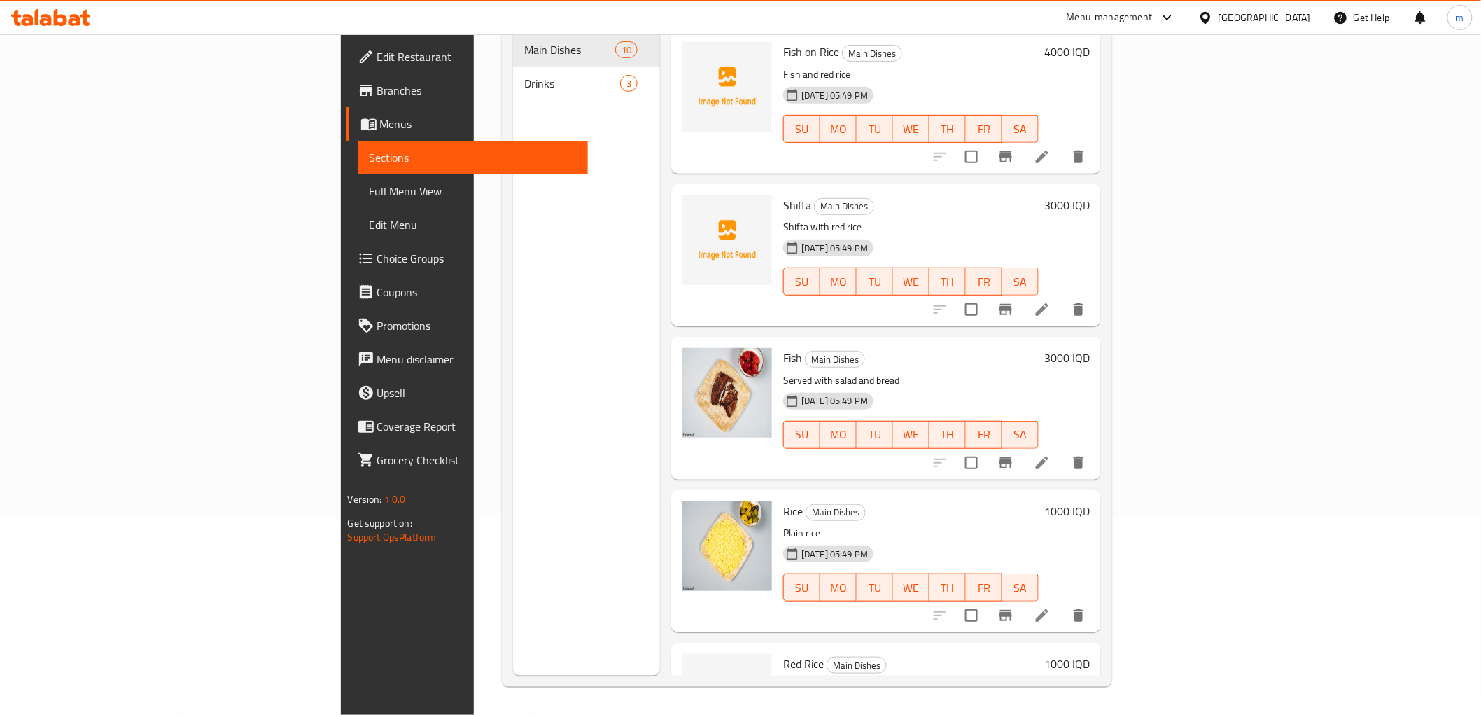
scroll to position [71, 0]
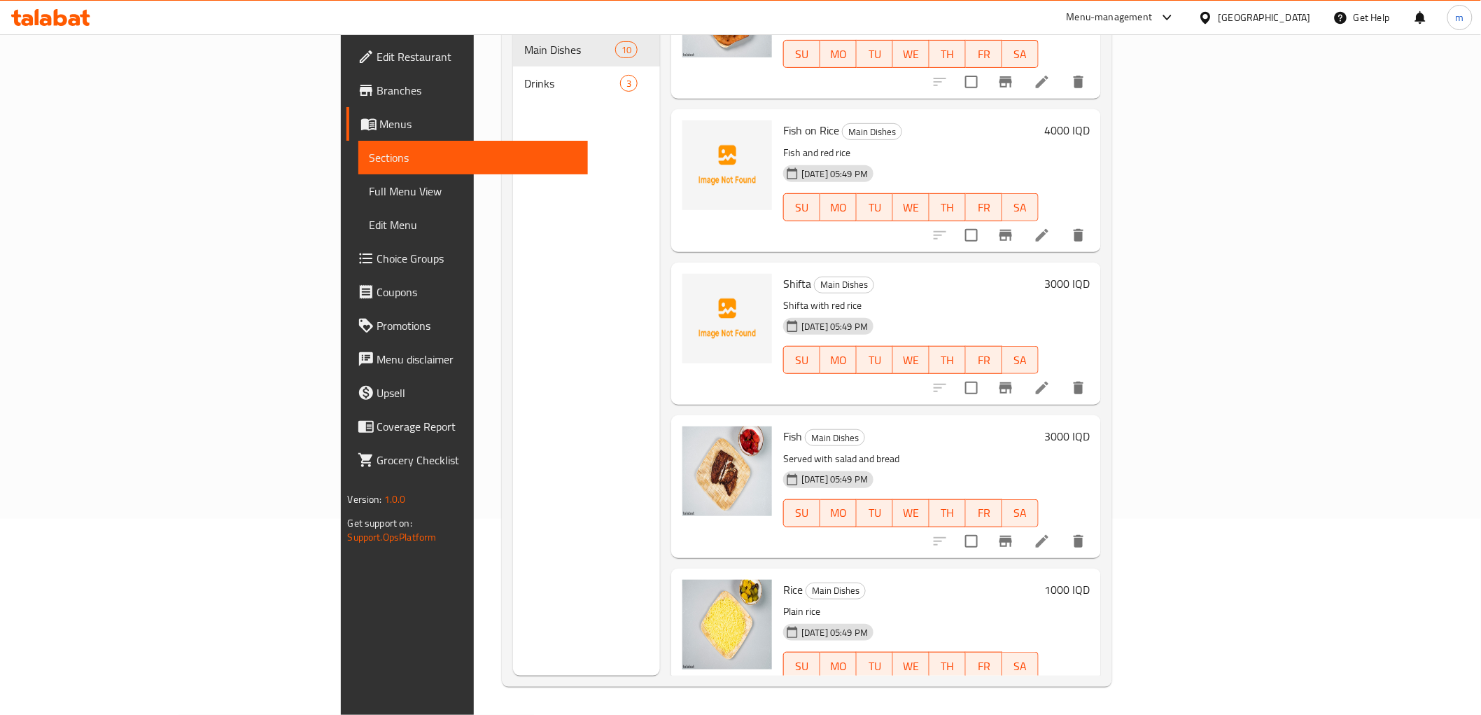
click at [358, 204] on link "Full Menu View" at bounding box center [473, 191] width 230 height 34
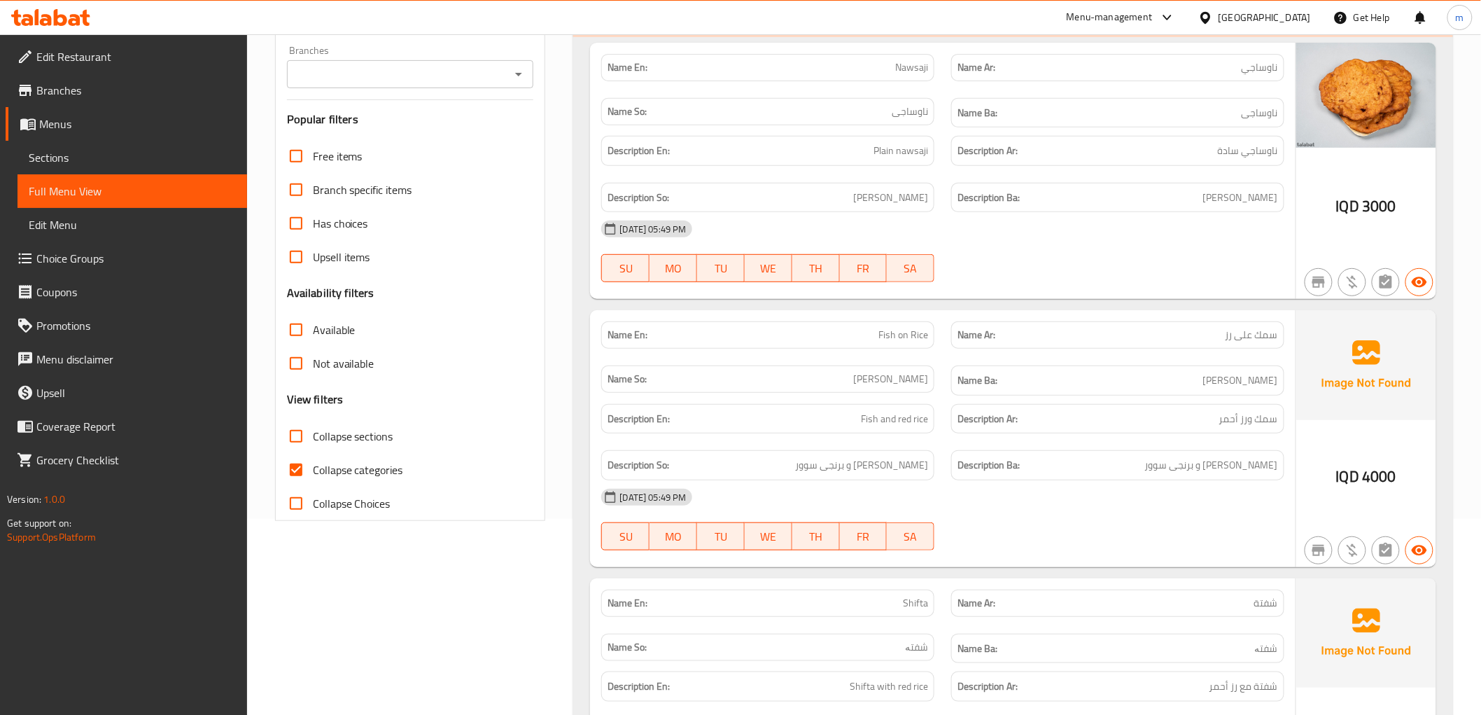
click at [330, 469] on span "Collapse categories" at bounding box center [358, 469] width 90 height 17
click at [313, 469] on input "Collapse categories" at bounding box center [296, 470] width 34 height 34
checkbox input "false"
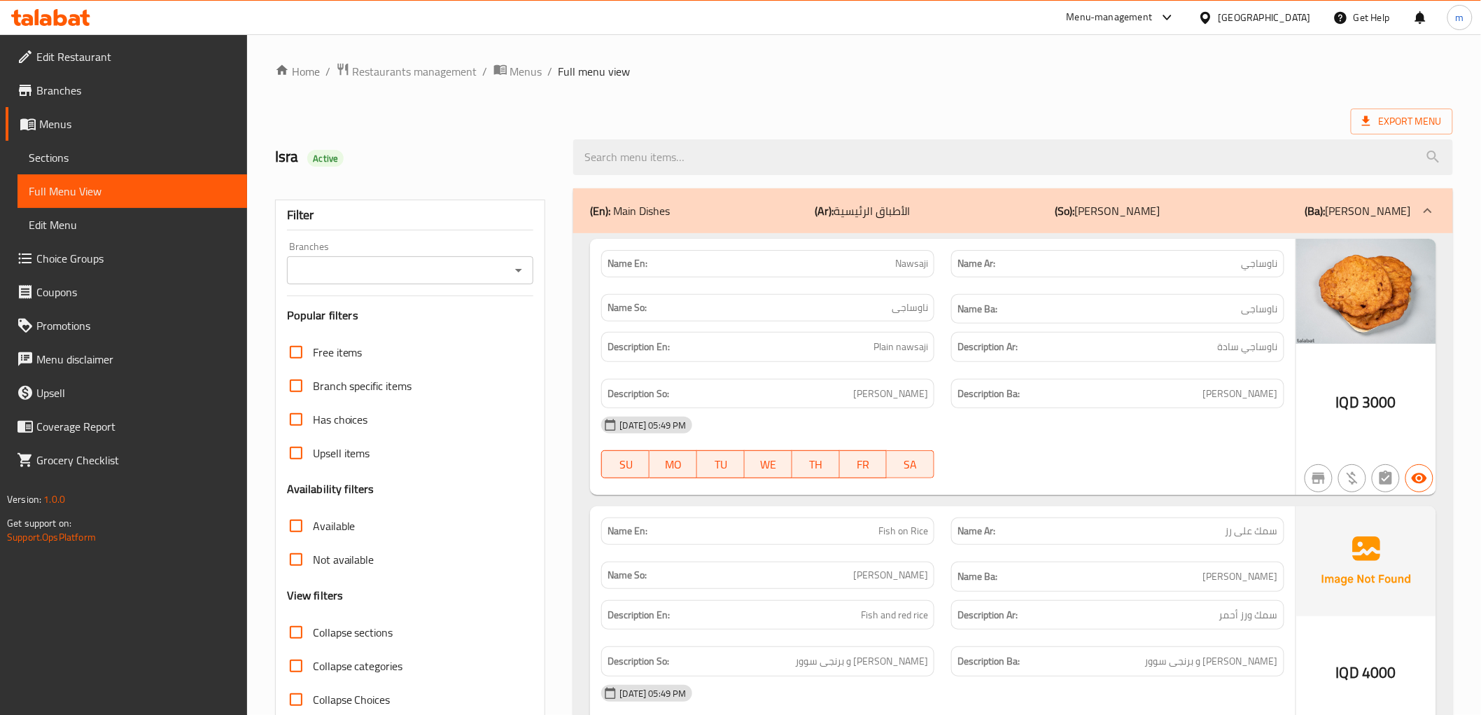
click at [514, 278] on div at bounding box center [518, 270] width 18 height 20
click at [525, 265] on icon "Open" at bounding box center [518, 270] width 17 height 17
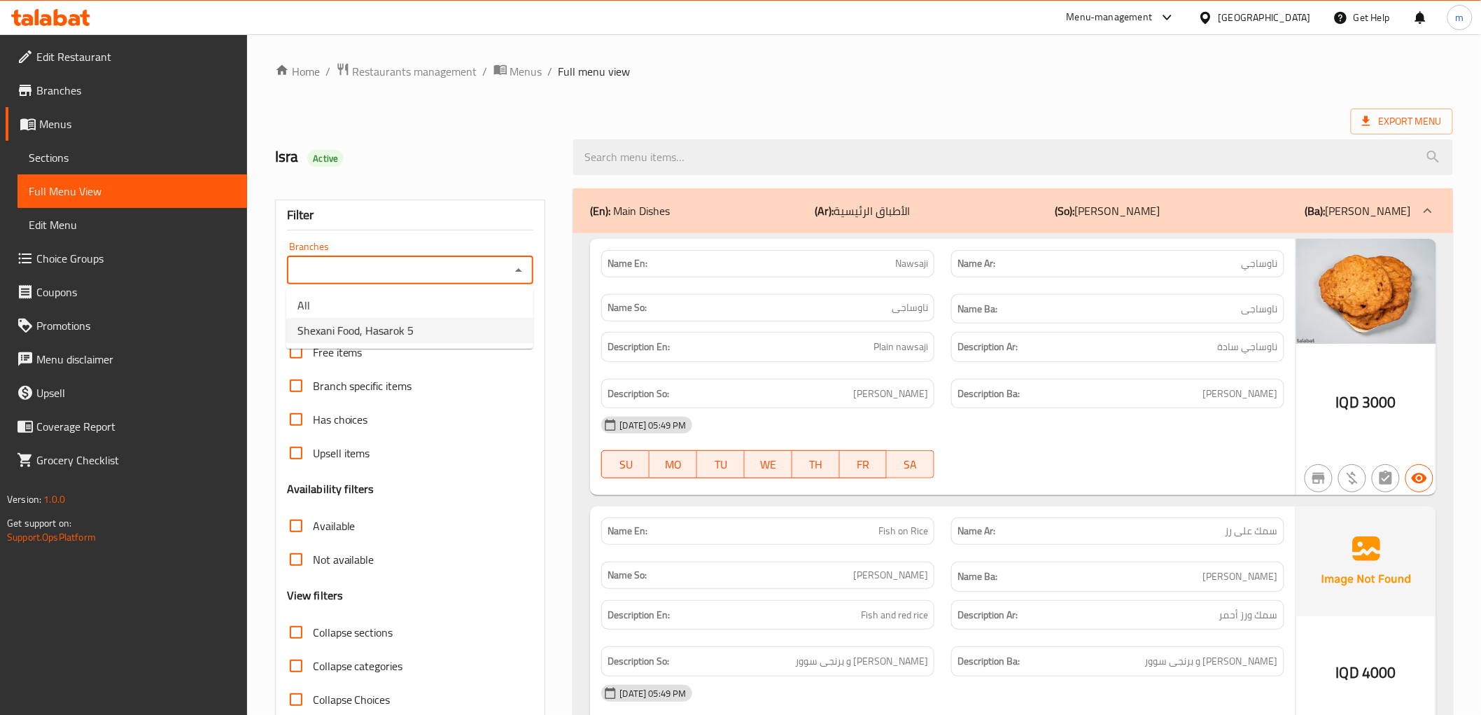
click at [472, 334] on li "Shexani Food, Hasarok 5" at bounding box center [409, 330] width 247 height 25
type input "Shexani Food, Hasarok 5"
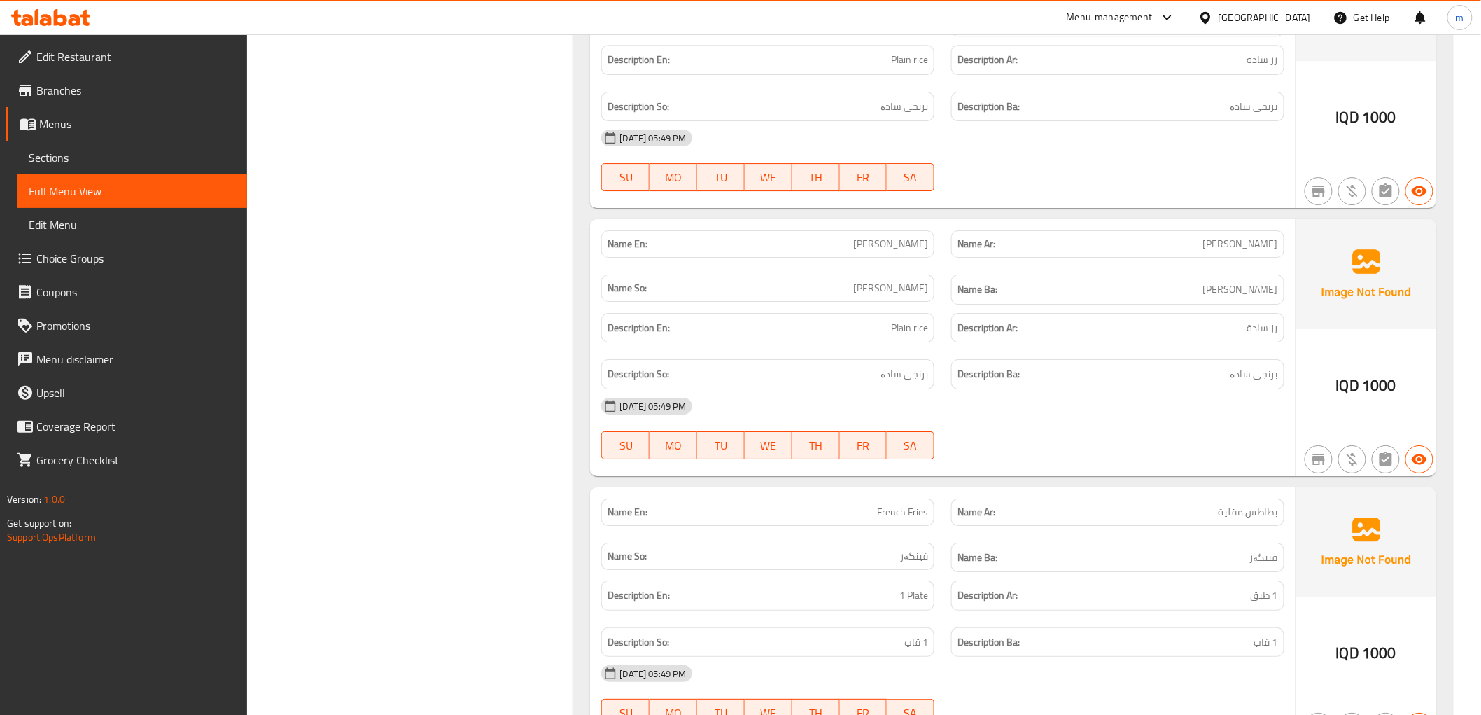
scroll to position [1974, 0]
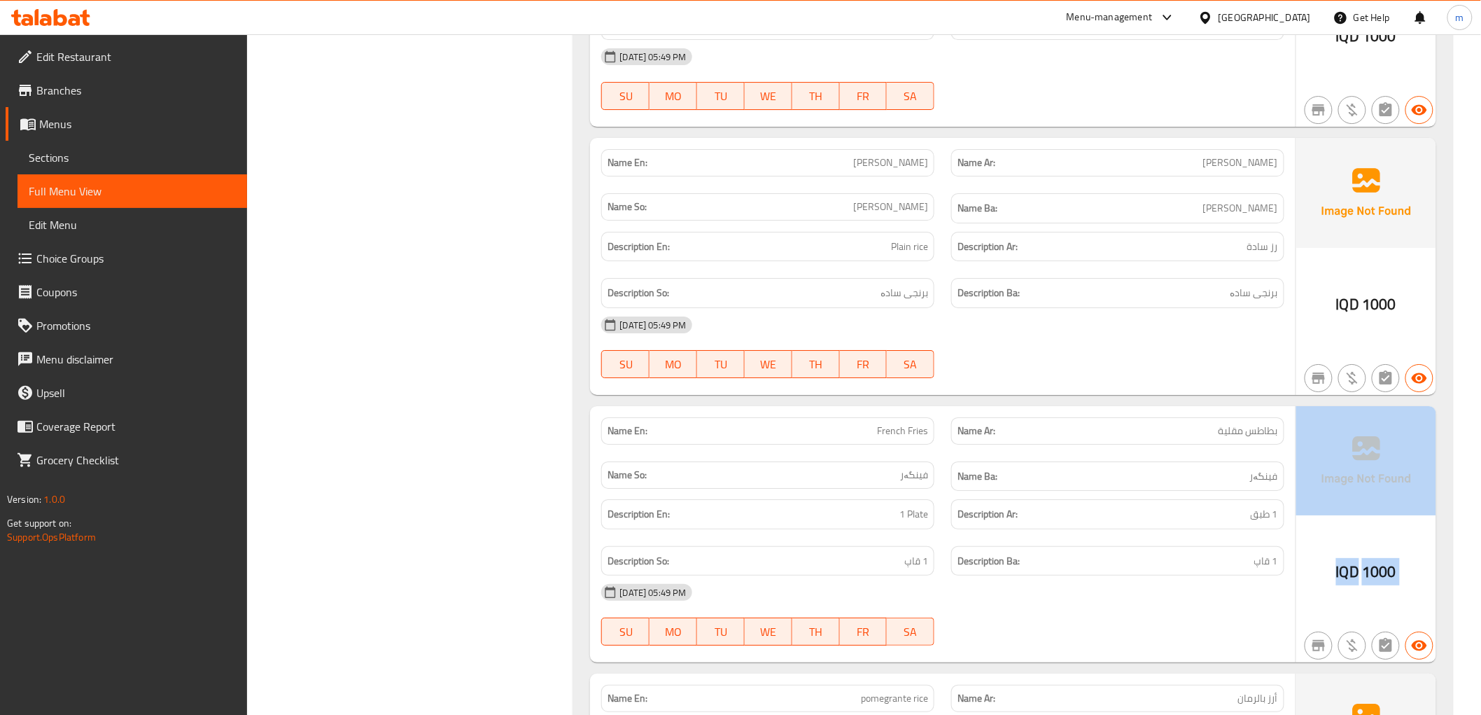
drag, startPoint x: 1482, startPoint y: 478, endPoint x: 1492, endPoint y: 567, distance: 89.5
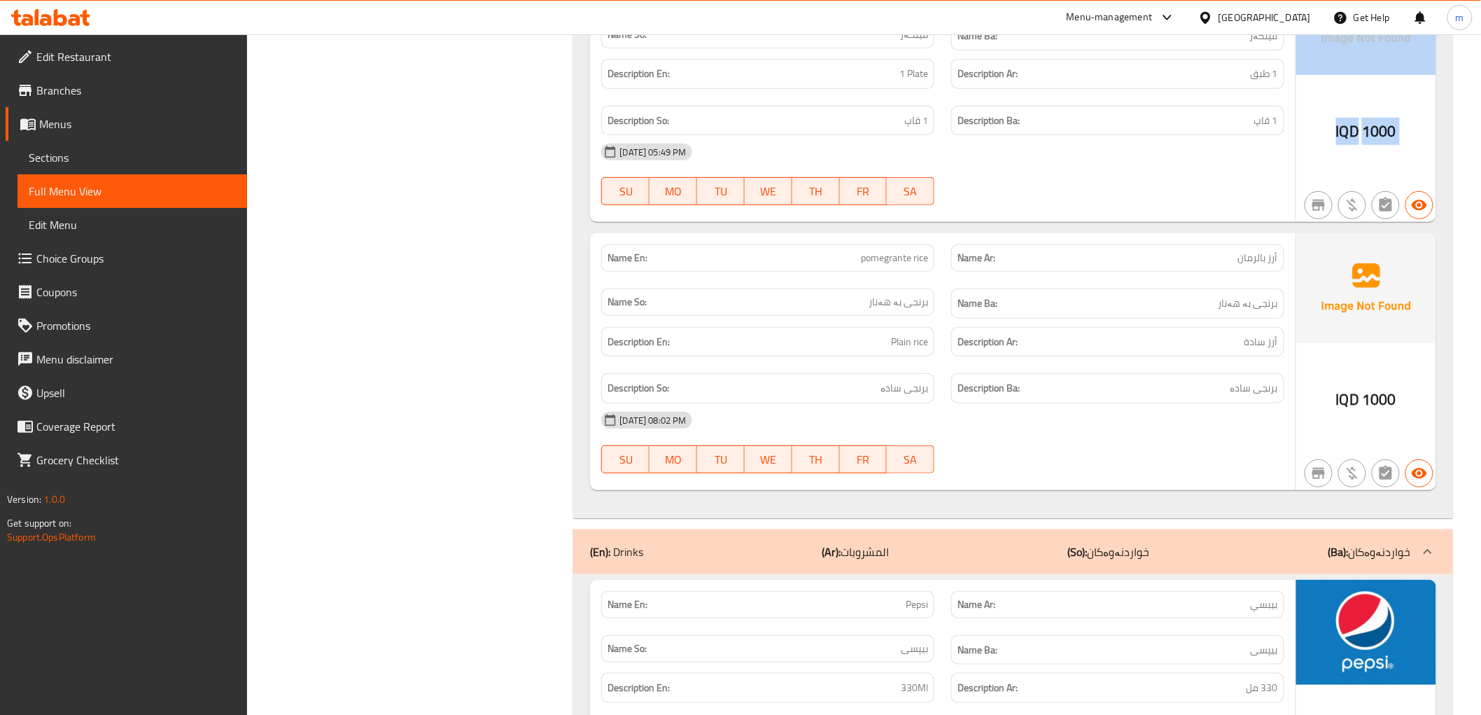
scroll to position [3133, 0]
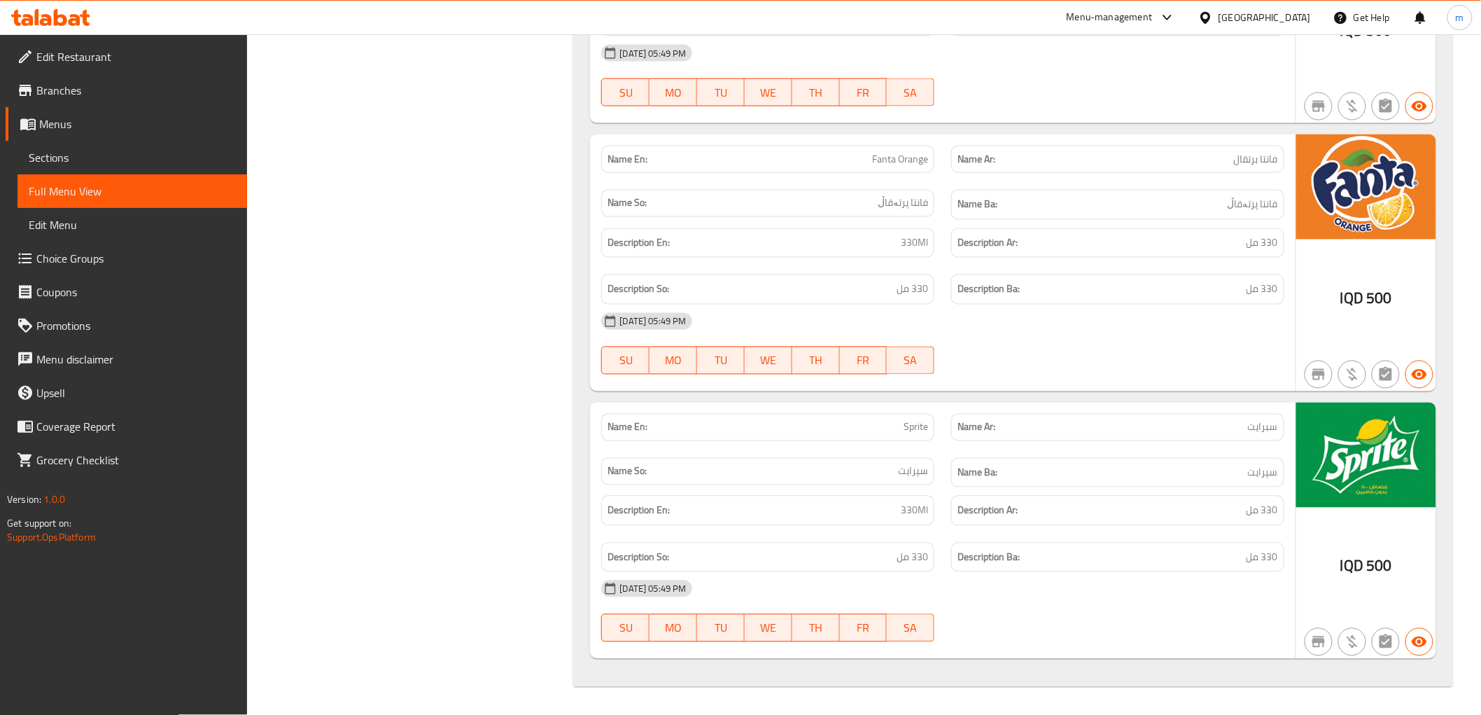
click at [1207, 374] on div at bounding box center [1118, 374] width 350 height 17
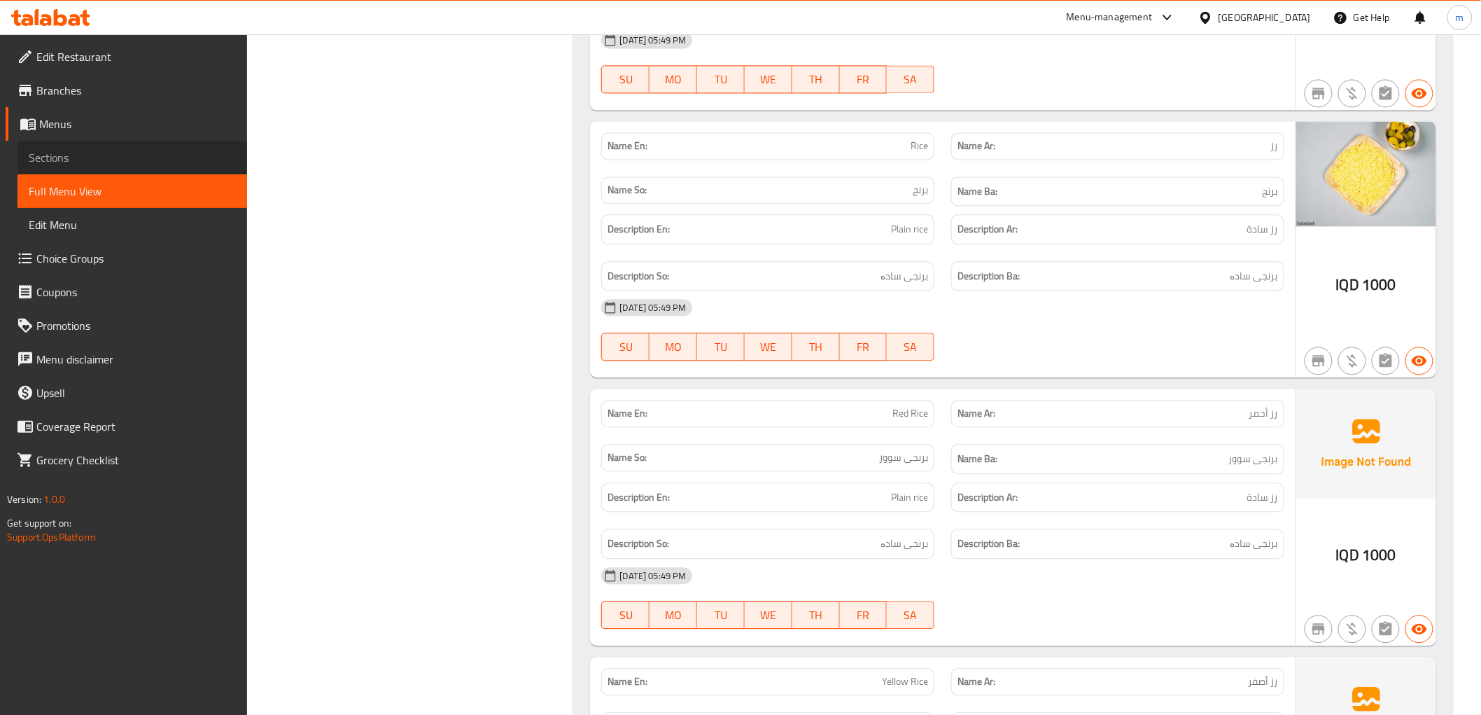
click at [55, 159] on span "Sections" at bounding box center [132, 157] width 207 height 17
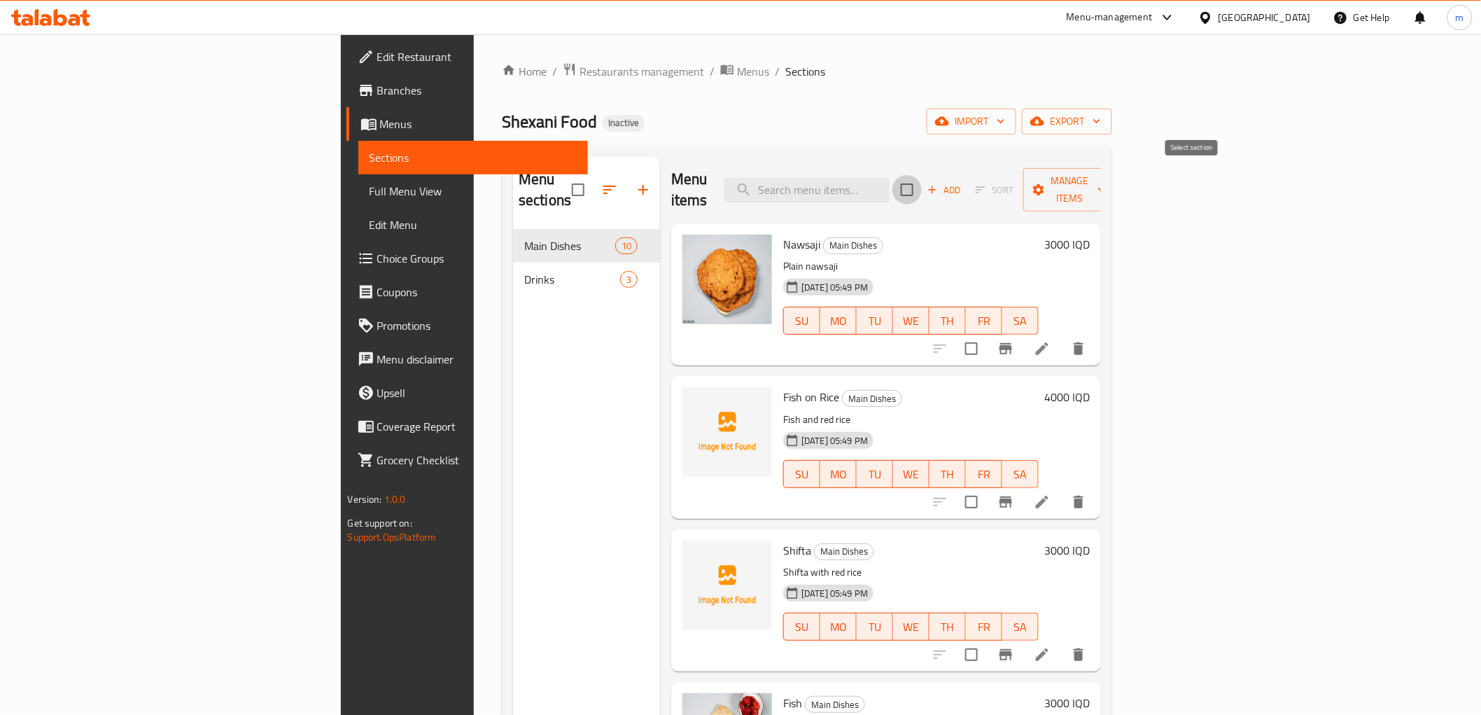
click at [922, 176] on input "checkbox" at bounding box center [906, 189] width 29 height 29
checkbox input "true"
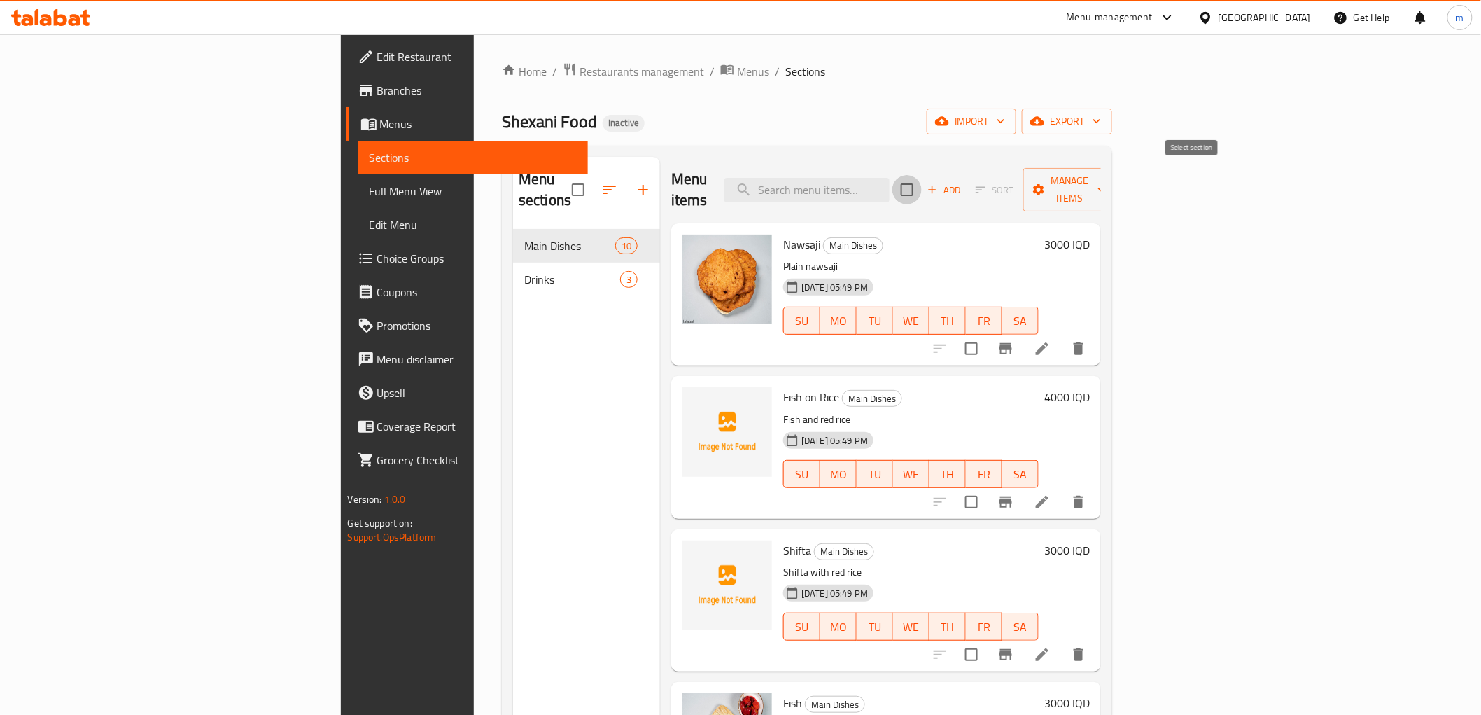
checkbox input "true"
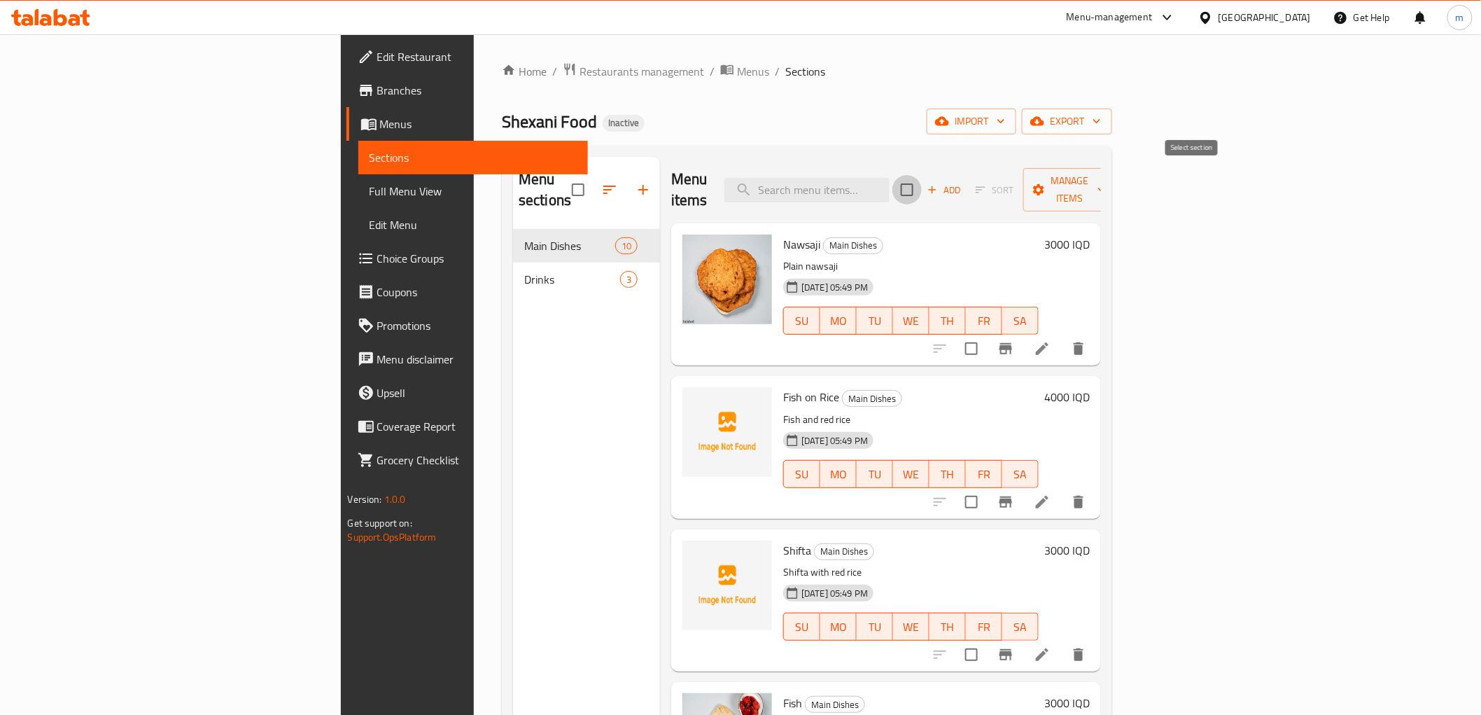
checkbox input "true"
click at [635, 185] on icon "button" at bounding box center [643, 189] width 17 height 17
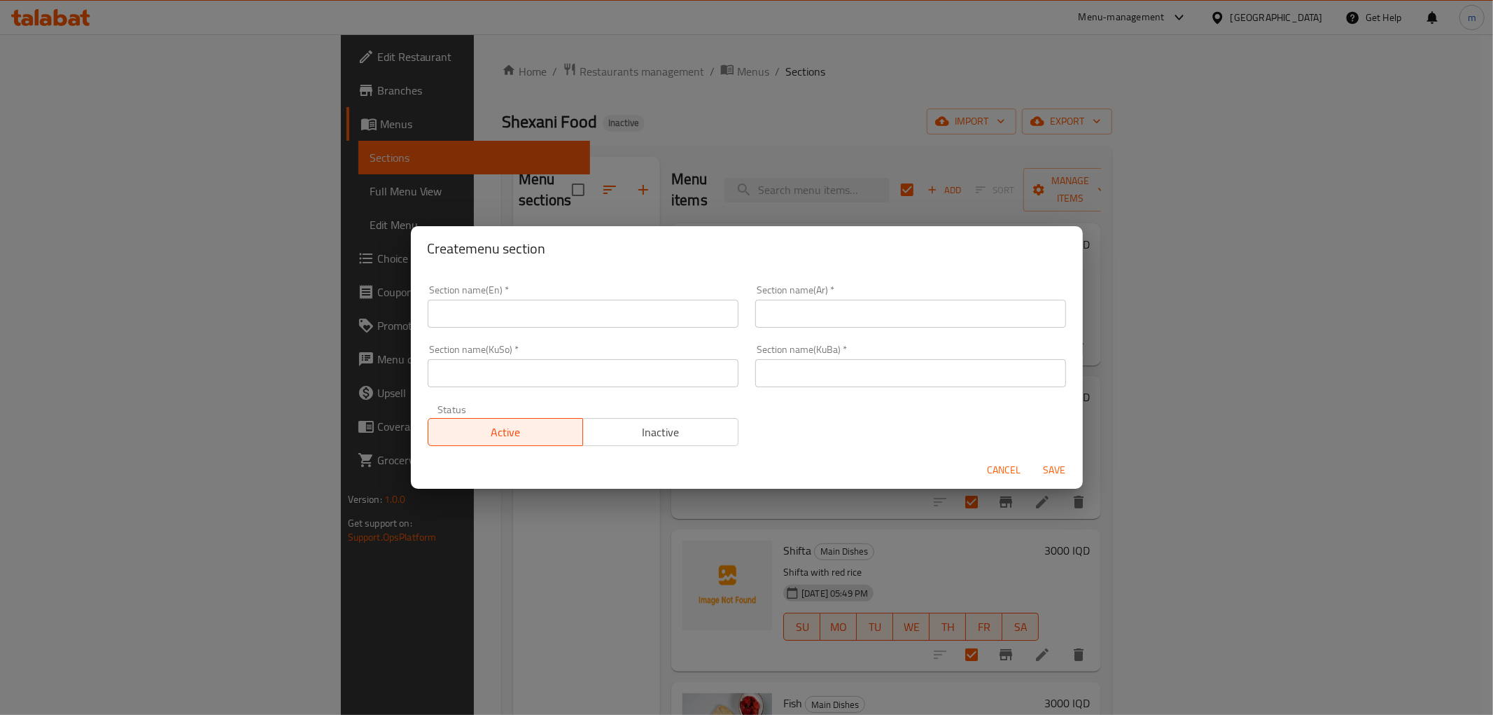
click at [992, 473] on span "Cancel" at bounding box center [1005, 469] width 34 height 17
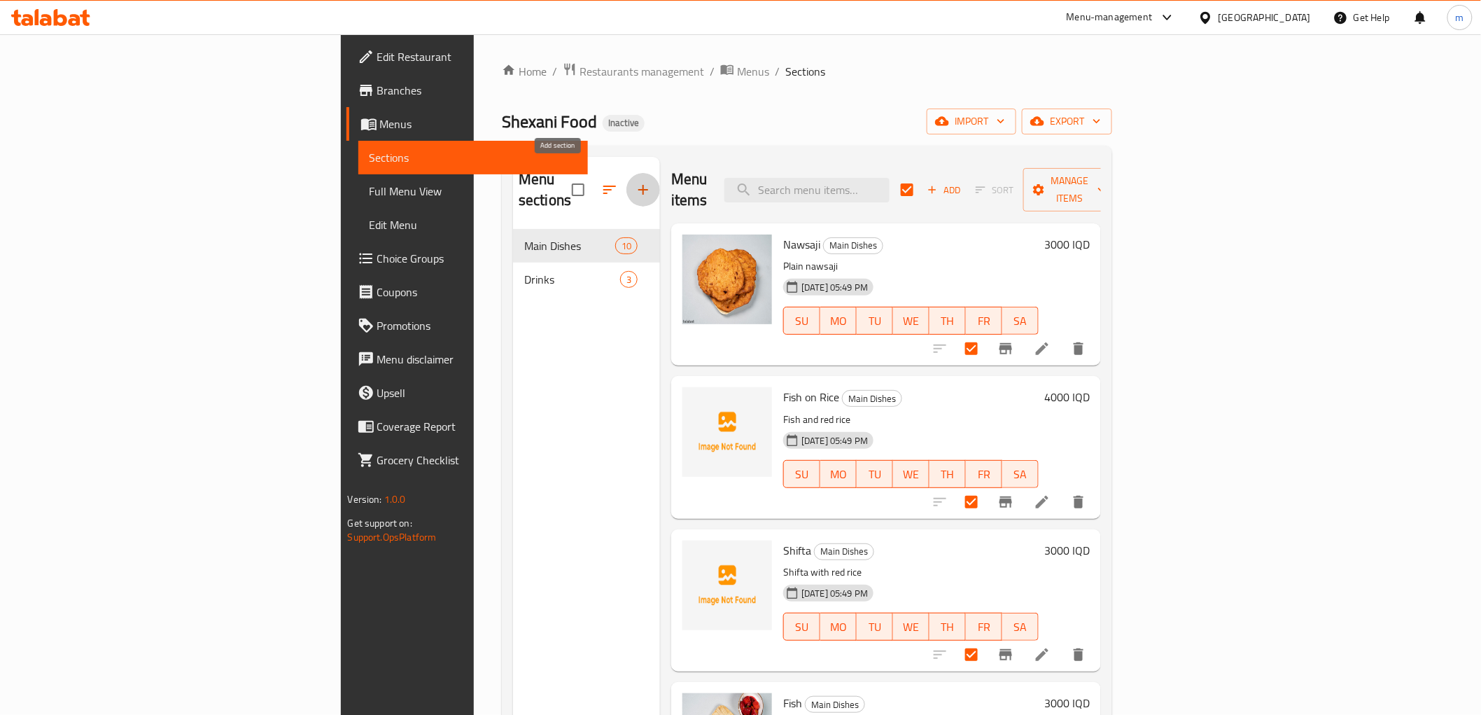
click at [635, 185] on icon "button" at bounding box center [643, 189] width 17 height 17
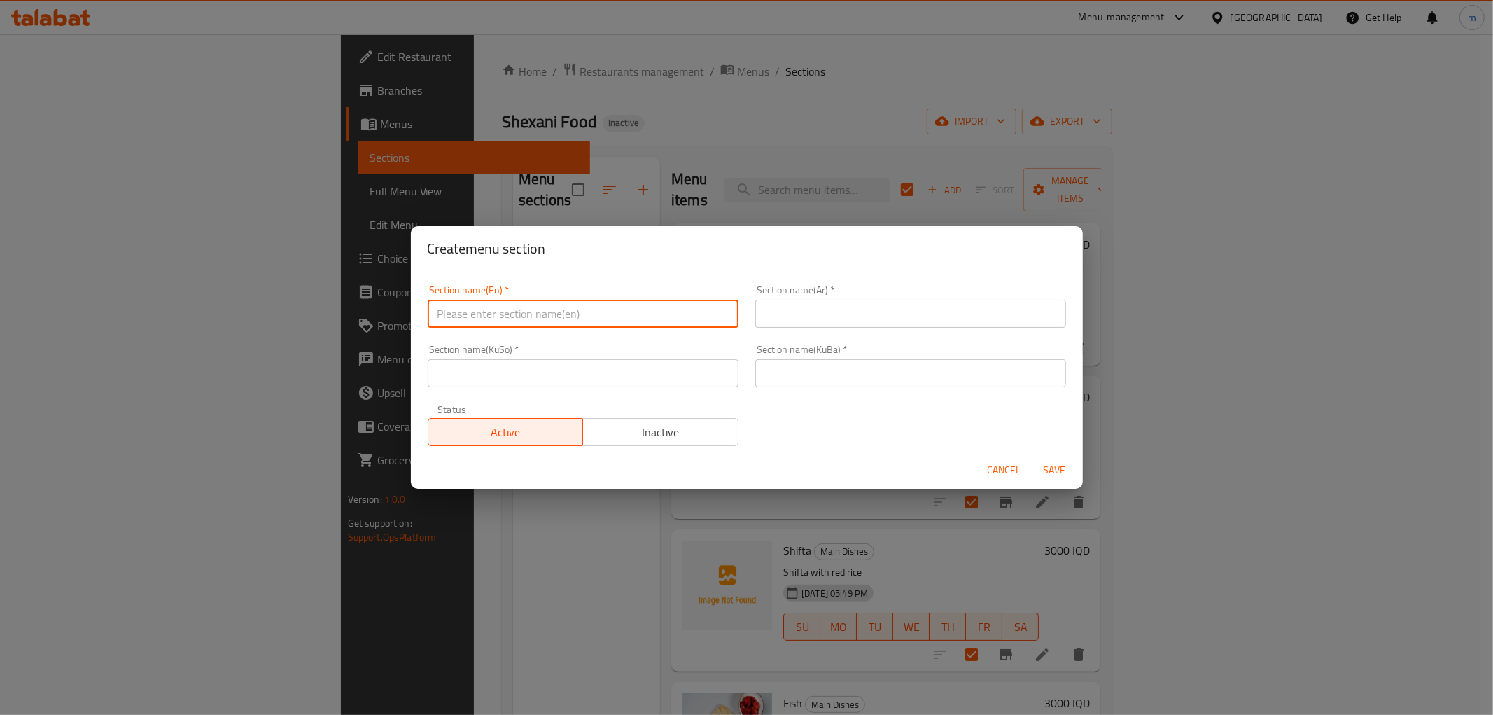
click at [656, 320] on input "text" at bounding box center [583, 314] width 311 height 28
paste input "Side Dishes"
type input "Side Dishes"
click at [918, 316] on input "text" at bounding box center [910, 314] width 311 height 28
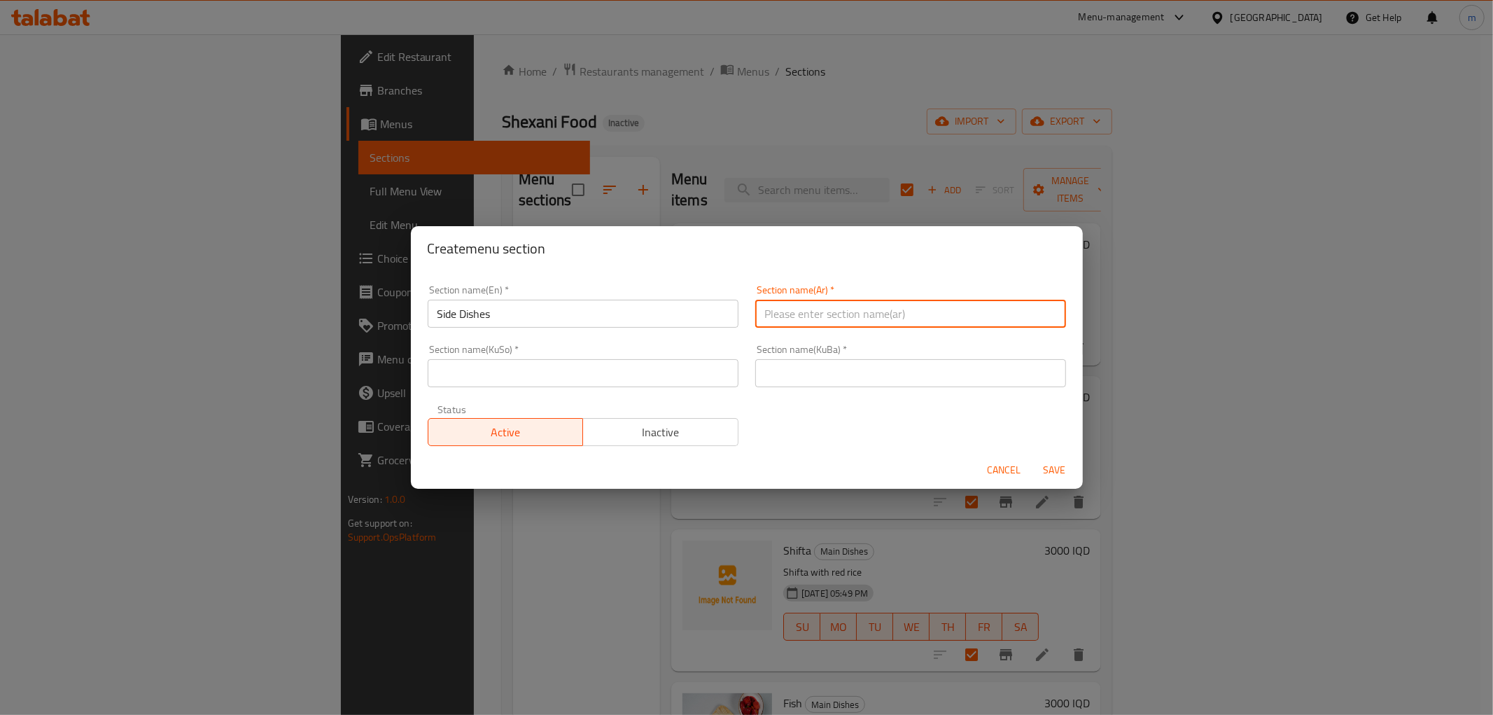
paste input "الأطباق الجانبية"
type input "الأطباق الجانبية"
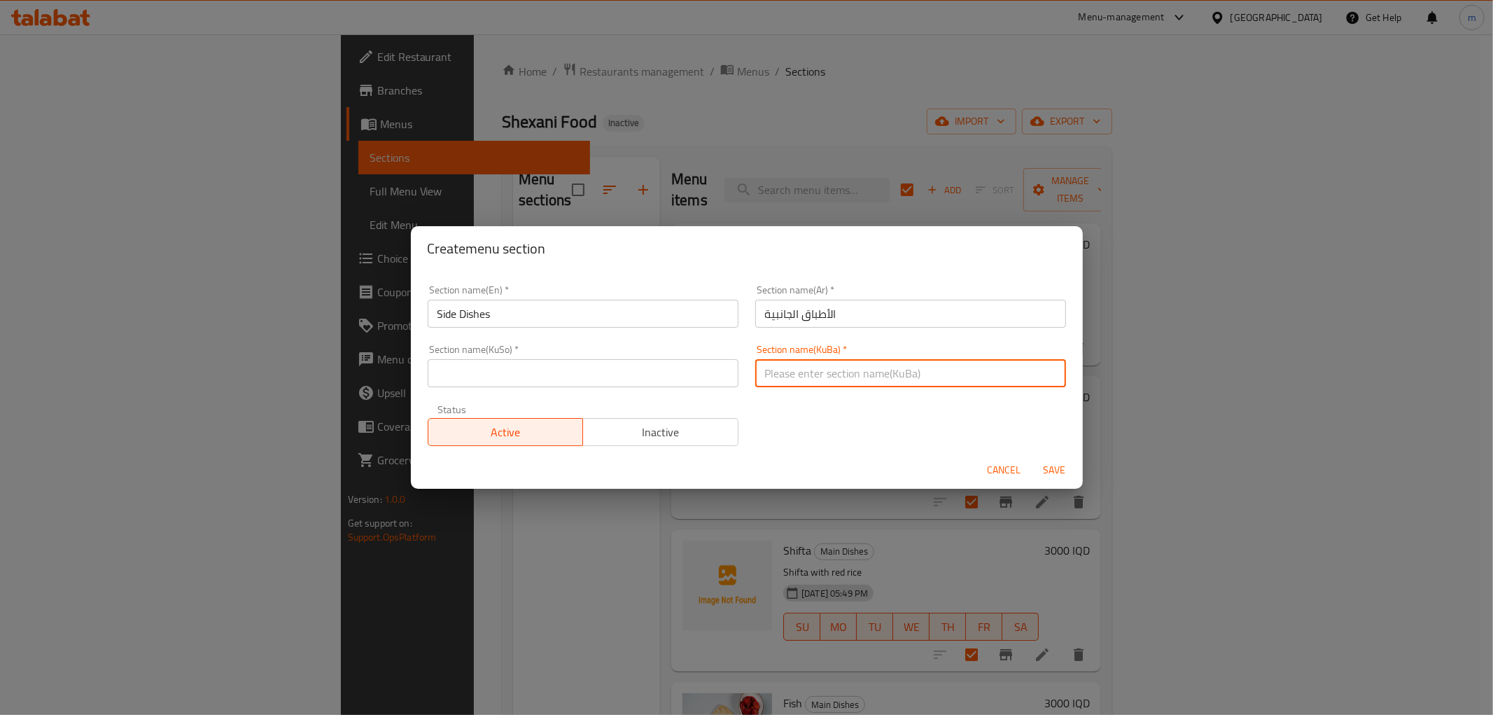
click at [780, 382] on input "text" at bounding box center [910, 373] width 311 height 28
paste input "ژەمە لاوەکییەکان"
type input "ژەمە لاوەکییەکان"
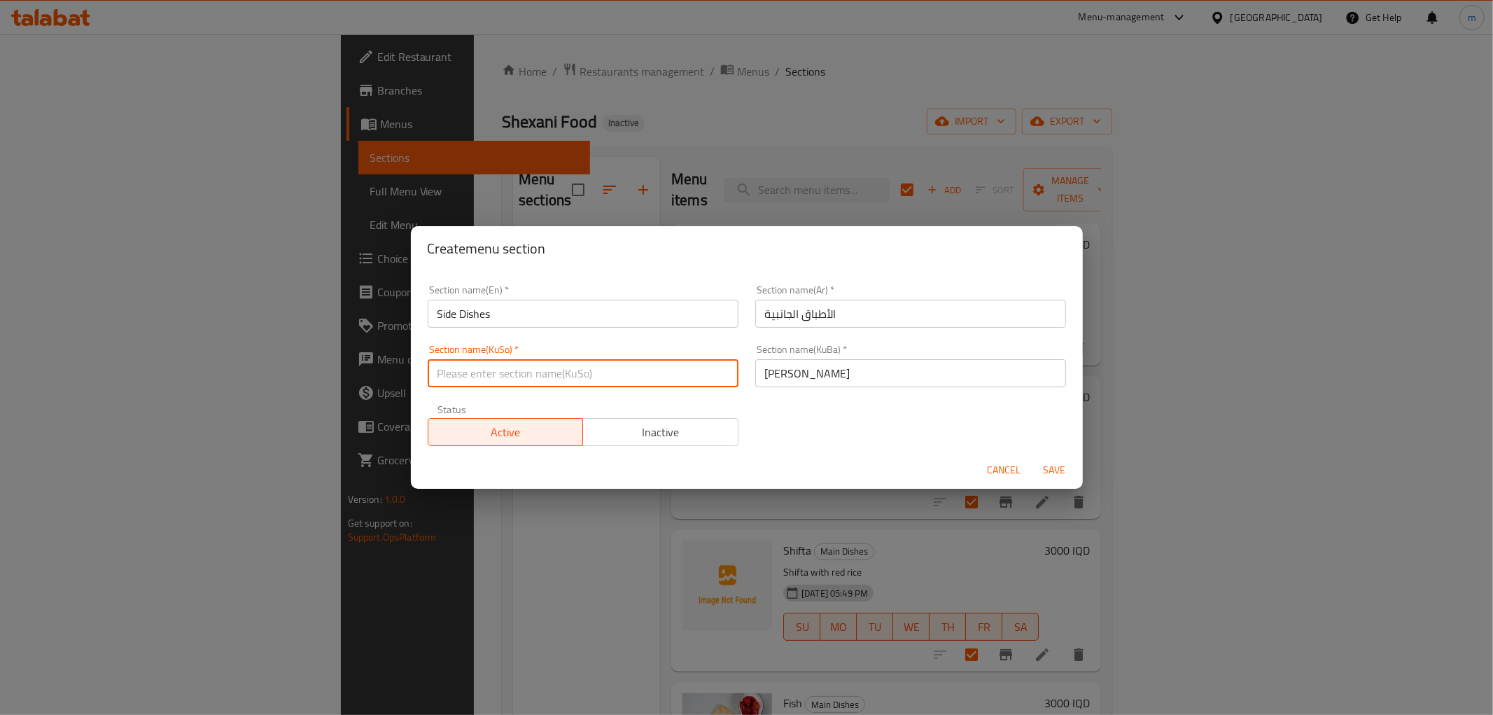
click at [680, 376] on input "text" at bounding box center [583, 373] width 311 height 28
paste input "ژەمە لاوەکییەکان"
type input "ژەمە لاوەکییەکان"
click at [1048, 471] on span "Save" at bounding box center [1055, 469] width 34 height 17
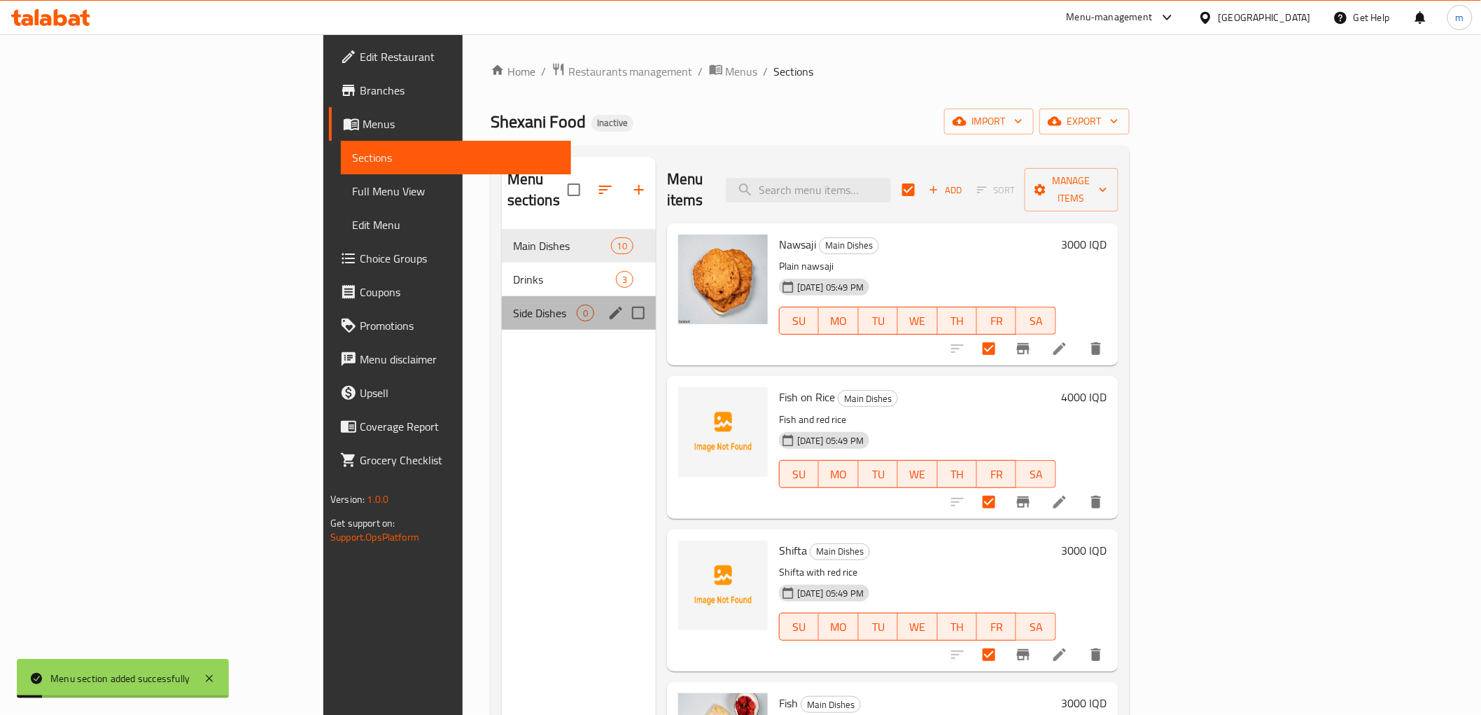
click at [502, 296] on div "Side Dishes 0" at bounding box center [579, 313] width 154 height 34
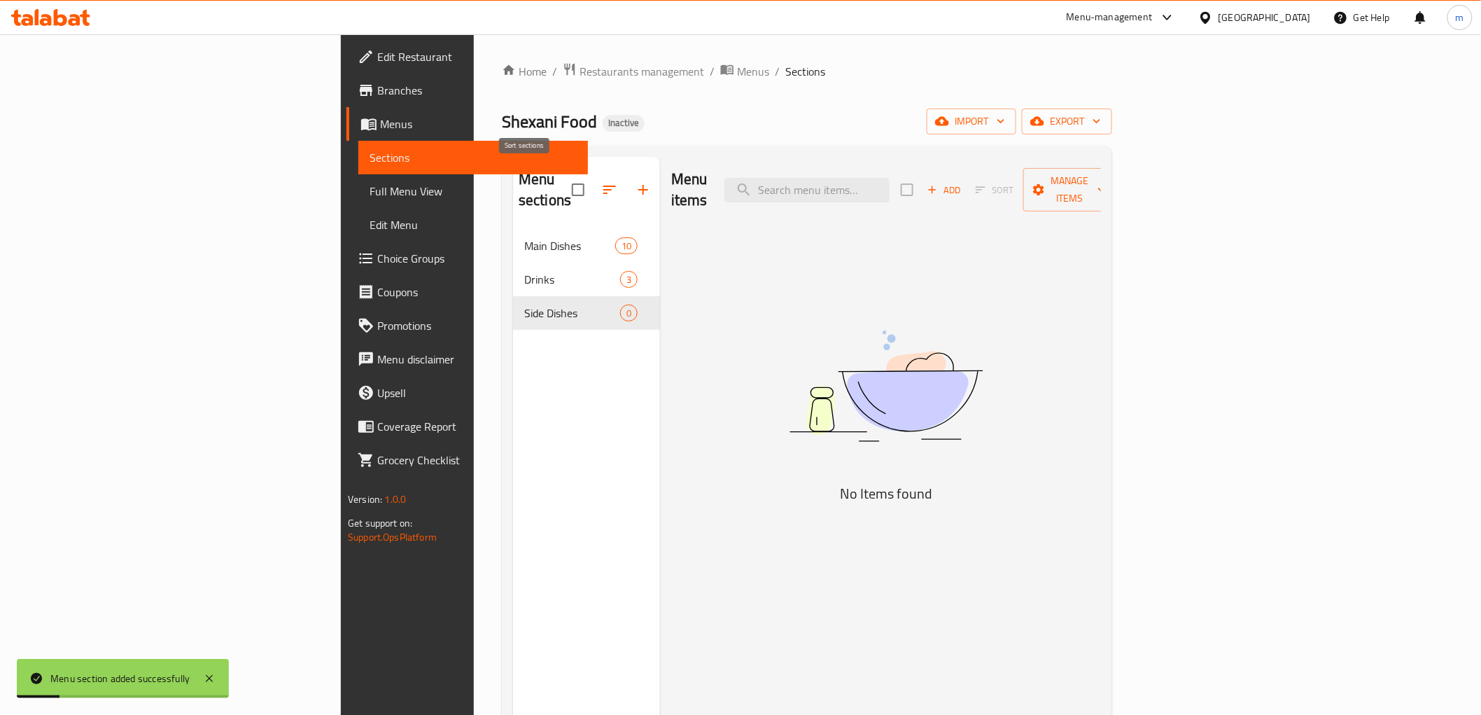
click at [601, 185] on icon "button" at bounding box center [609, 189] width 17 height 17
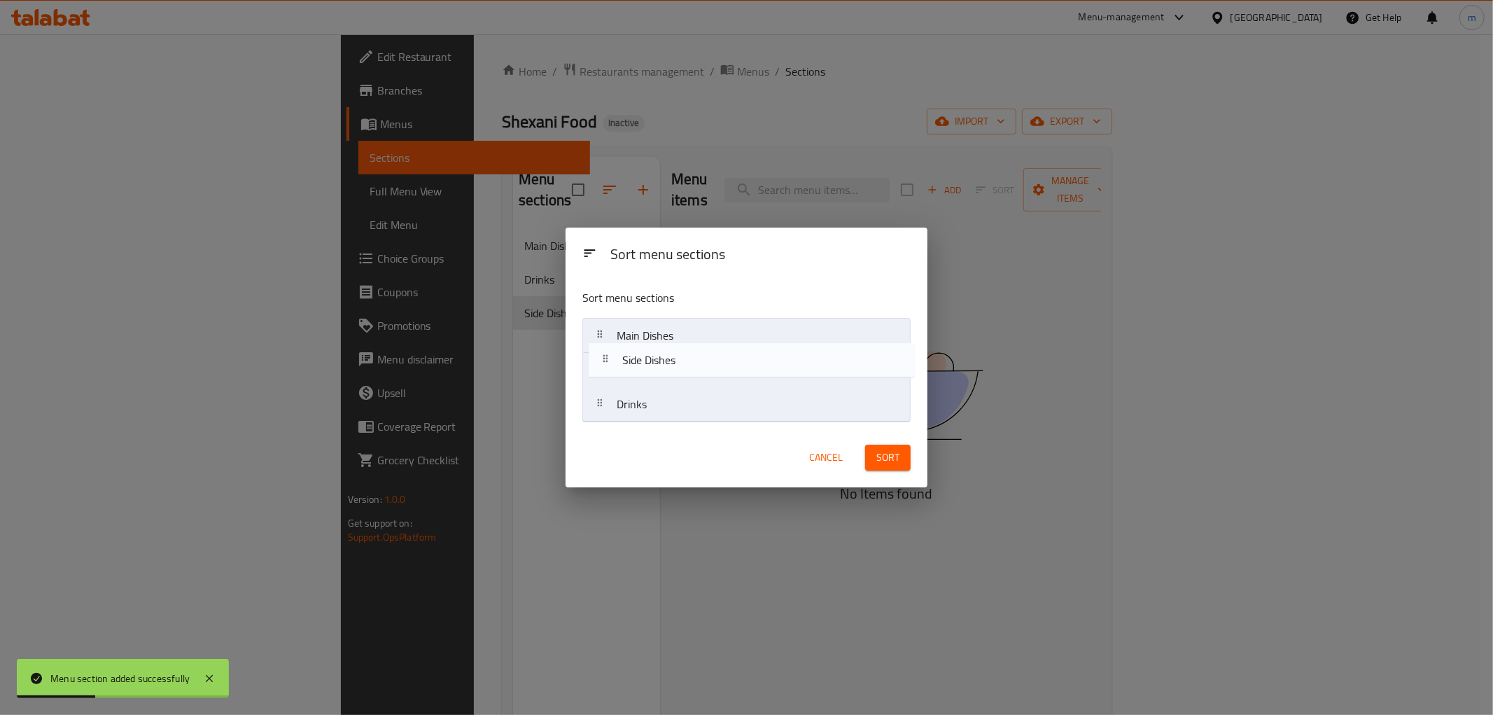
drag, startPoint x: 638, startPoint y: 406, endPoint x: 645, endPoint y: 358, distance: 48.0
click at [645, 358] on nav "Main Dishes Drinks Side Dishes" at bounding box center [746, 370] width 328 height 104
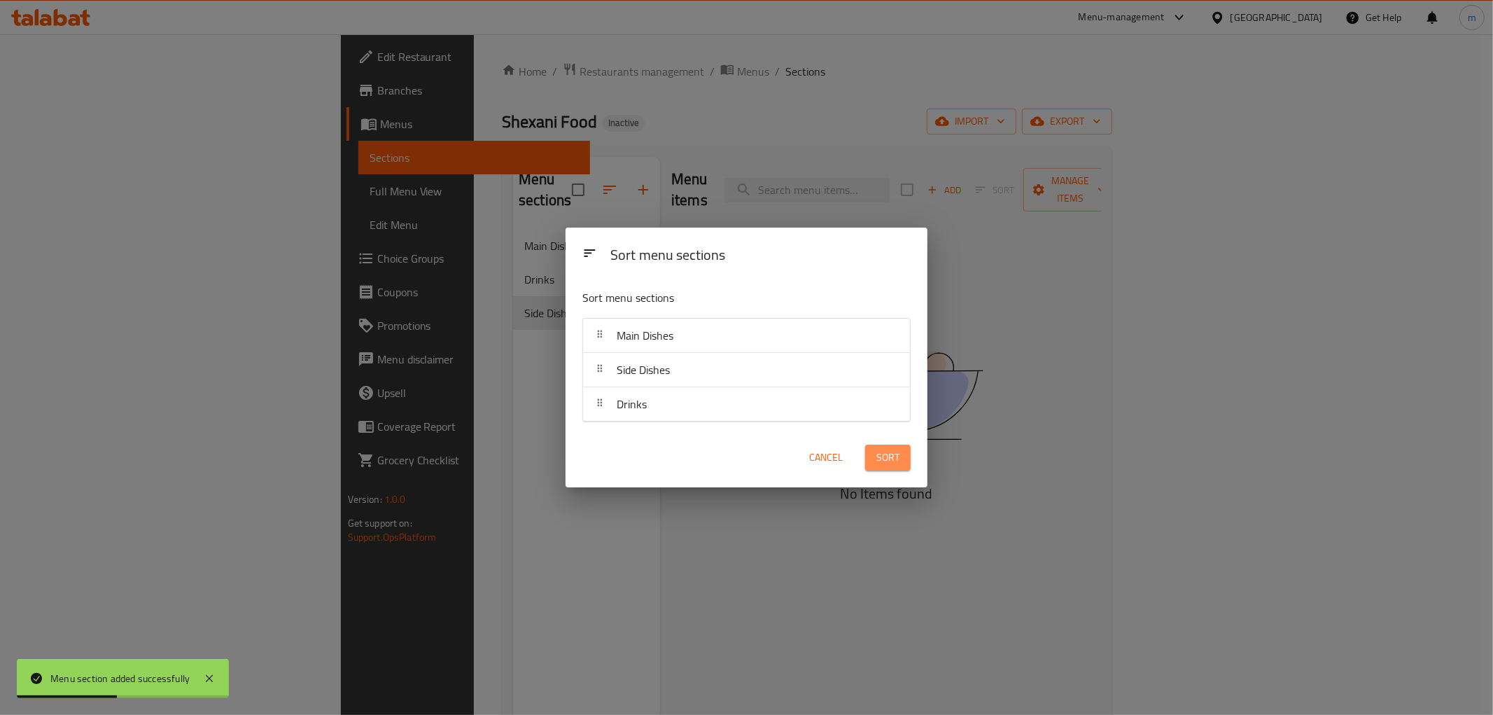
click at [894, 453] on span "Sort" at bounding box center [887, 457] width 23 height 17
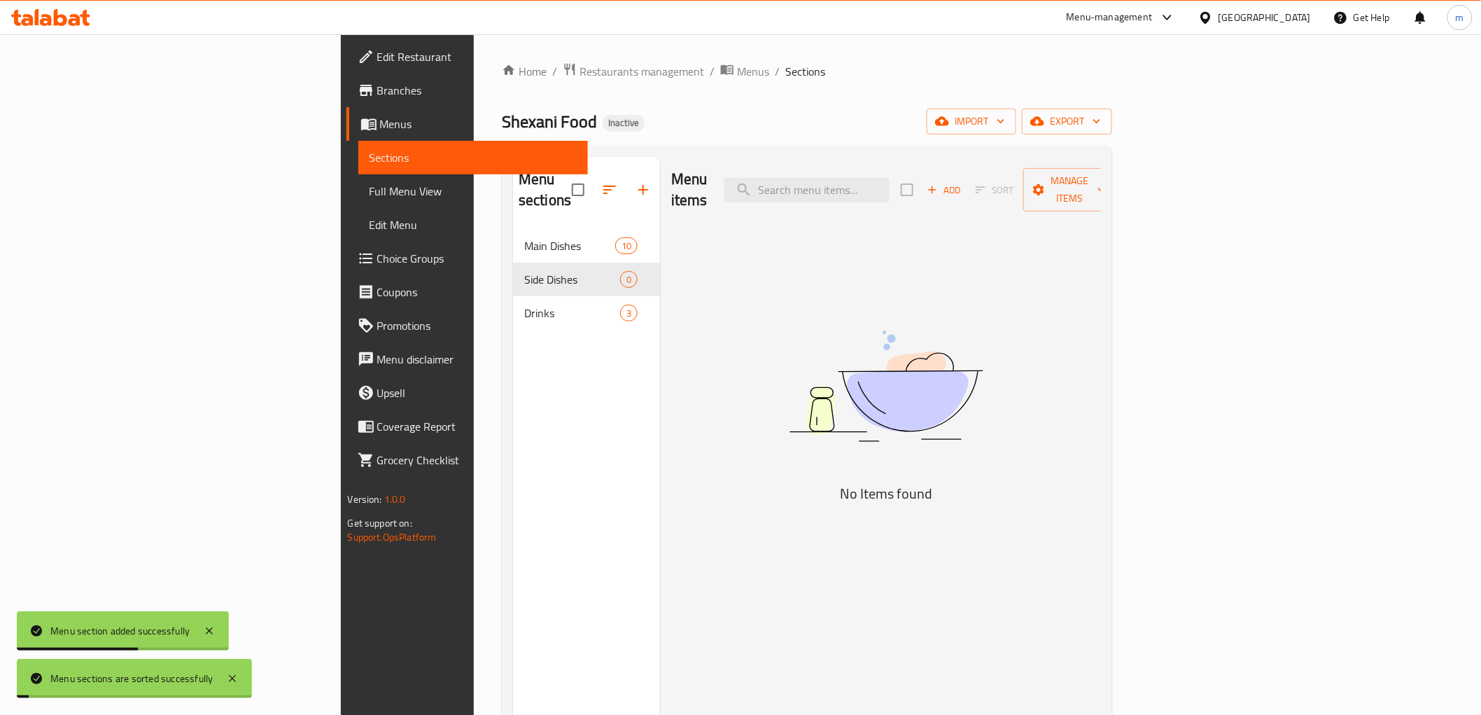
click at [513, 223] on nav "Main Dishes 10 Side Dishes 0 Drinks 3" at bounding box center [586, 279] width 147 height 112
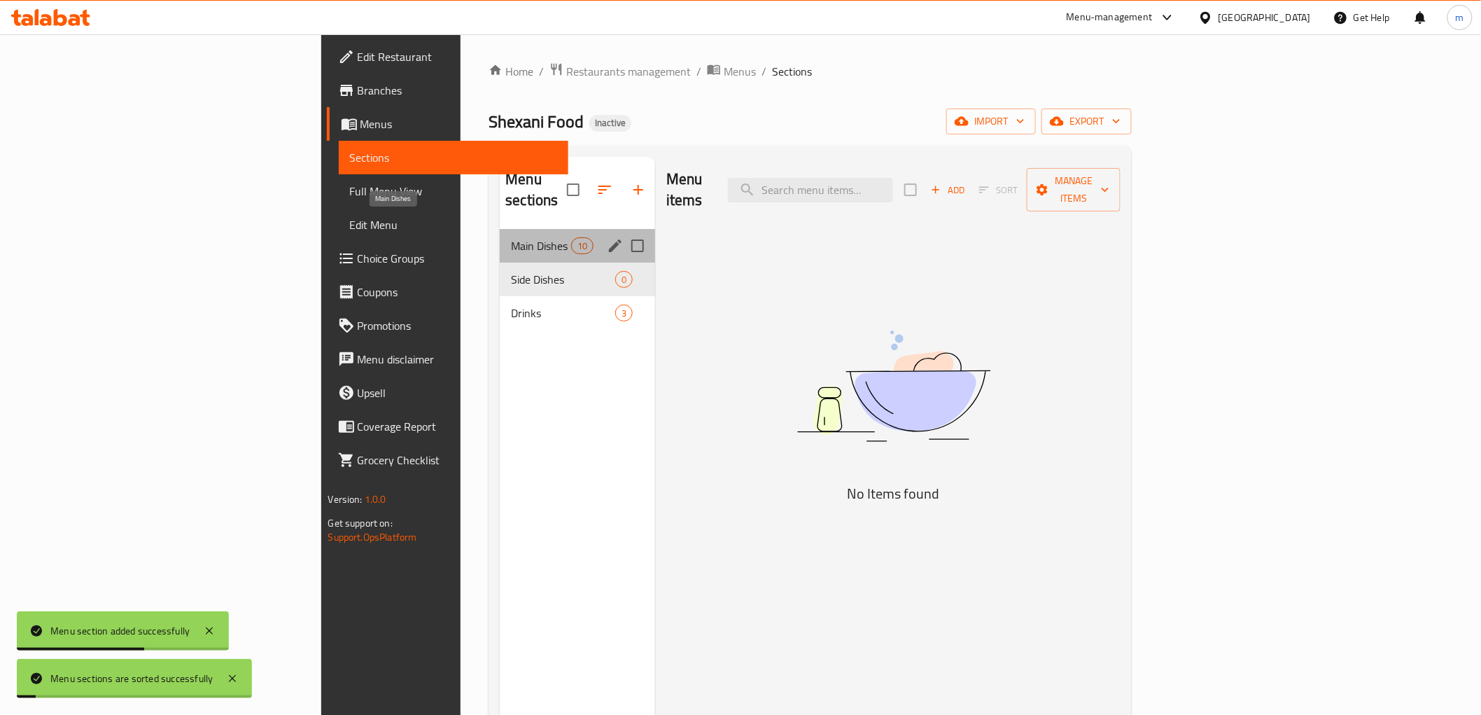
click at [511, 237] on span "Main Dishes" at bounding box center [540, 245] width 59 height 17
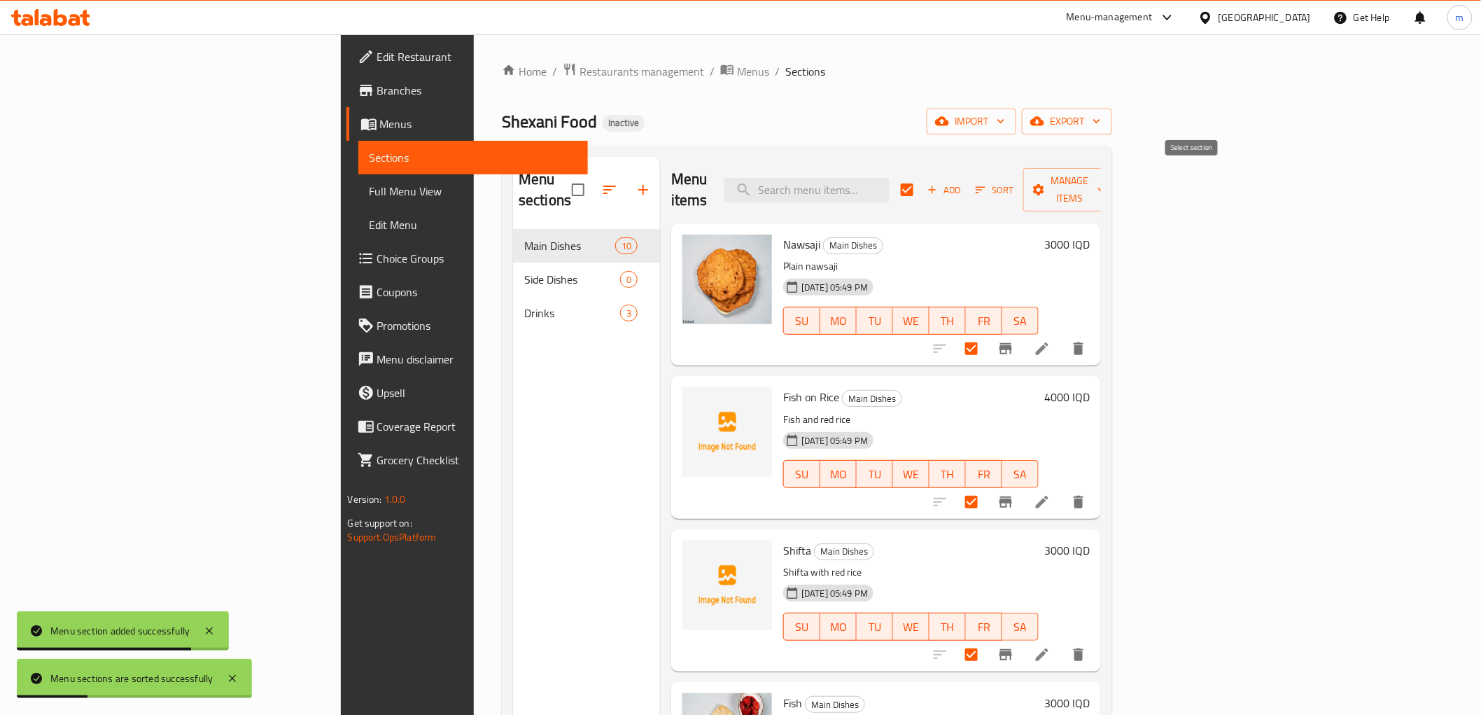
click at [922, 175] on input "checkbox" at bounding box center [906, 189] width 29 height 29
checkbox input "false"
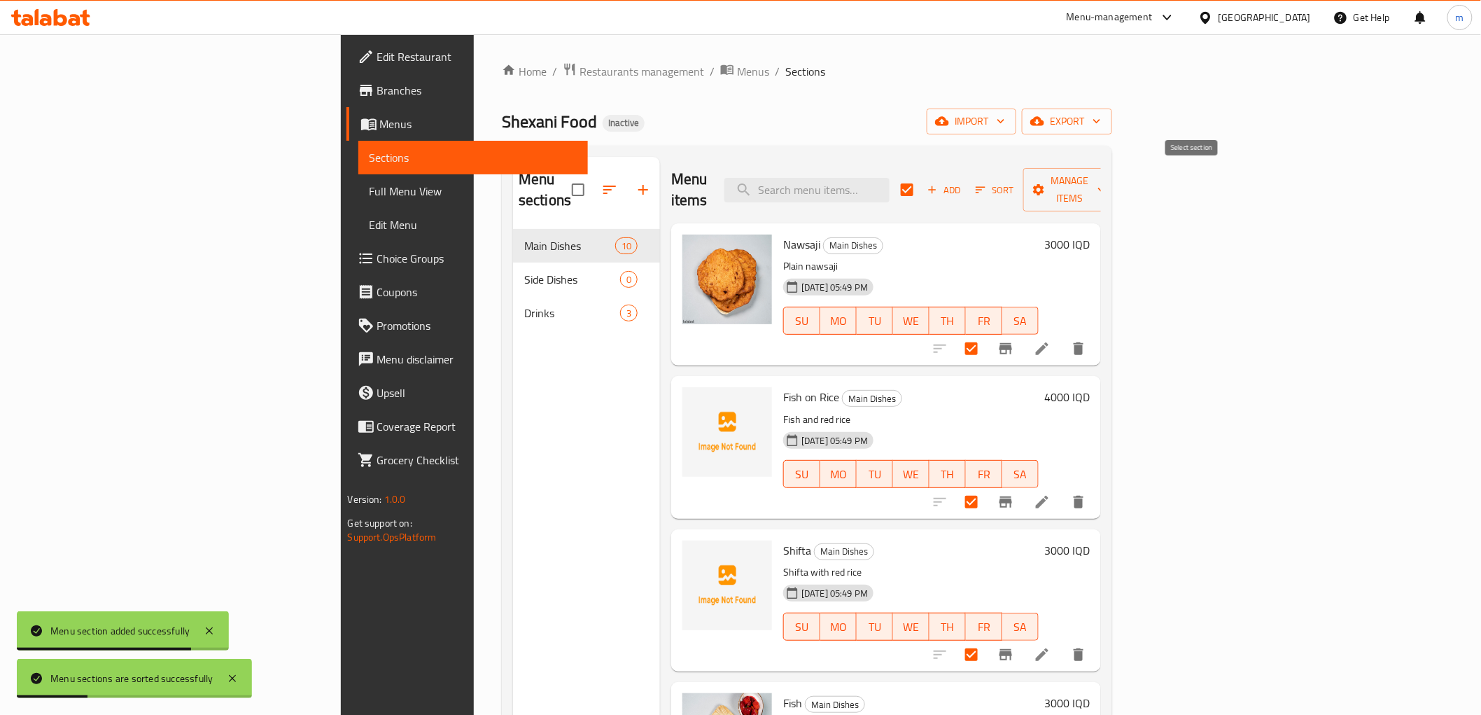
checkbox input "false"
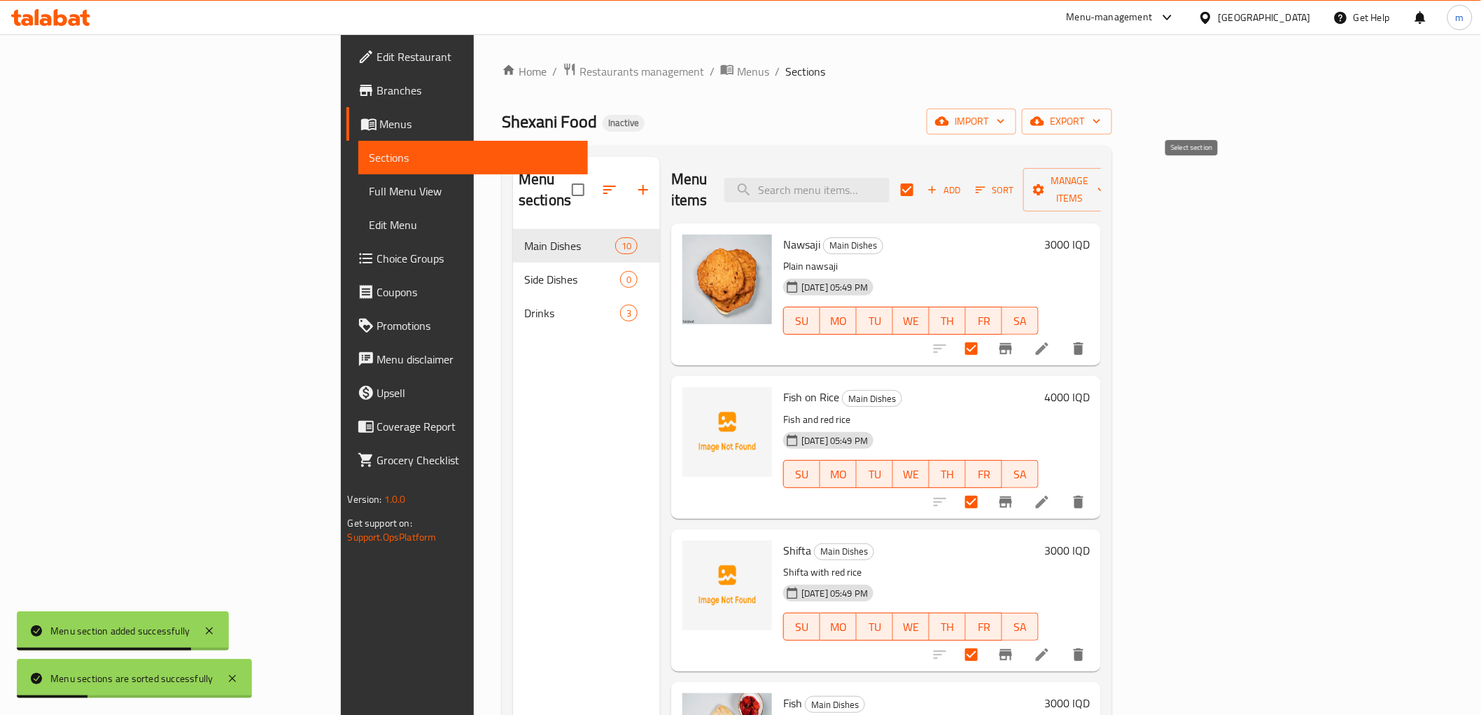
checkbox input "false"
click at [922, 180] on input "checkbox" at bounding box center [906, 189] width 29 height 29
checkbox input "true"
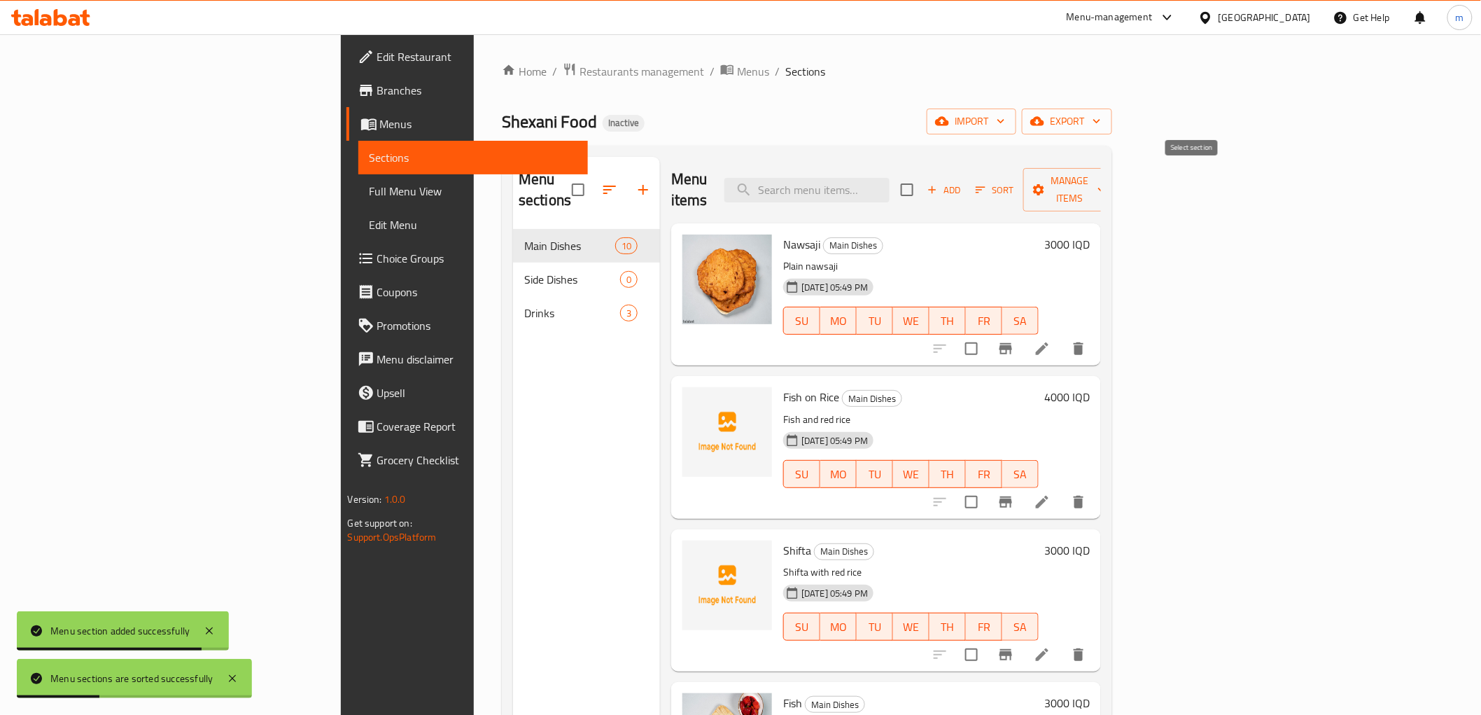
checkbox input "true"
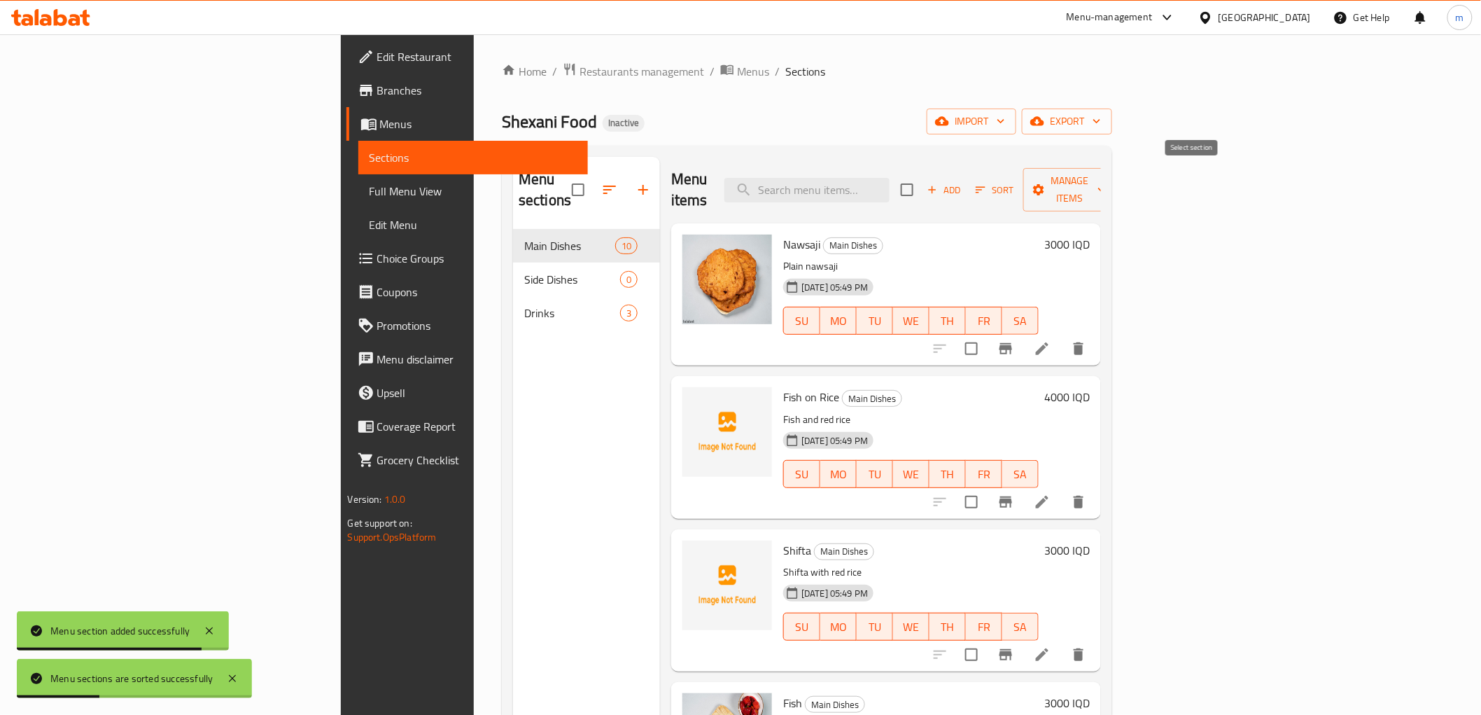
checkbox input "true"
drag, startPoint x: 1309, startPoint y: 325, endPoint x: 1212, endPoint y: 425, distance: 139.1
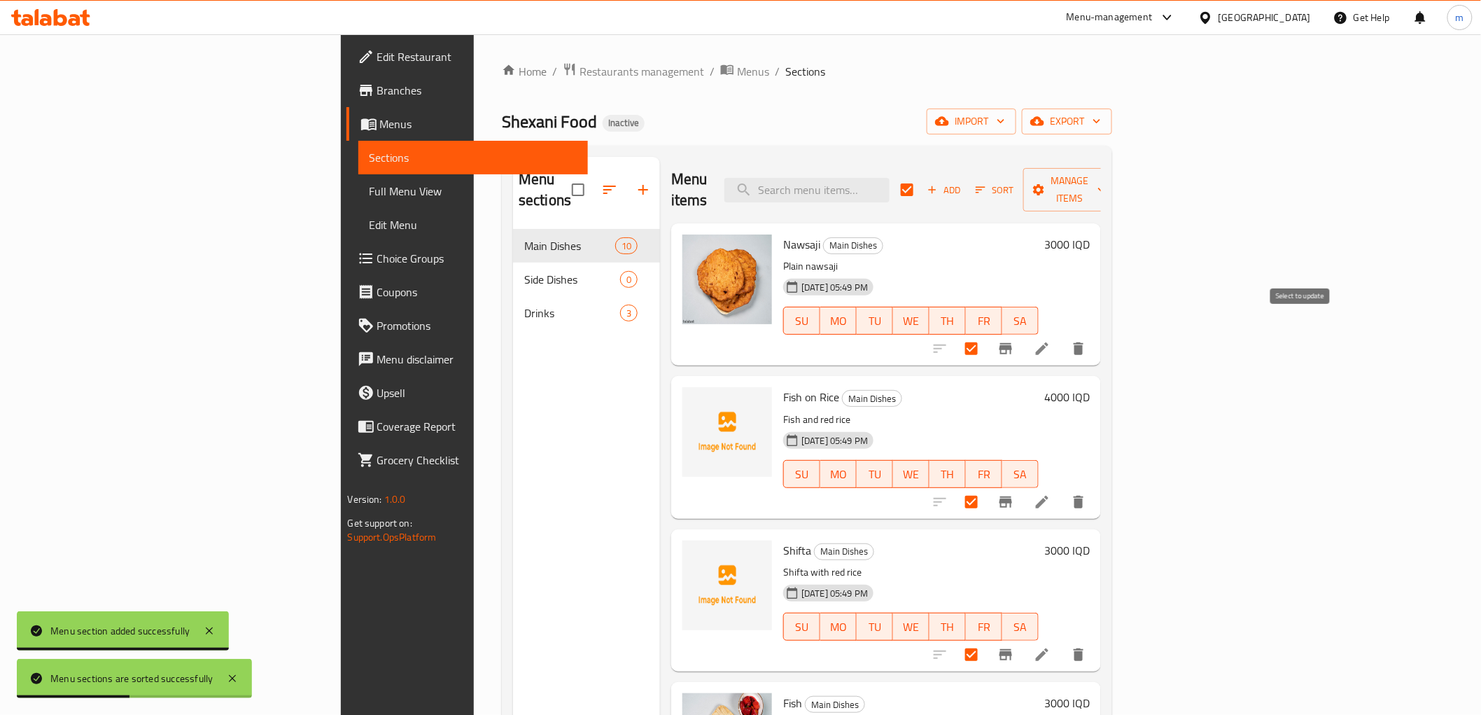
click at [986, 334] on input "checkbox" at bounding box center [971, 348] width 29 height 29
checkbox input "false"
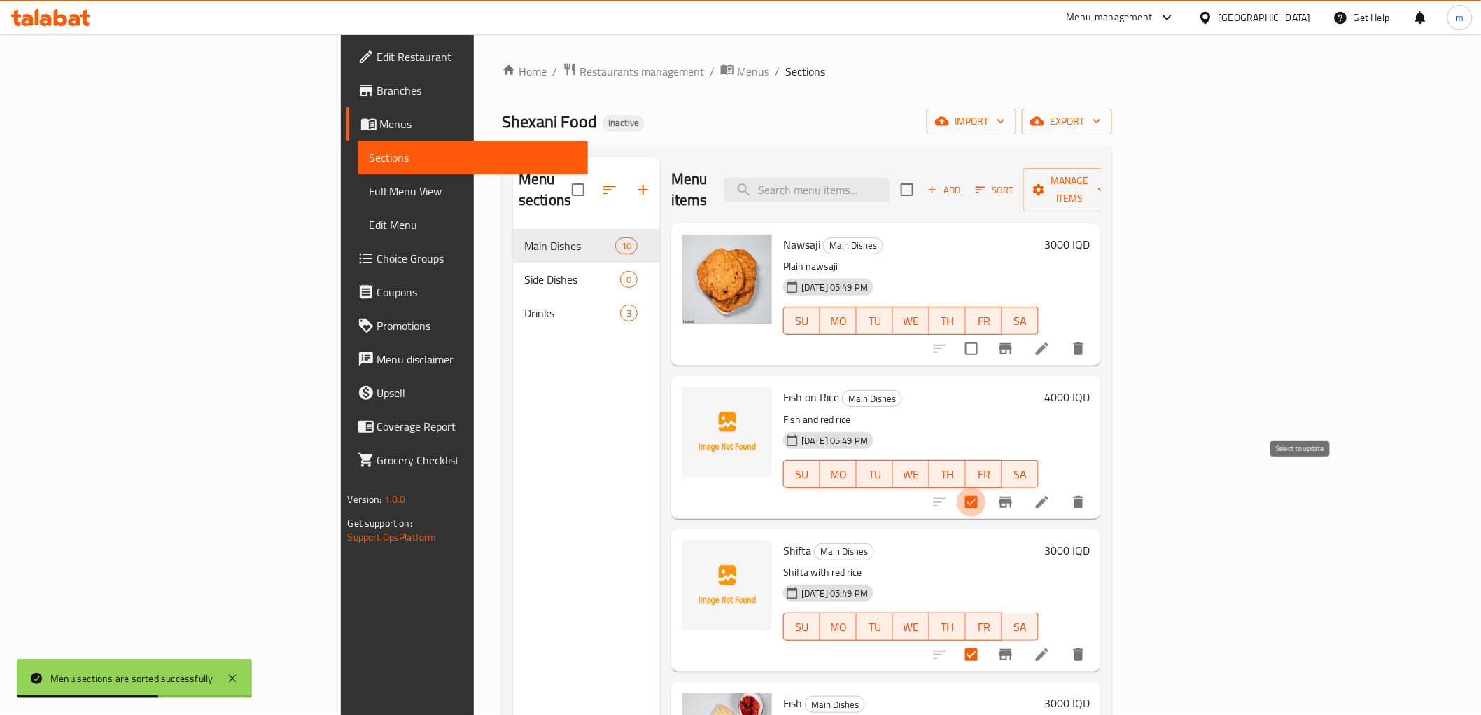
click at [986, 487] on input "checkbox" at bounding box center [971, 501] width 29 height 29
checkbox input "false"
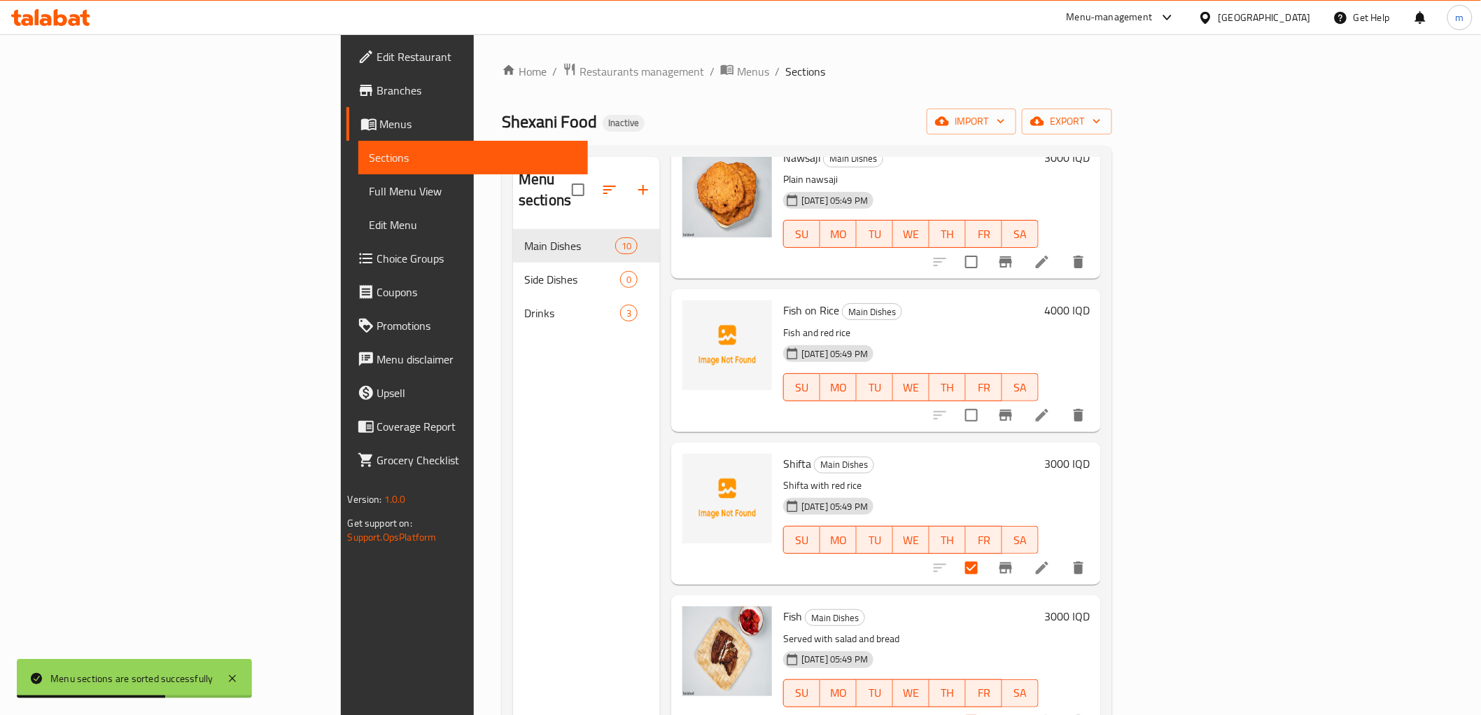
scroll to position [259, 0]
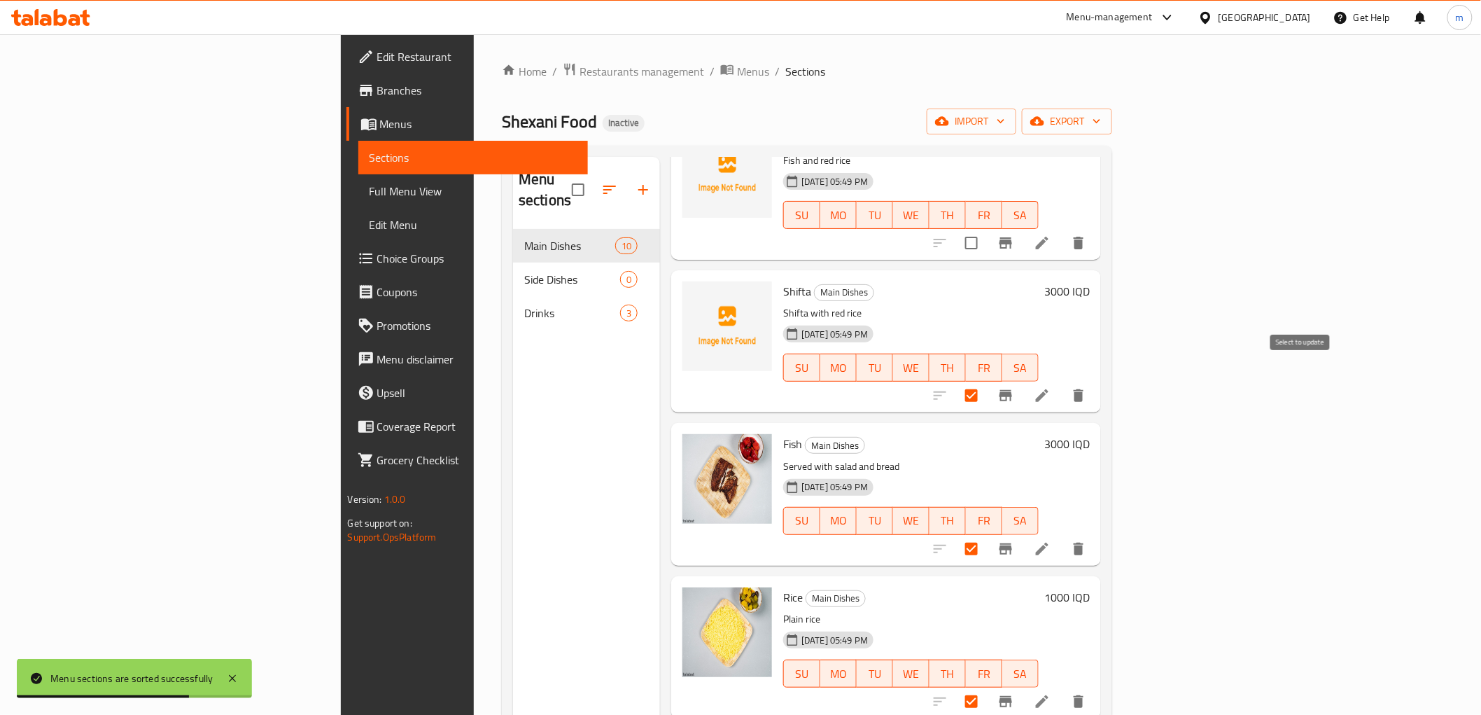
click at [986, 381] on input "checkbox" at bounding box center [971, 395] width 29 height 29
checkbox input "false"
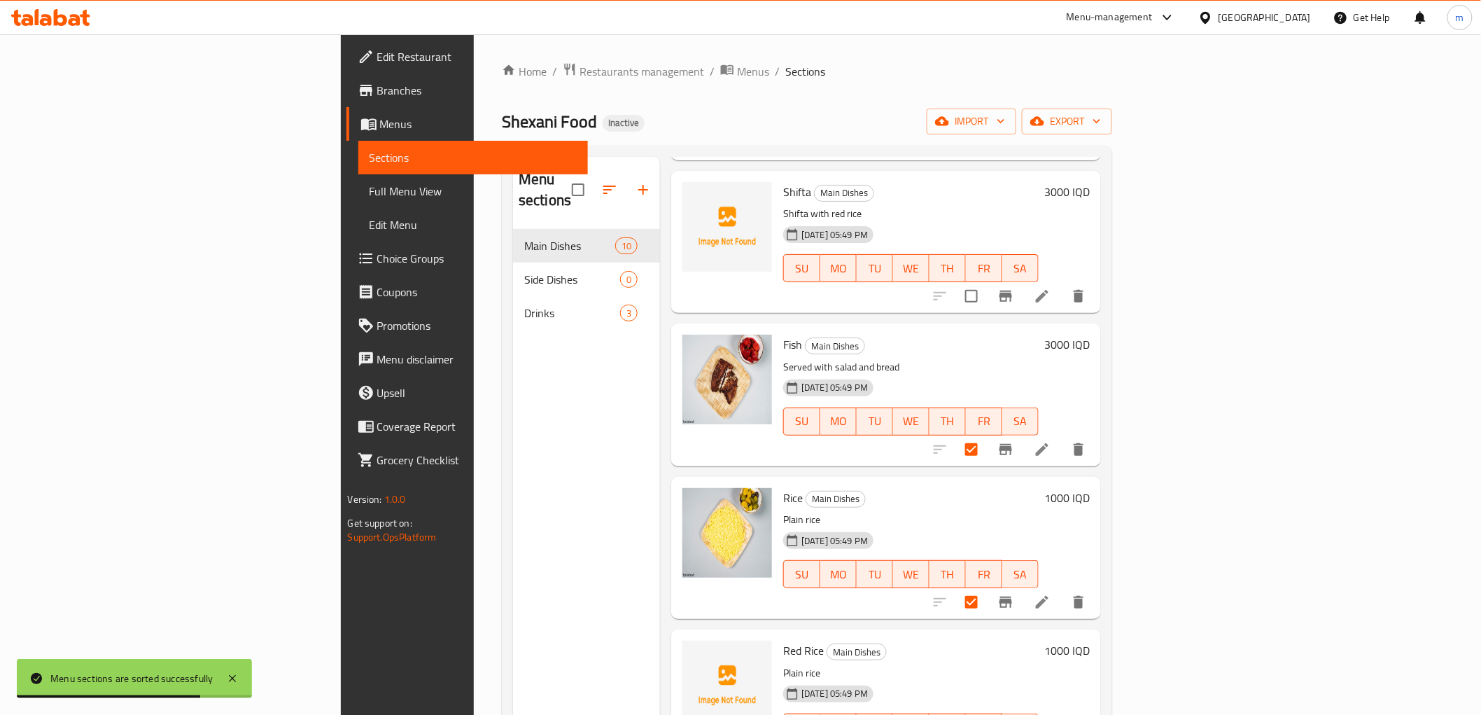
scroll to position [388, 0]
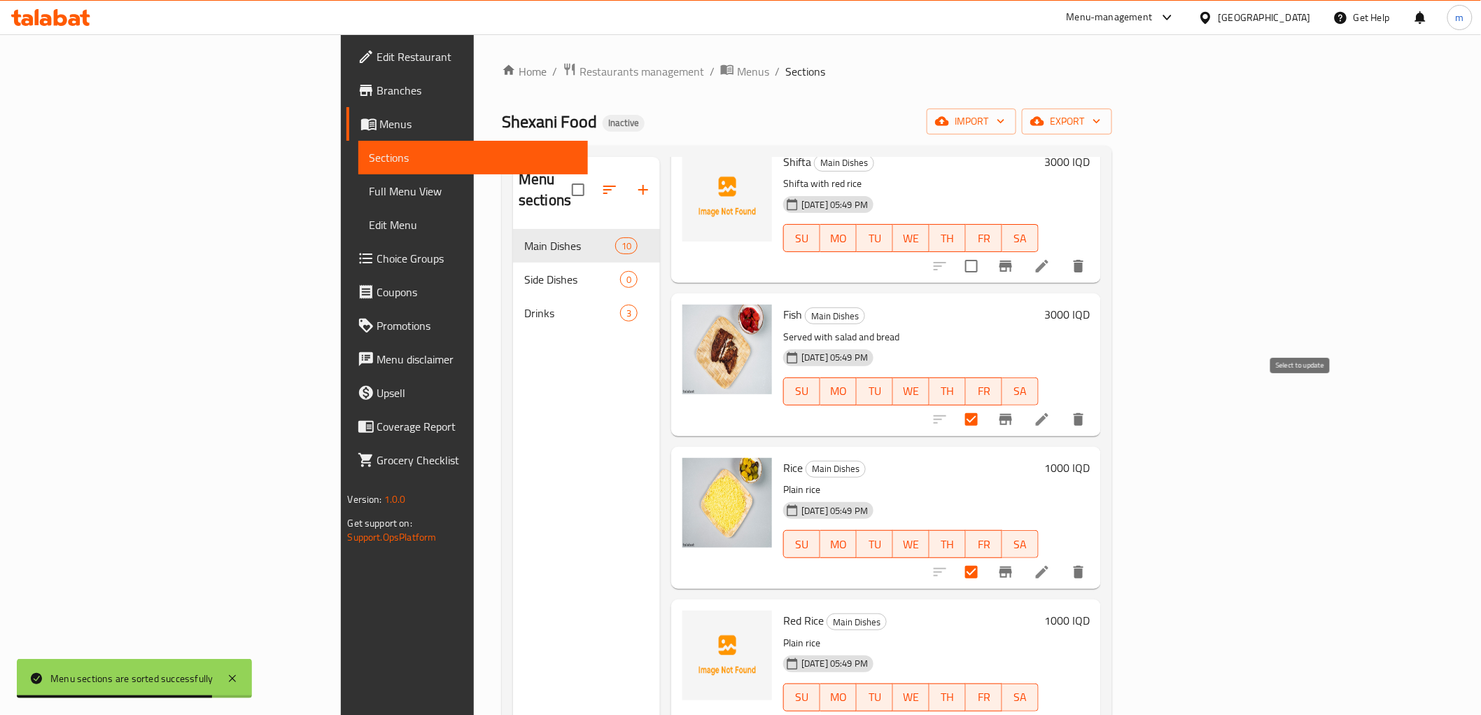
click at [986, 405] on input "checkbox" at bounding box center [971, 419] width 29 height 29
checkbox input "false"
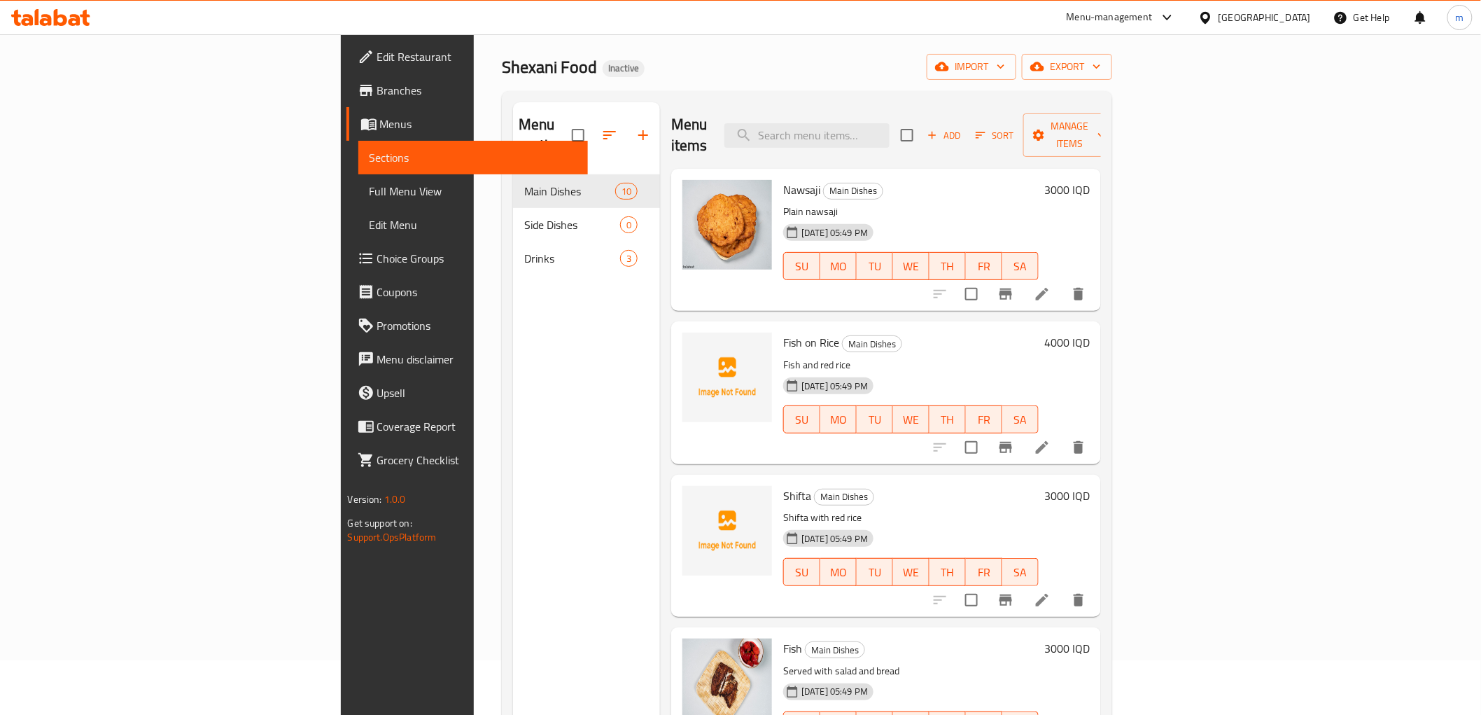
scroll to position [0, 0]
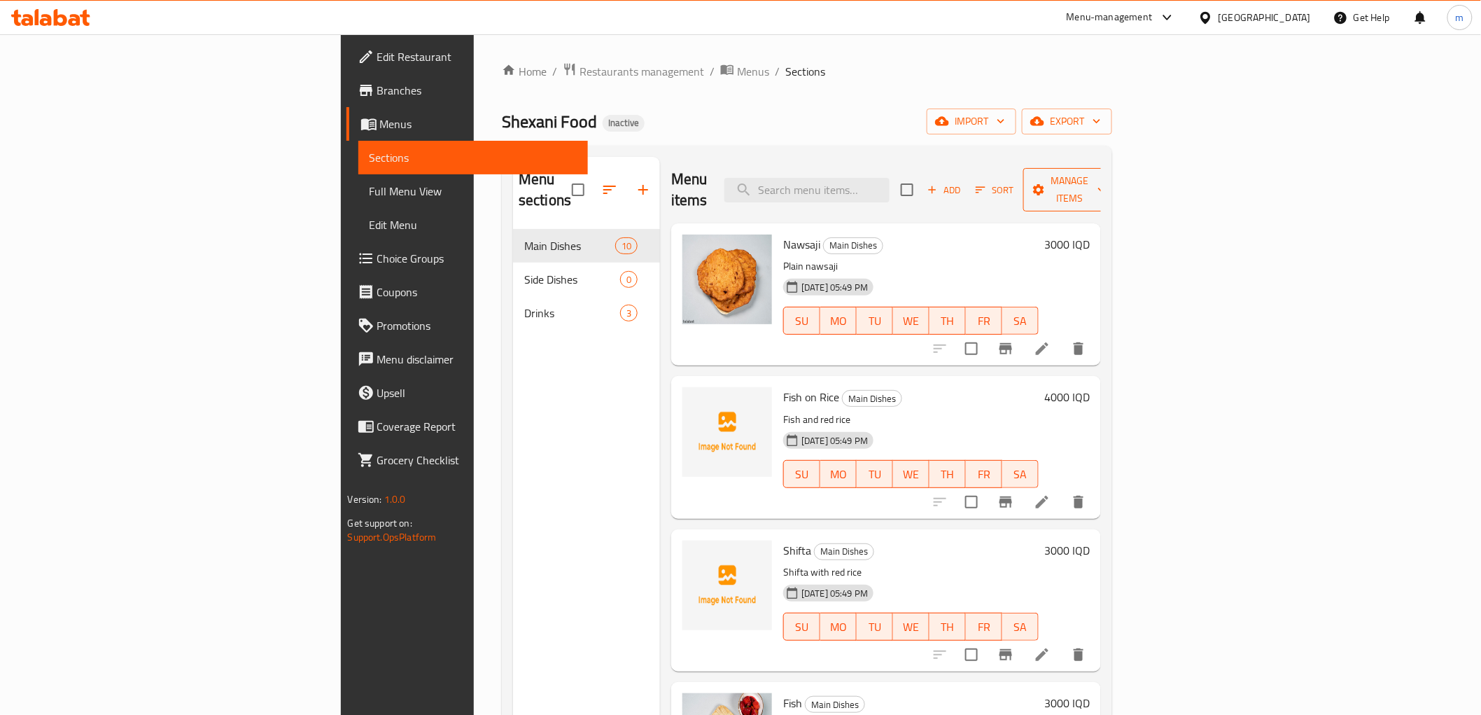
click at [1106, 179] on span "Manage items" at bounding box center [1069, 189] width 71 height 35
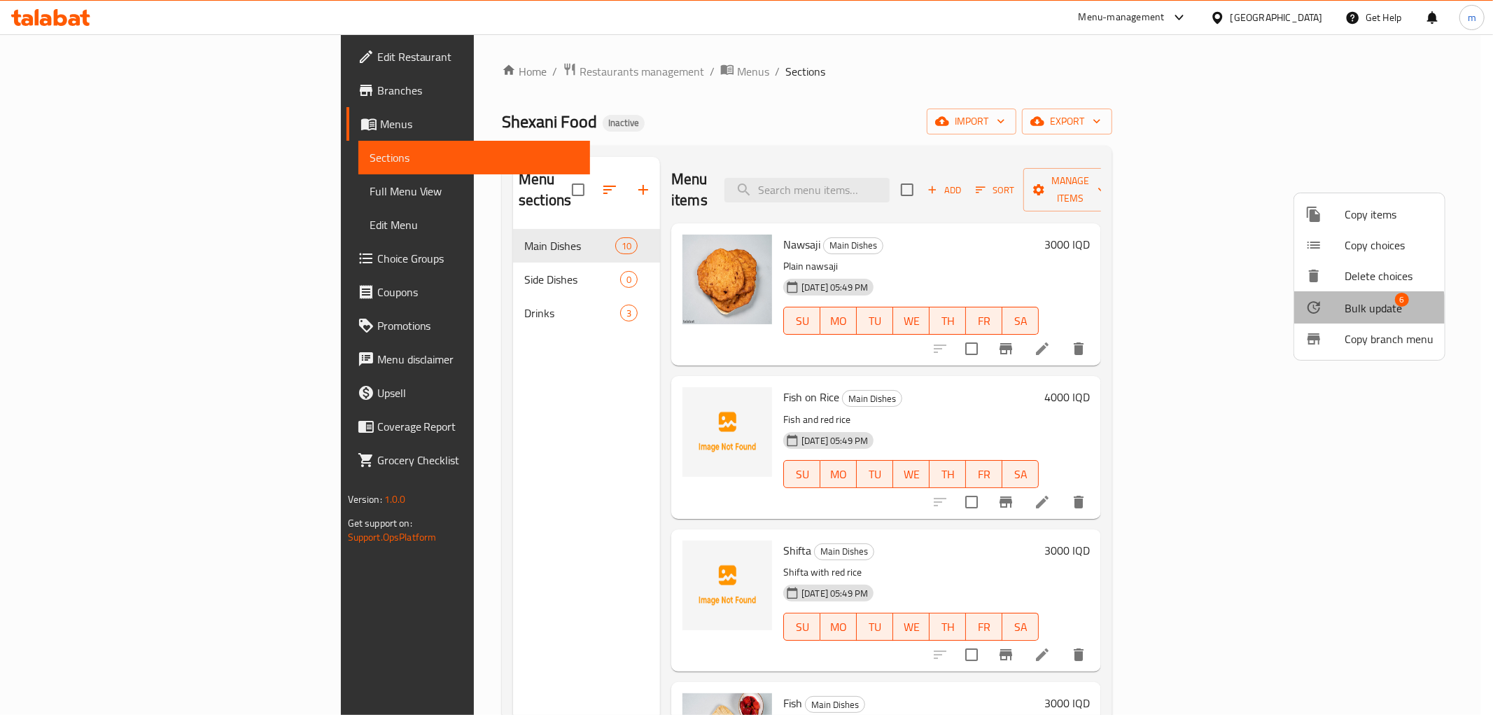
click at [1353, 311] on span "Bulk update" at bounding box center [1373, 308] width 57 height 17
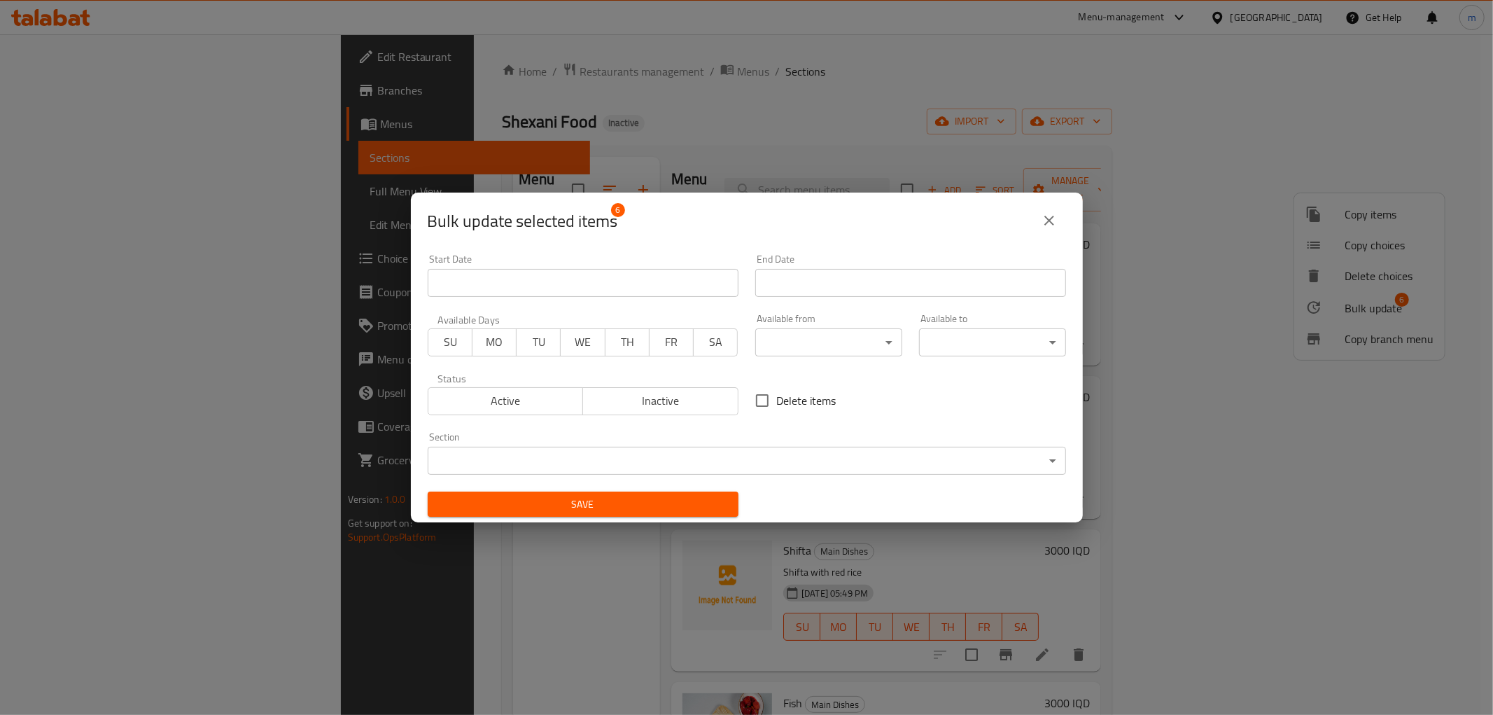
click at [691, 449] on body "​ Menu-management Iraq Get Help m Edit Restaurant Branches Menus Sections Full …" at bounding box center [746, 374] width 1493 height 680
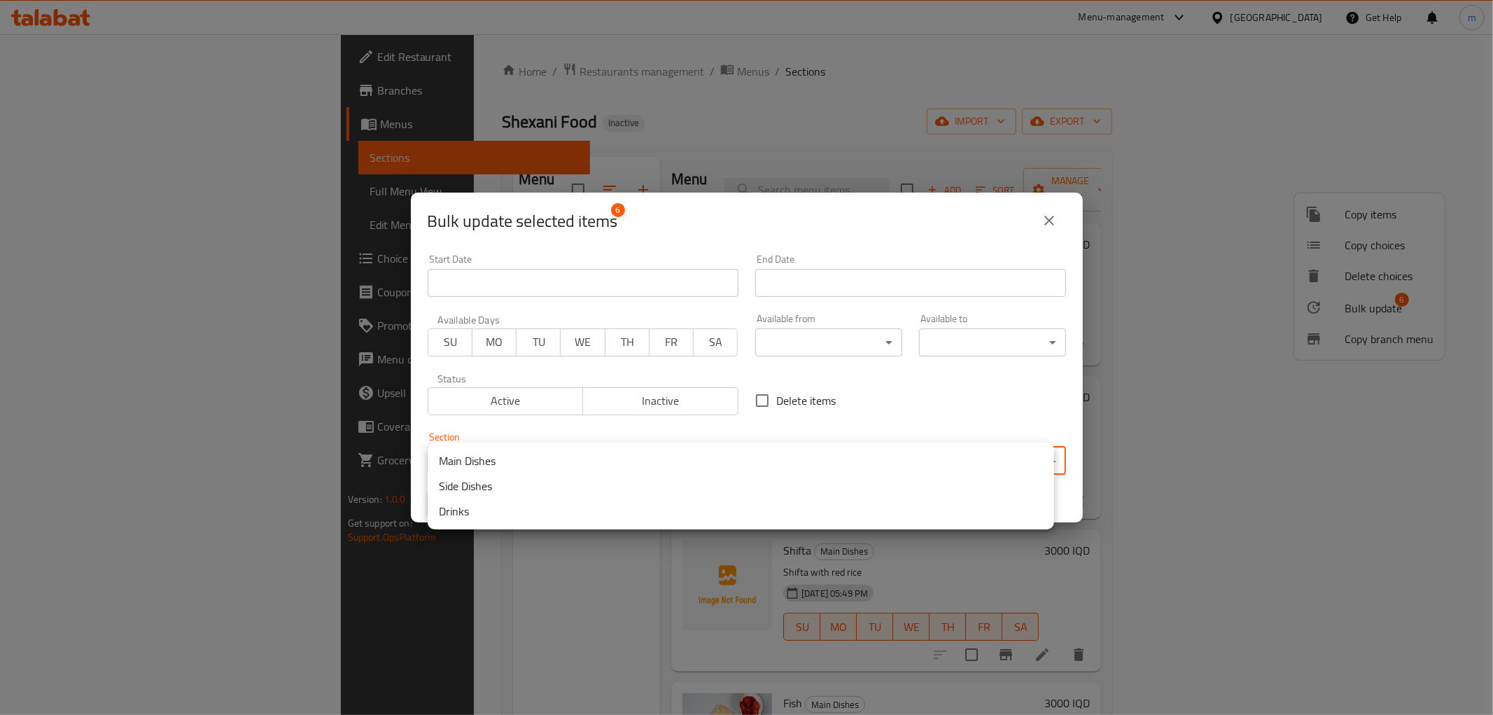
click at [490, 483] on li "Side Dishes" at bounding box center [741, 485] width 626 height 25
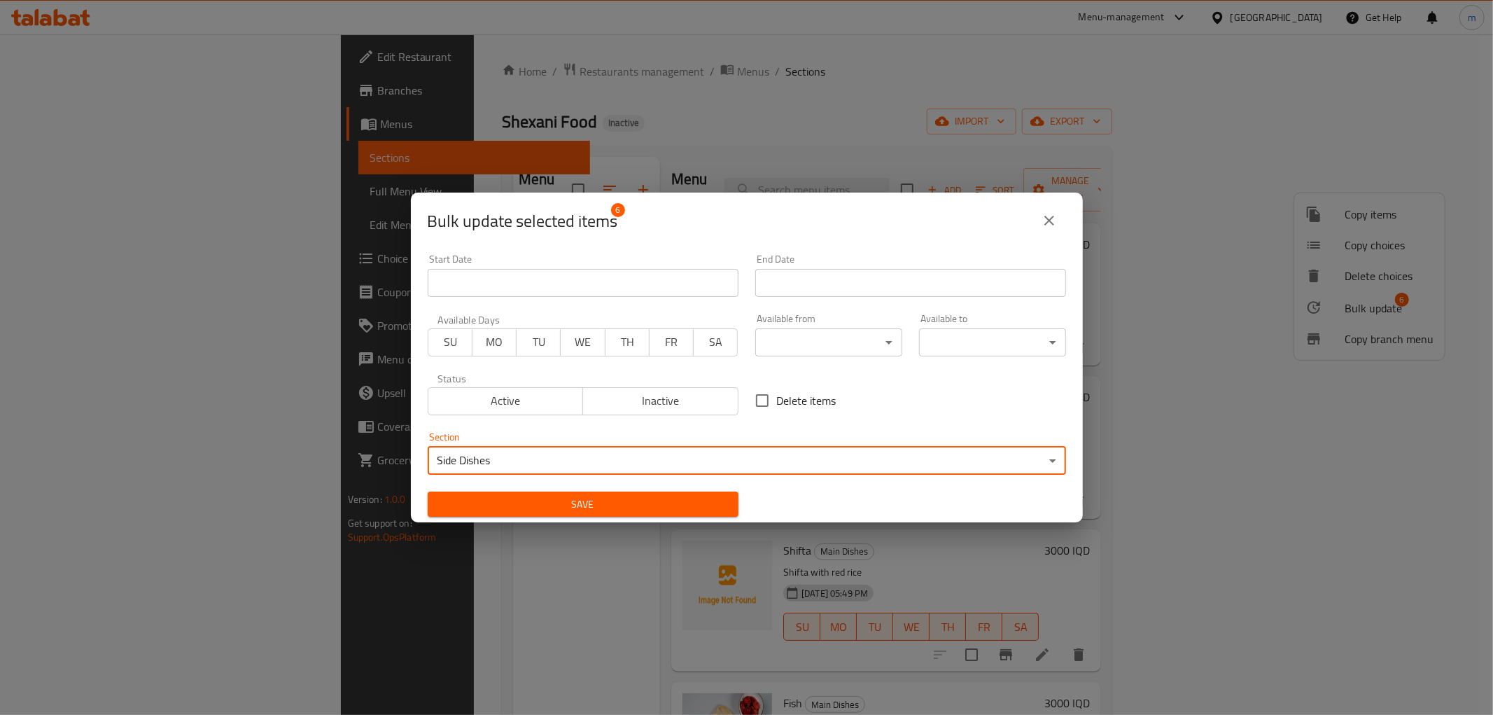
drag, startPoint x: 698, startPoint y: 486, endPoint x: 695, endPoint y: 493, distance: 8.2
click at [698, 486] on div "Save" at bounding box center [583, 504] width 328 height 43
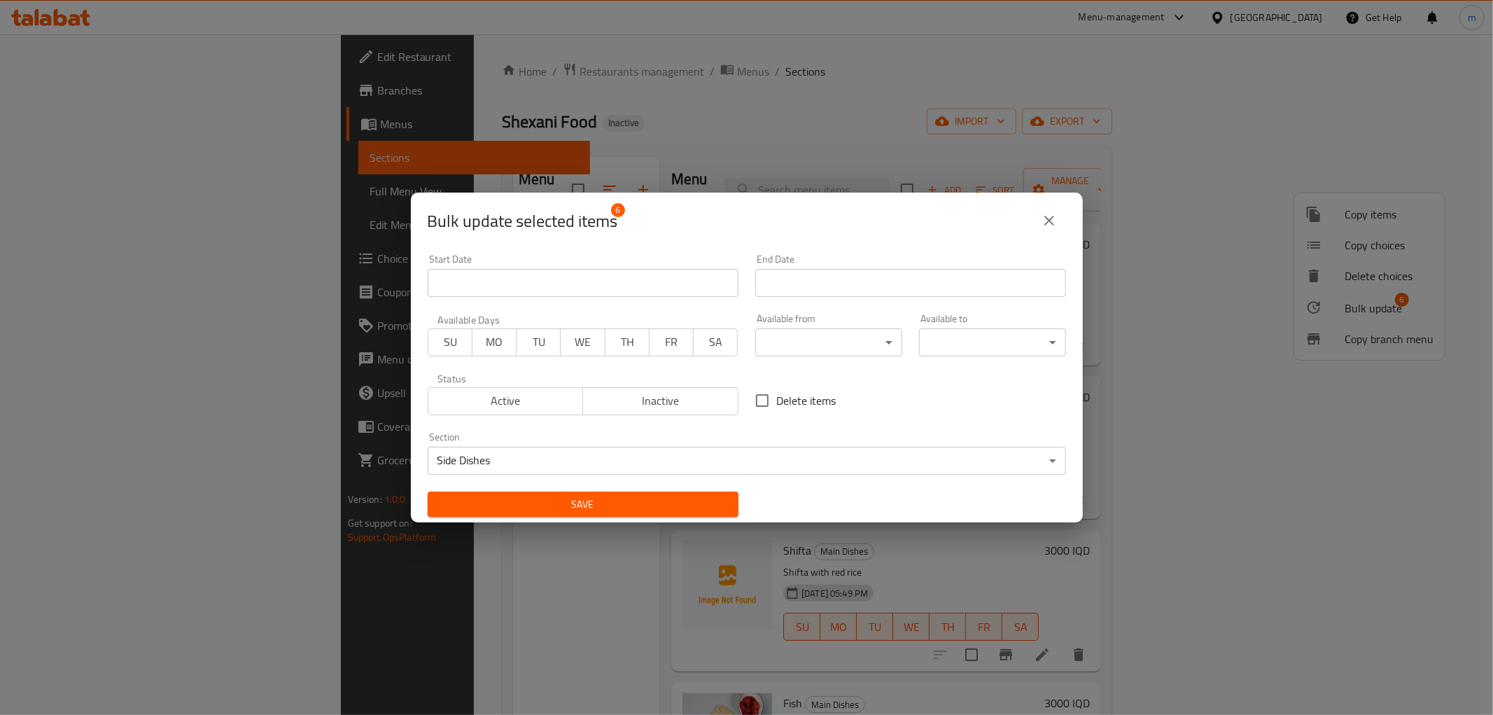
click at [695, 493] on button "Save" at bounding box center [583, 504] width 311 height 26
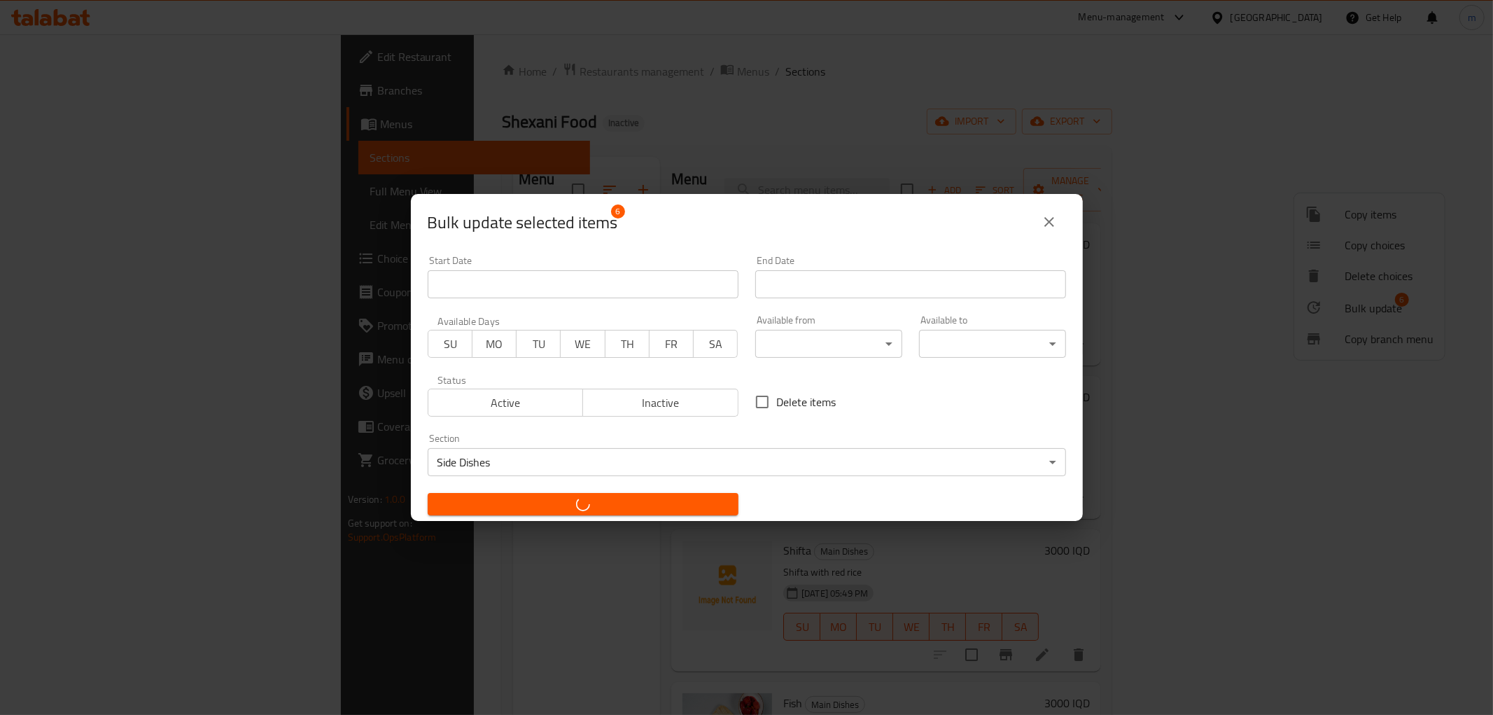
checkbox input "false"
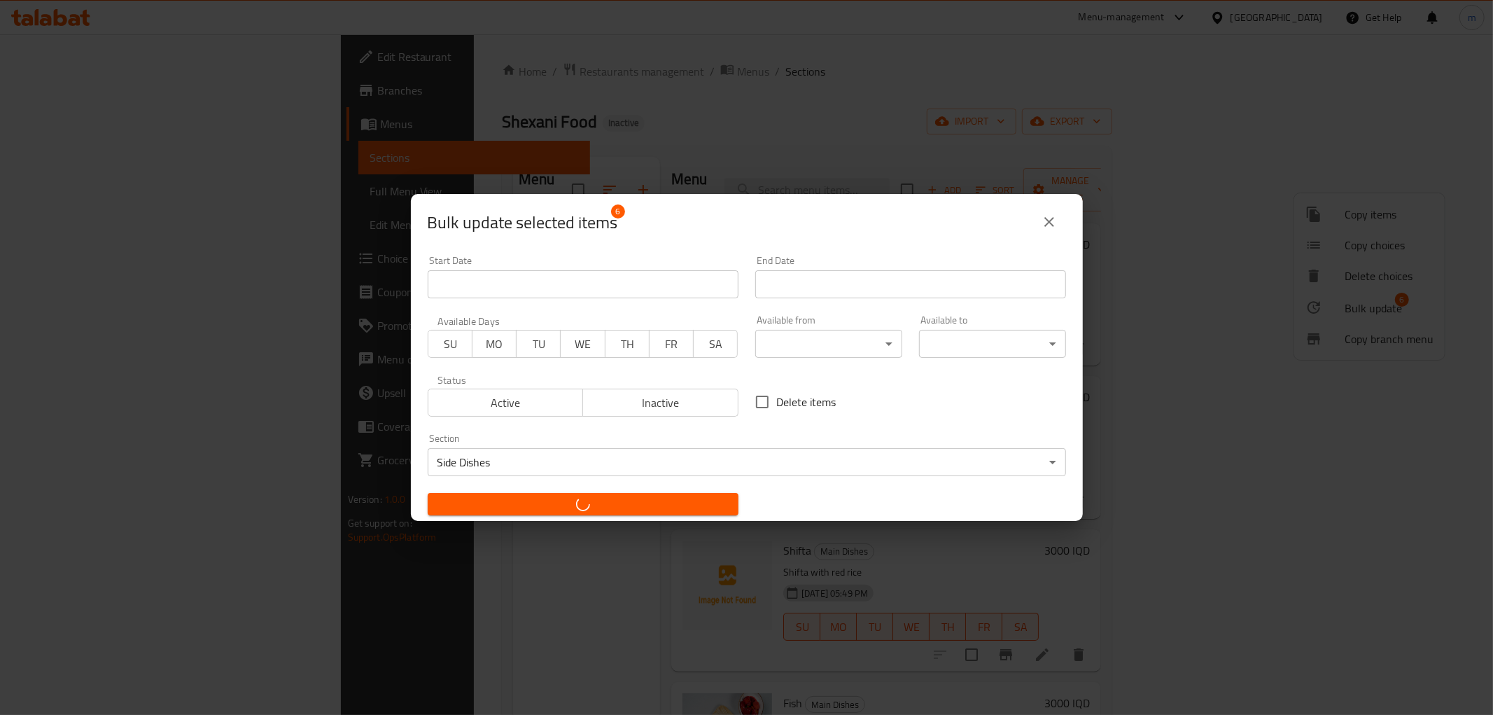
checkbox input "false"
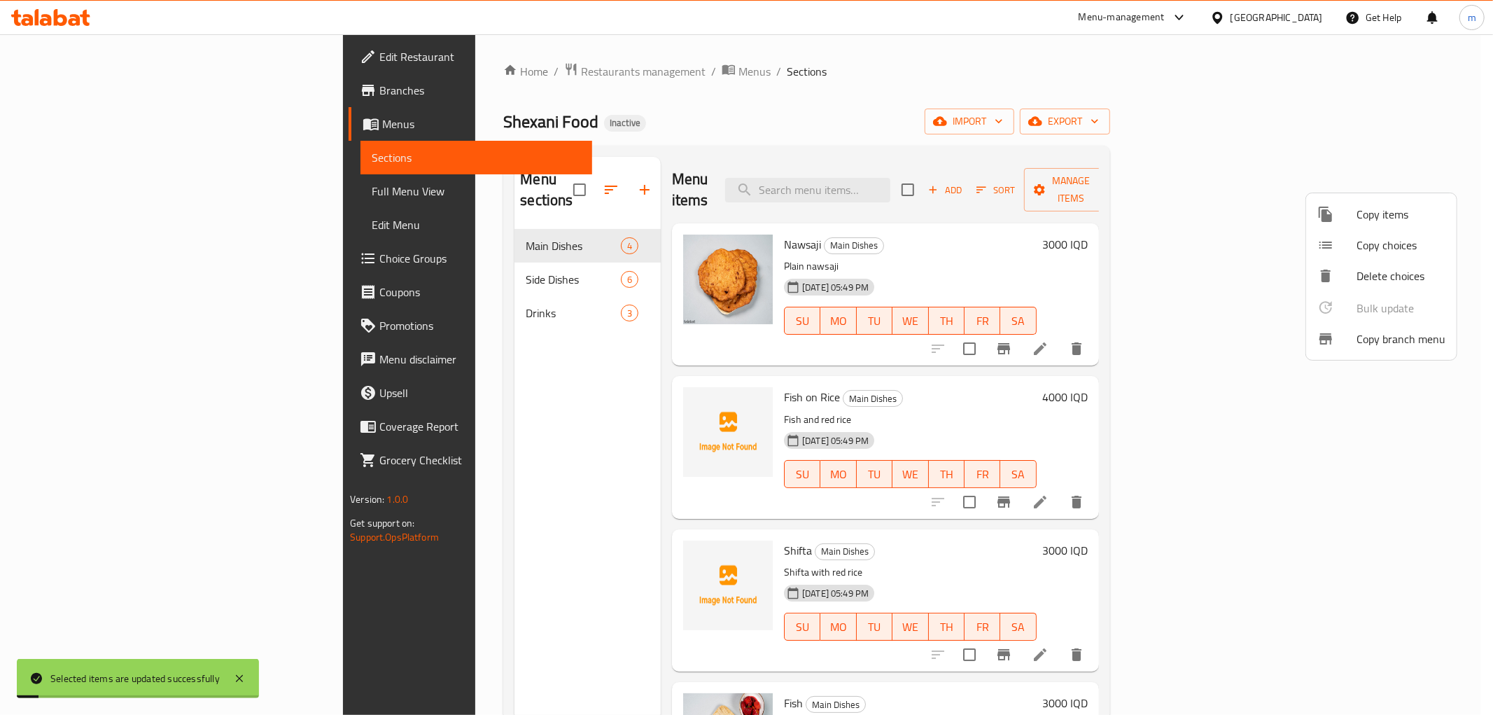
click at [139, 196] on div at bounding box center [746, 357] width 1493 height 715
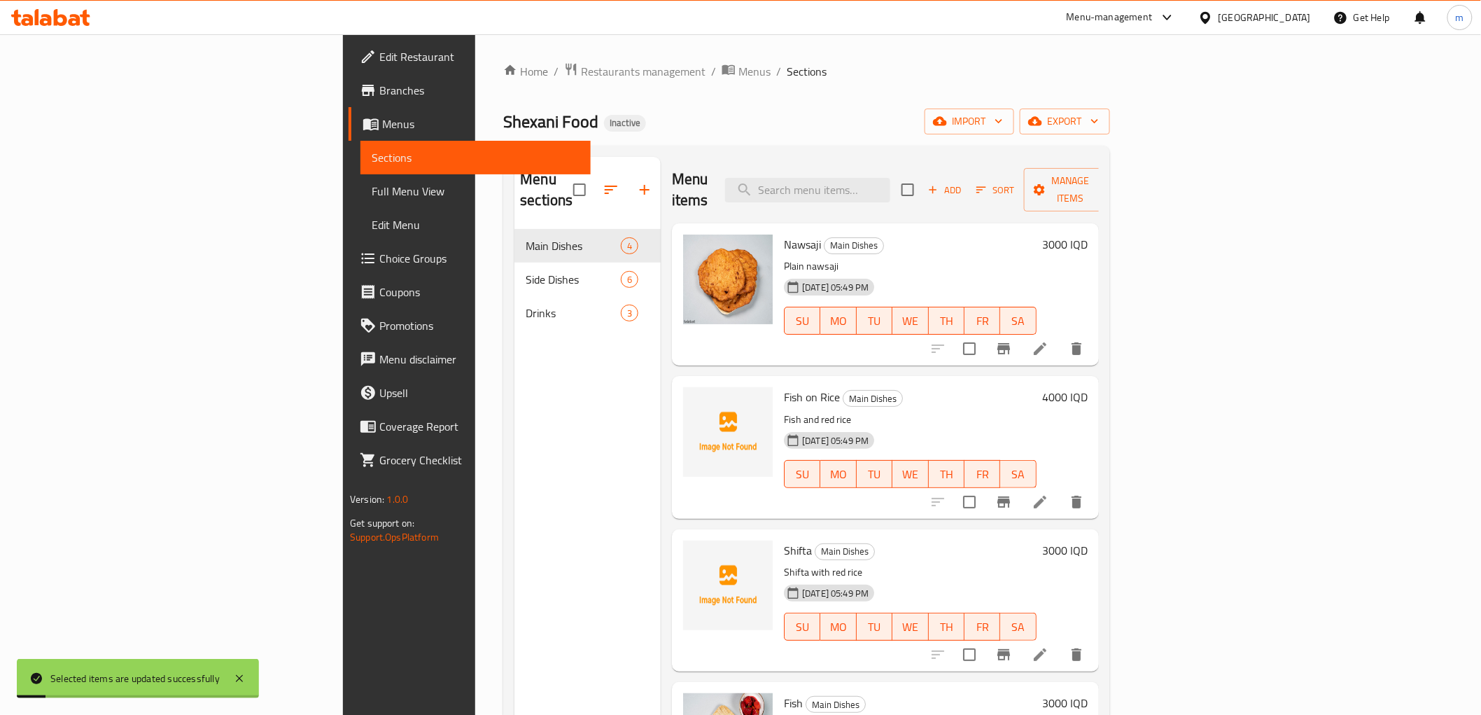
click at [372, 196] on span "Full Menu View" at bounding box center [475, 191] width 207 height 17
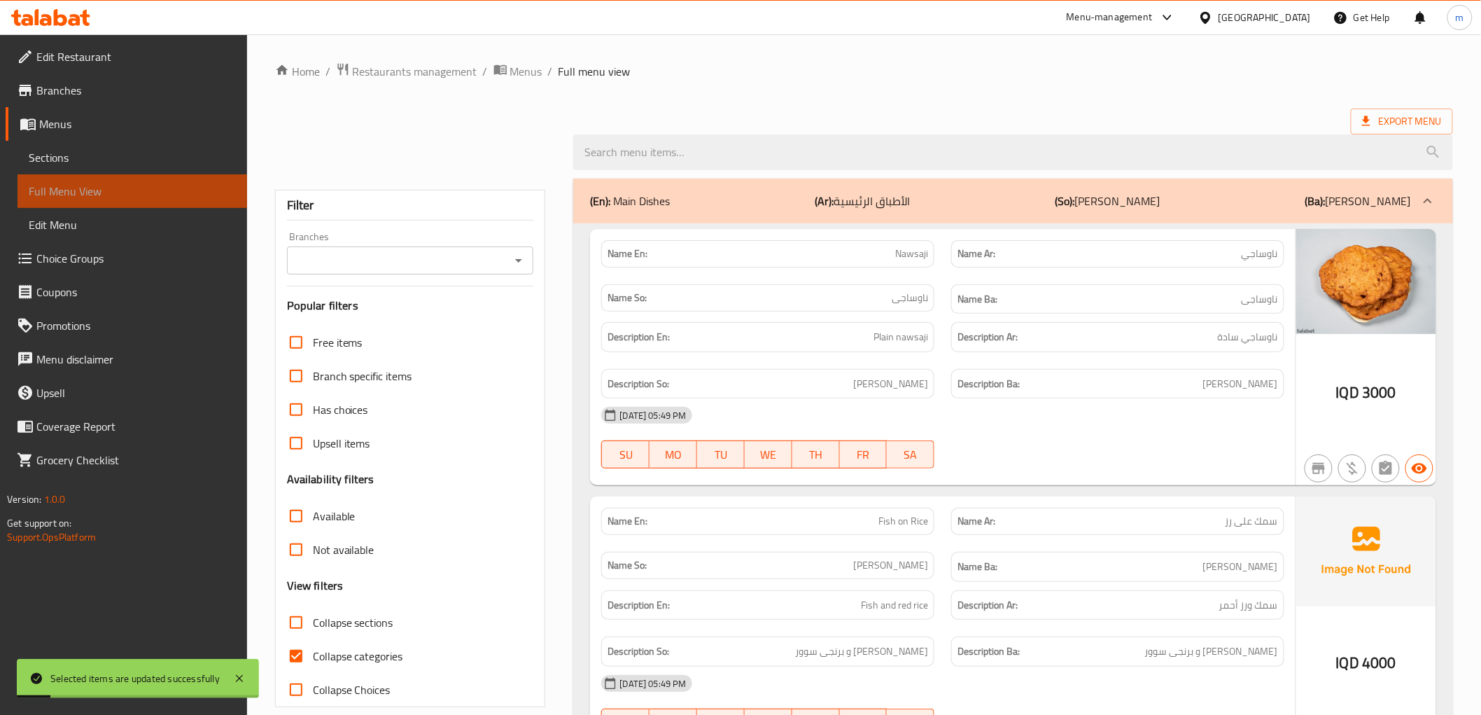
click at [139, 196] on span "Full Menu View" at bounding box center [132, 191] width 207 height 17
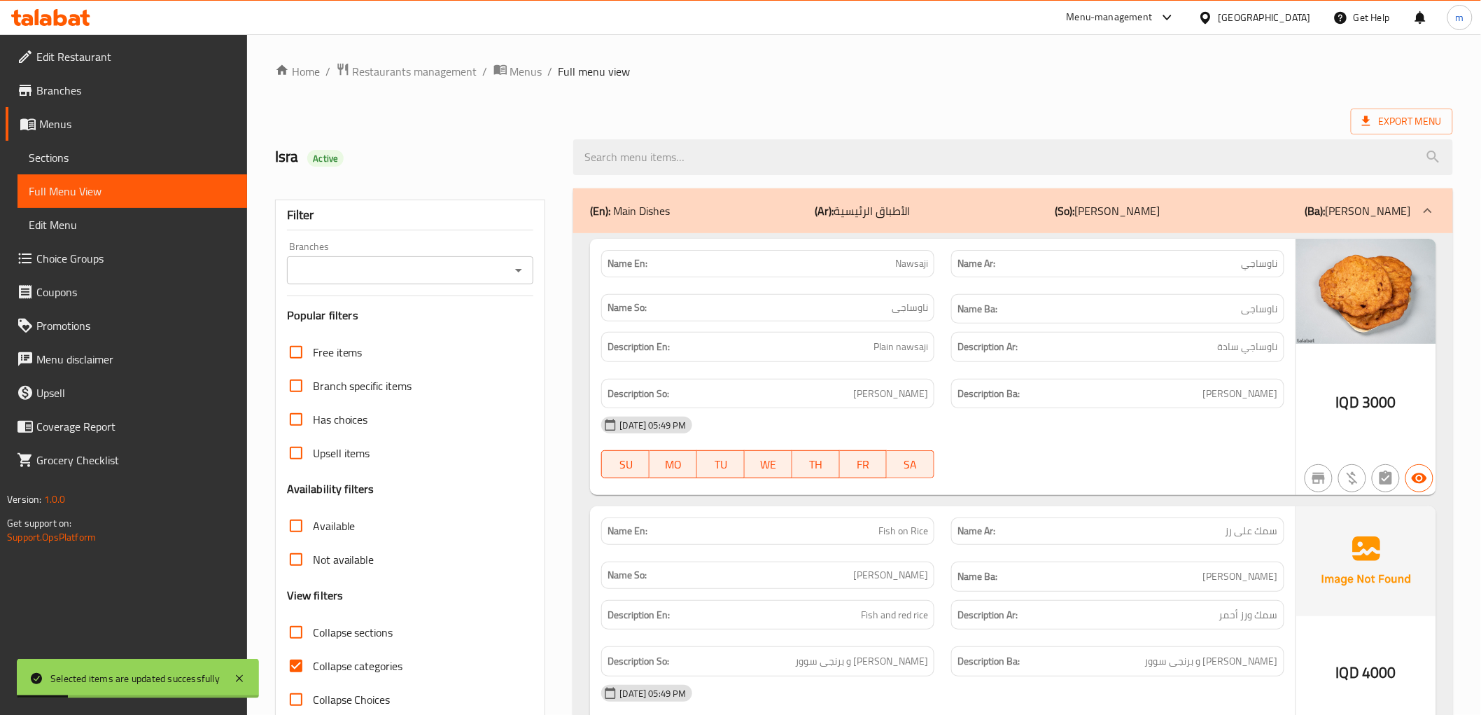
click at [518, 274] on icon "Open" at bounding box center [518, 270] width 17 height 17
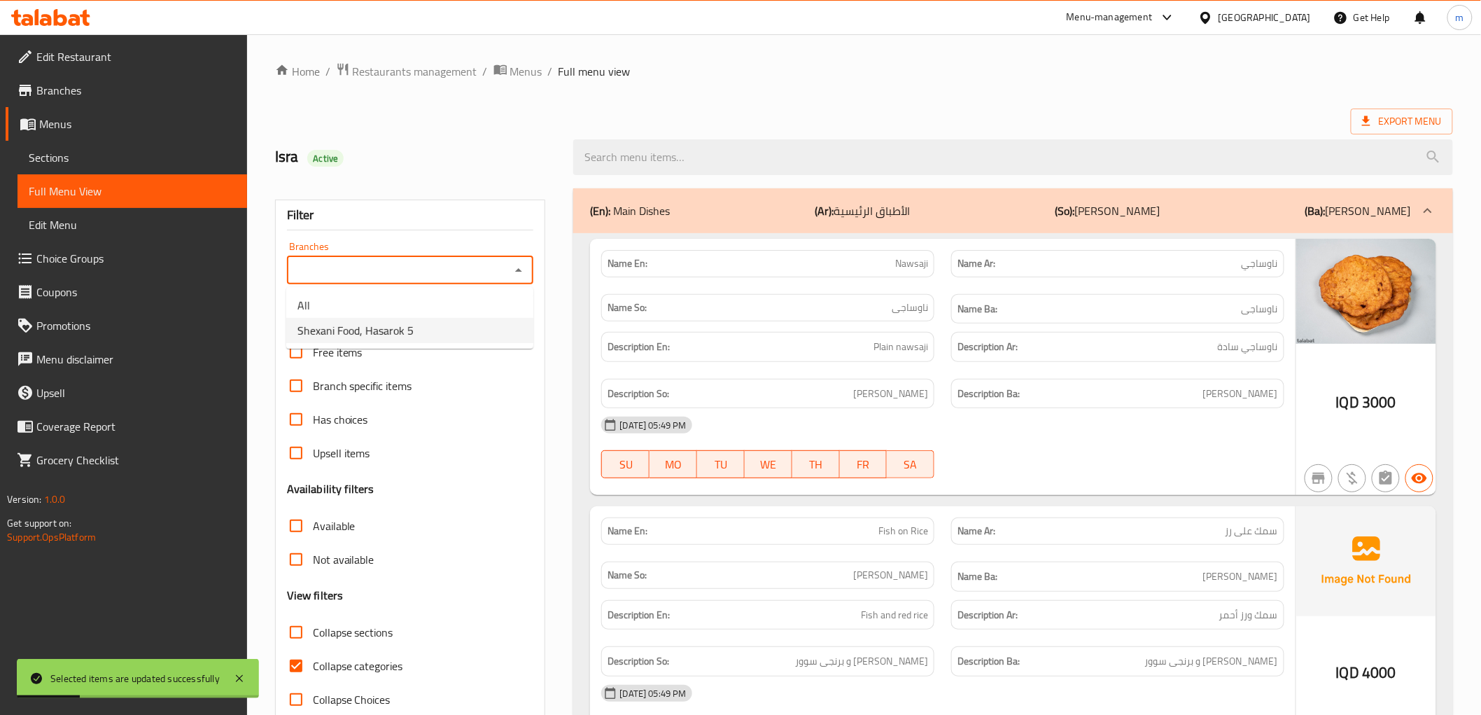
click at [437, 354] on div "Free items" at bounding box center [410, 352] width 247 height 34
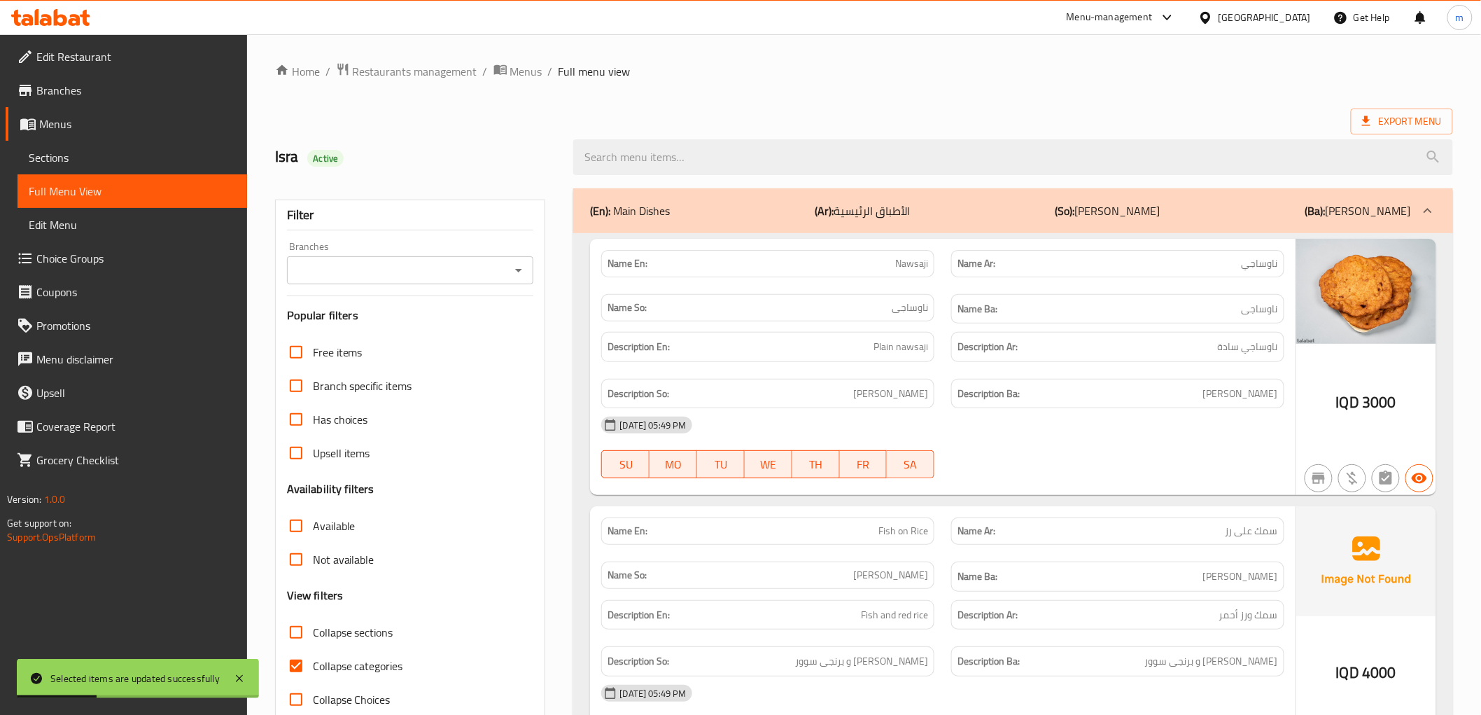
click at [515, 269] on icon "Open" at bounding box center [518, 270] width 17 height 17
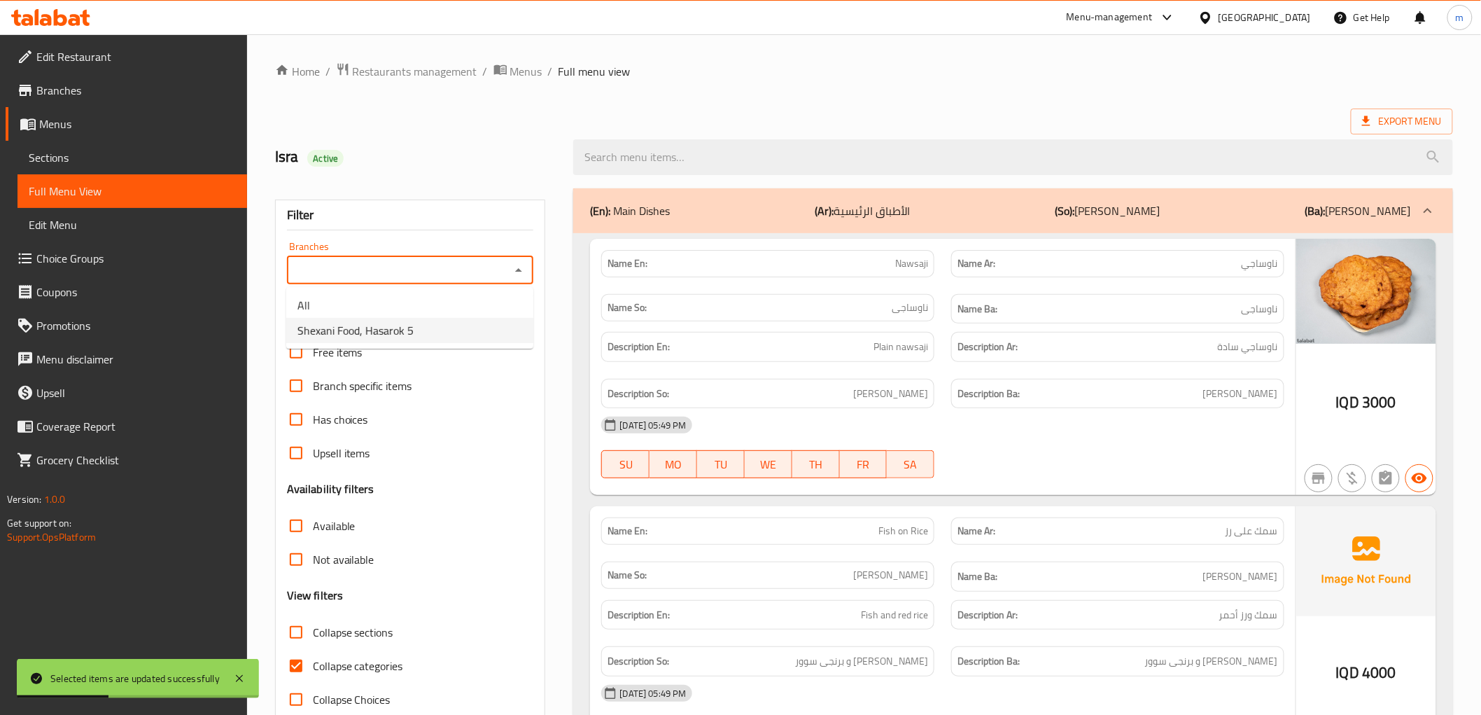
click at [472, 325] on li "Shexani Food, Hasarok 5" at bounding box center [409, 330] width 247 height 25
type input "Shexani Food, Hasarok 5"
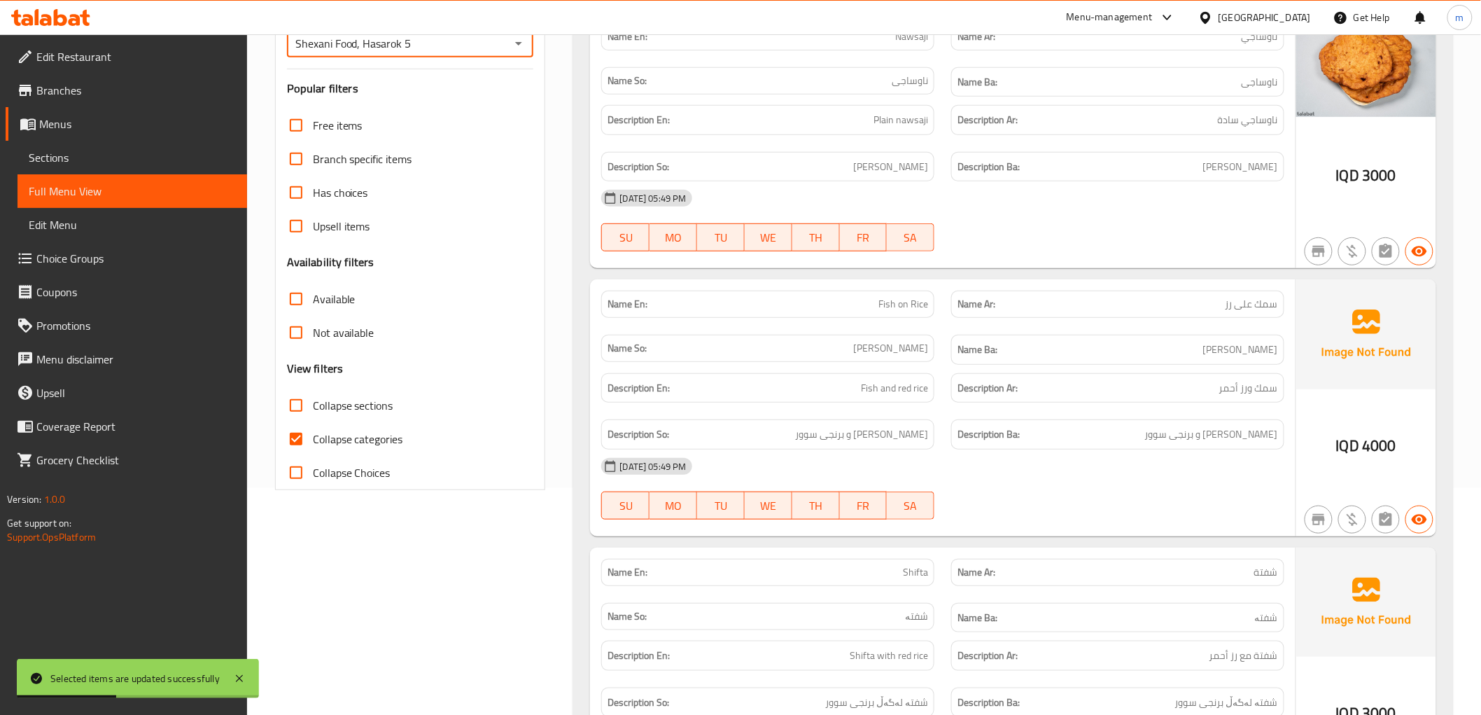
scroll to position [388, 0]
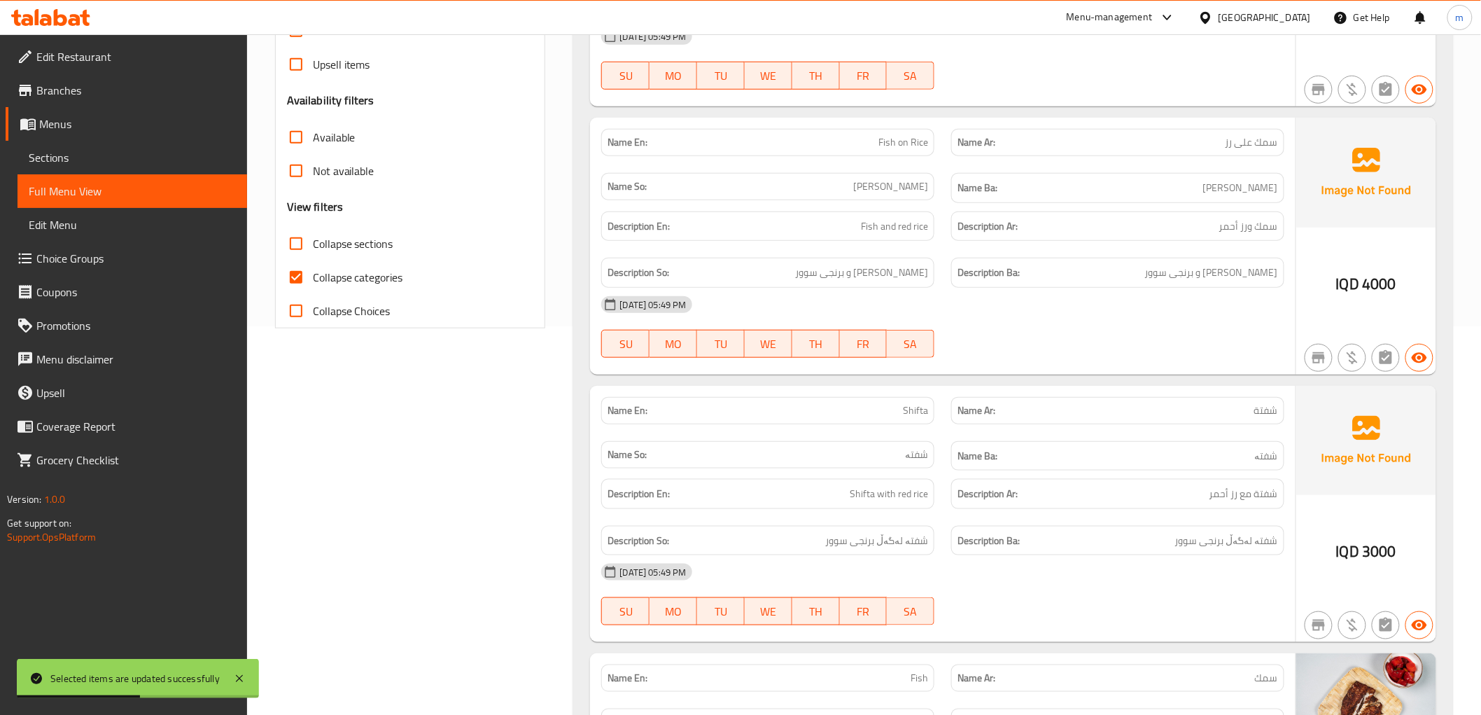
click at [315, 277] on span "Collapse categories" at bounding box center [358, 277] width 90 height 17
click at [313, 277] on input "Collapse categories" at bounding box center [296, 277] width 34 height 34
checkbox input "false"
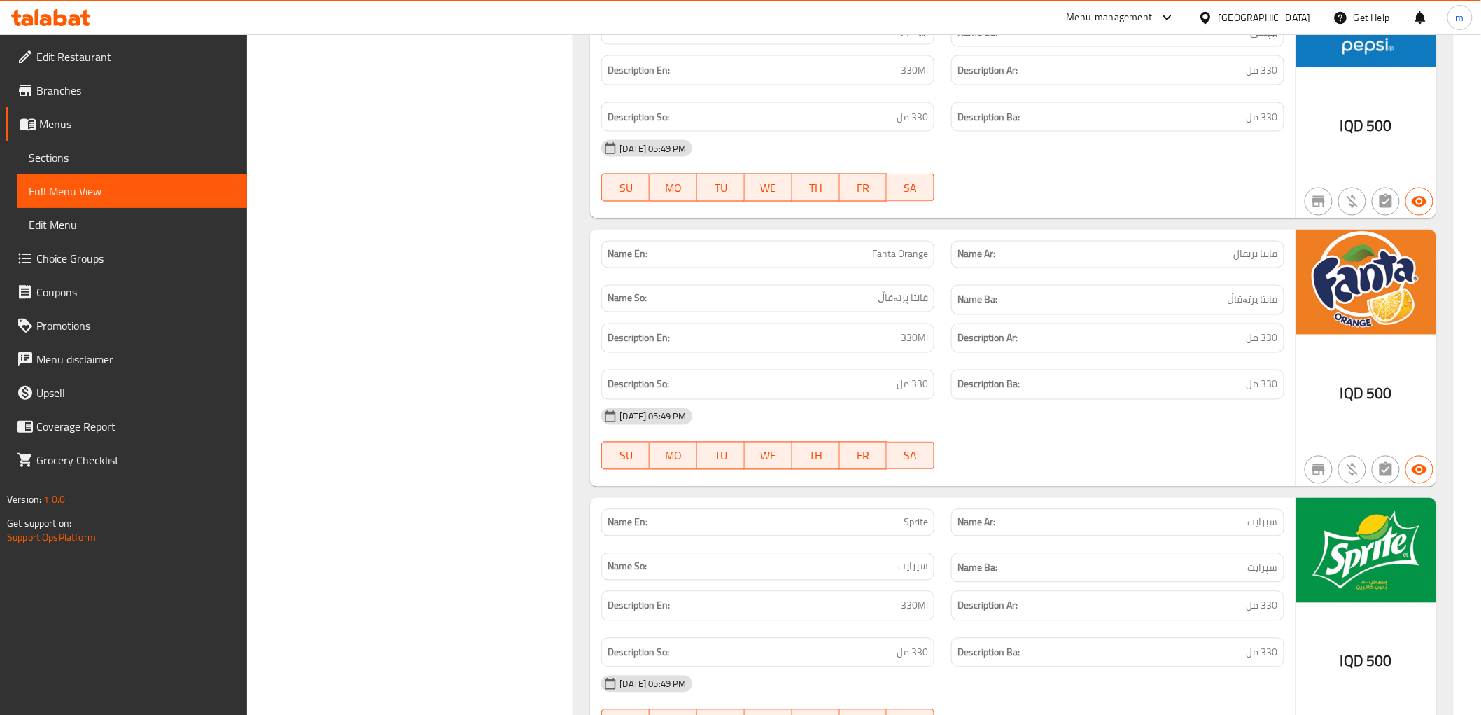
scroll to position [2952, 0]
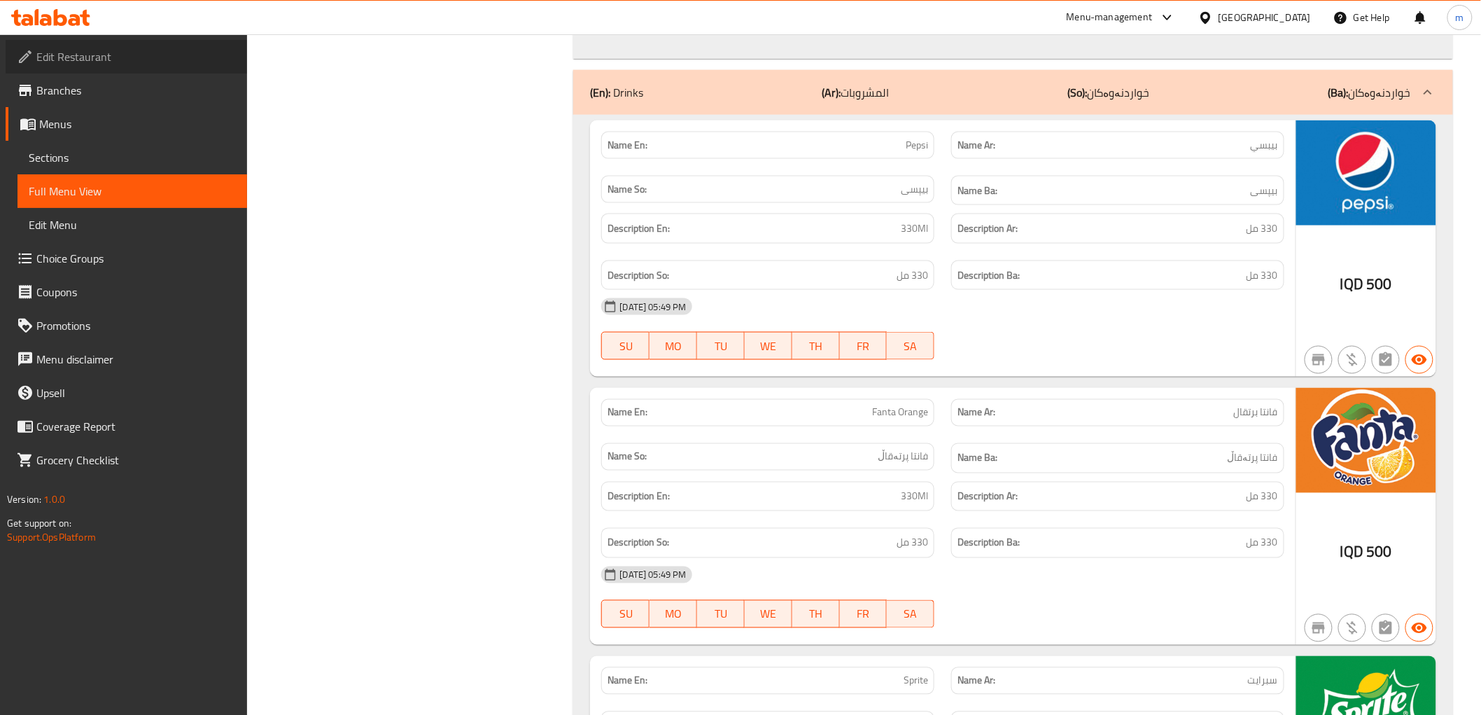
click at [127, 61] on span "Edit Restaurant" at bounding box center [135, 56] width 199 height 17
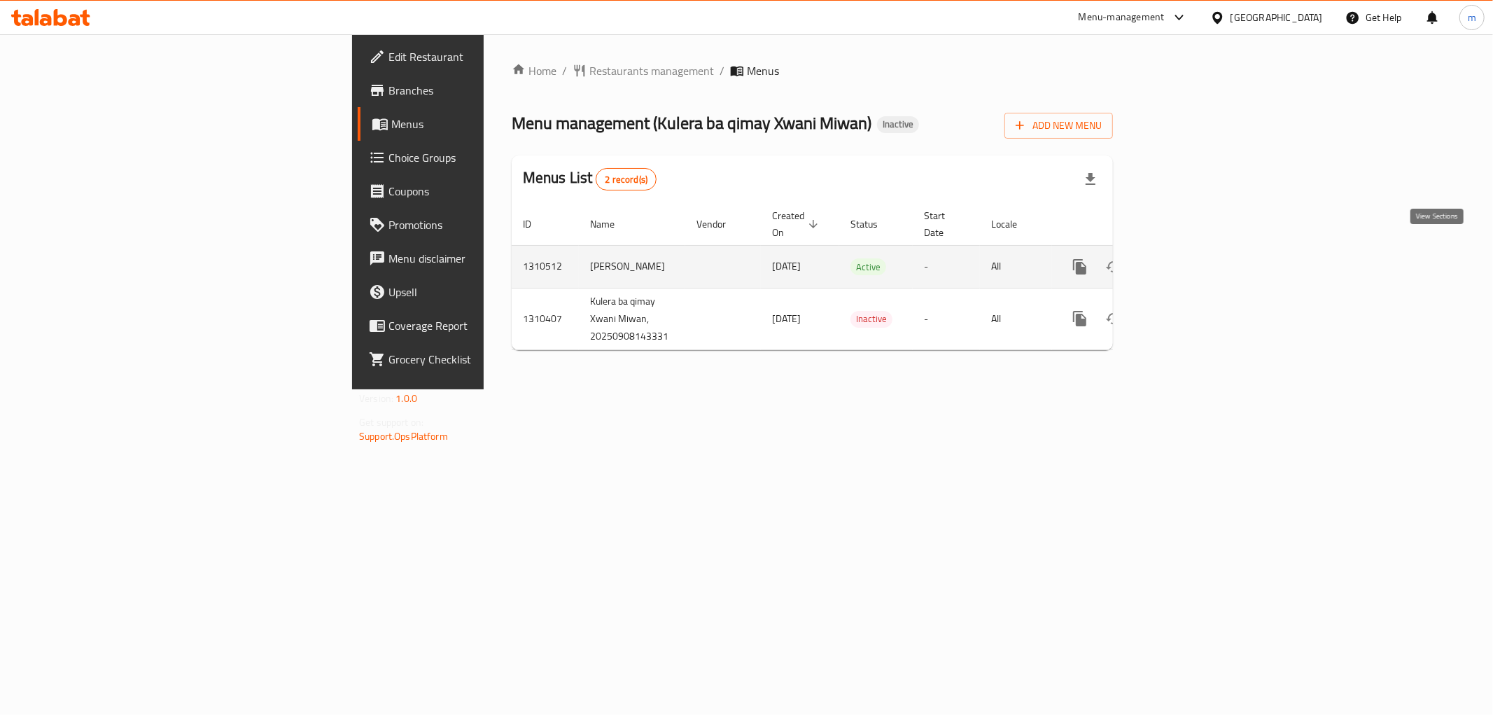
click at [1198, 250] on link "enhanced table" at bounding box center [1181, 267] width 34 height 34
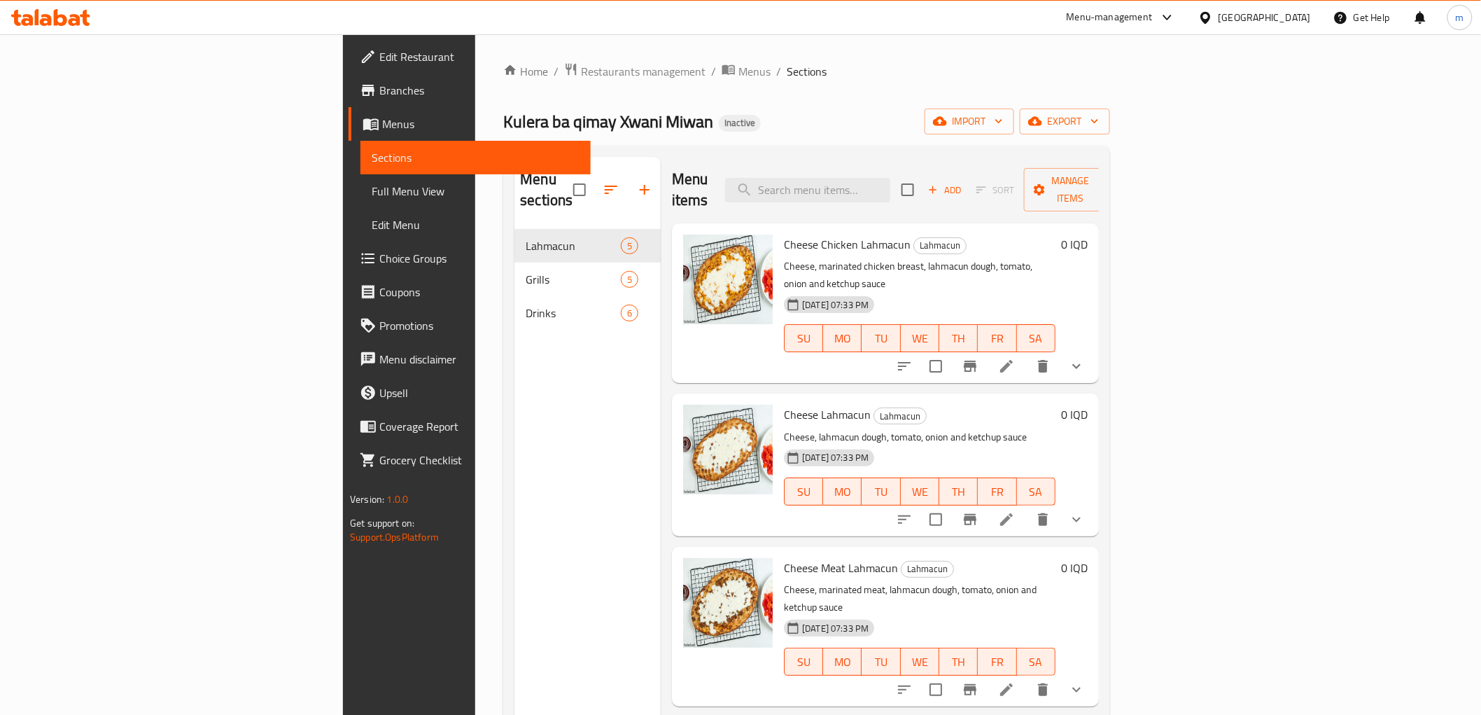
click at [372, 190] on span "Full Menu View" at bounding box center [475, 191] width 207 height 17
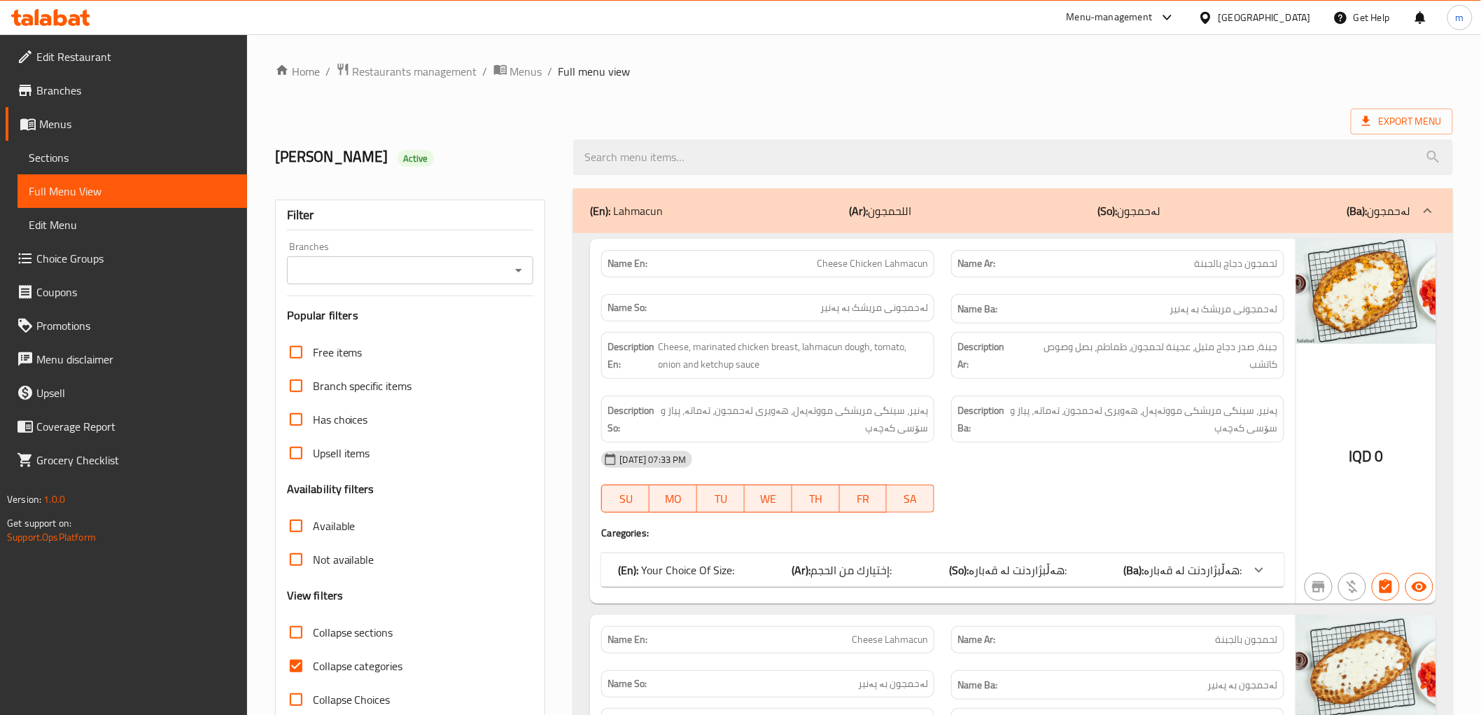
click at [304, 661] on input "Collapse categories" at bounding box center [296, 666] width 34 height 34
checkbox input "false"
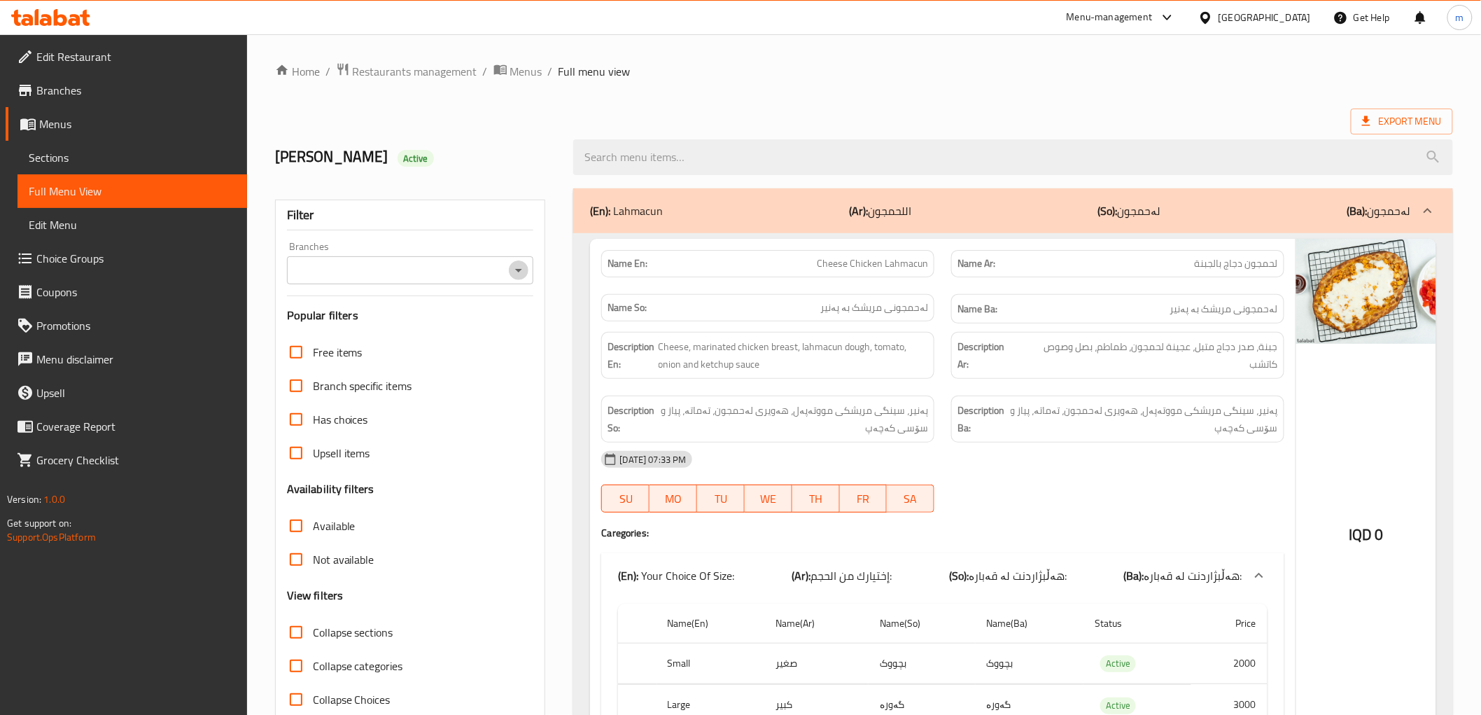
click at [512, 269] on icon "Open" at bounding box center [518, 270] width 17 height 17
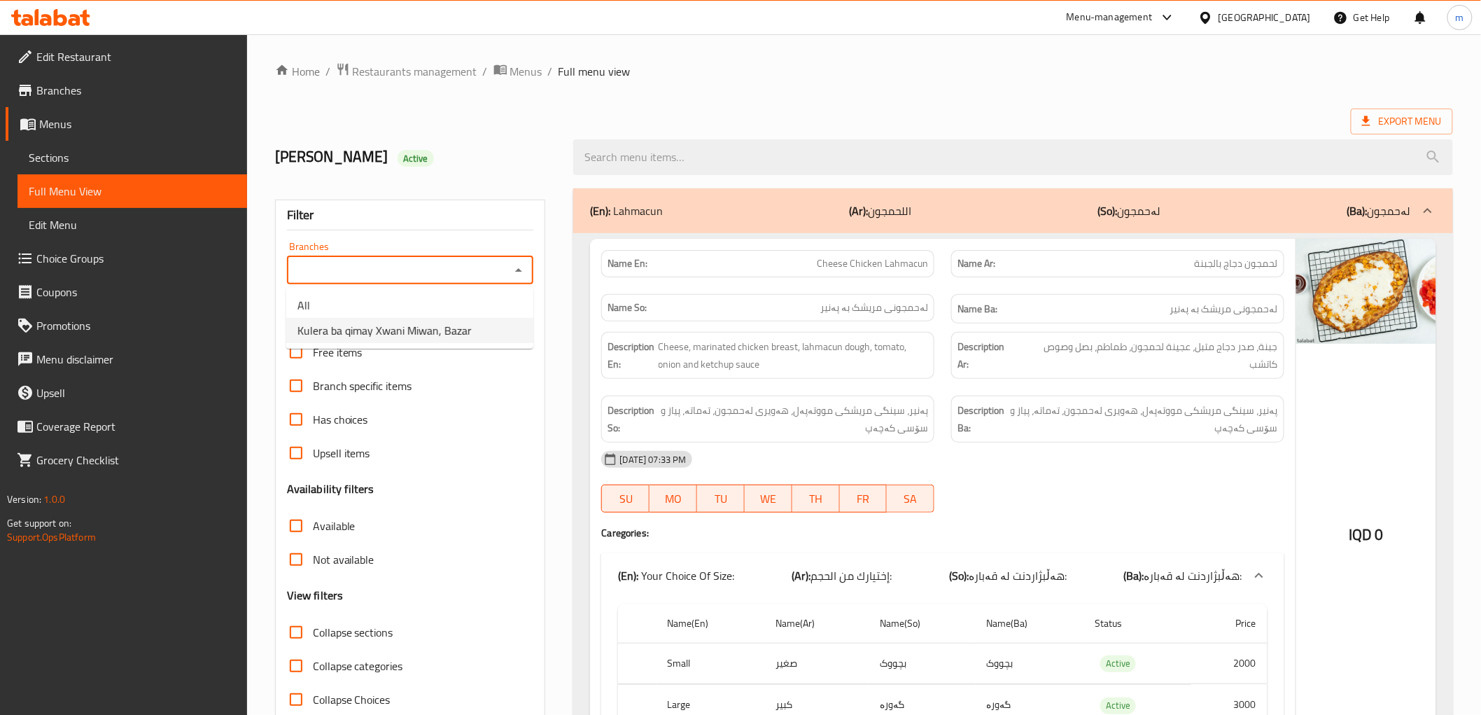
click at [463, 347] on ul "All Kulera ba qimay Xwani Miwan, Bazar" at bounding box center [409, 318] width 247 height 62
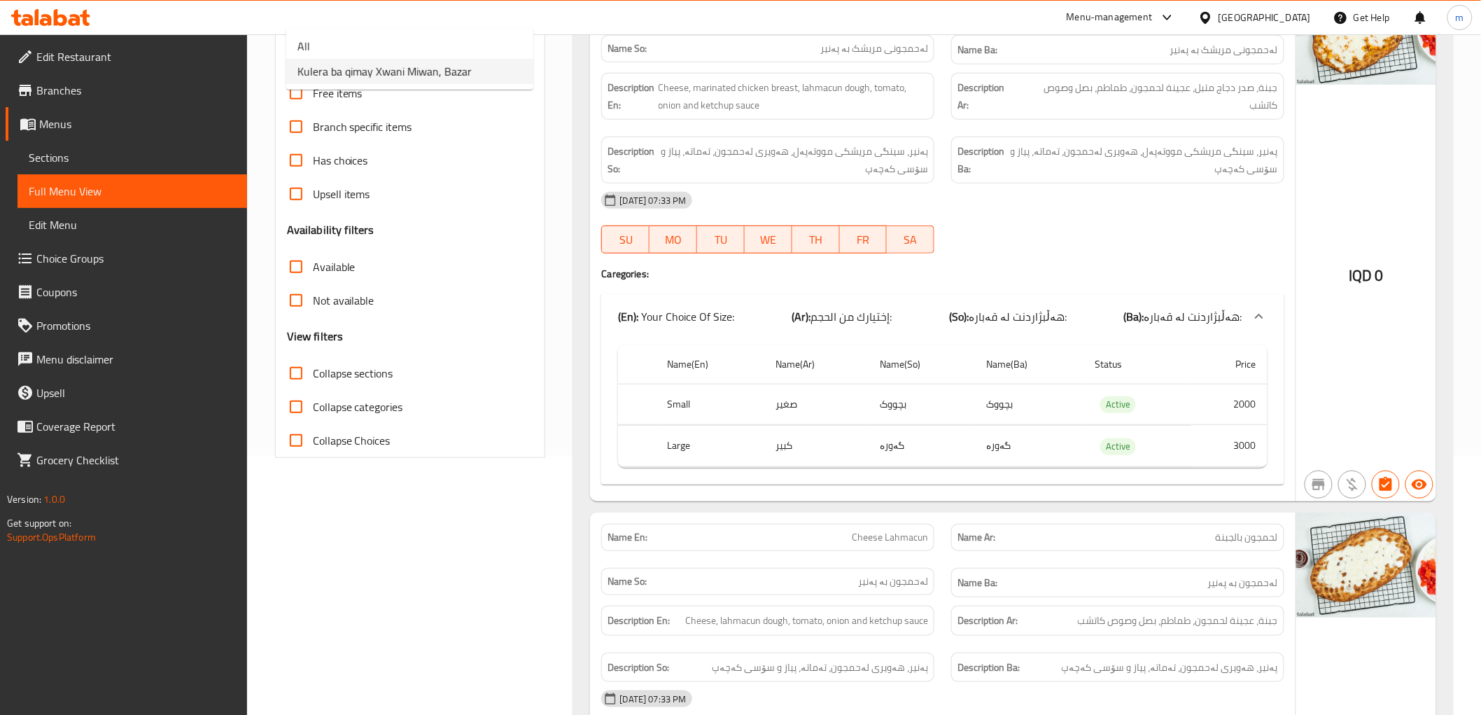
click at [409, 76] on span "Kulera ba qimay Xwani Miwan, Bazar" at bounding box center [384, 71] width 174 height 17
type input "Kulera ba qimay Xwani Miwan, Bazar"
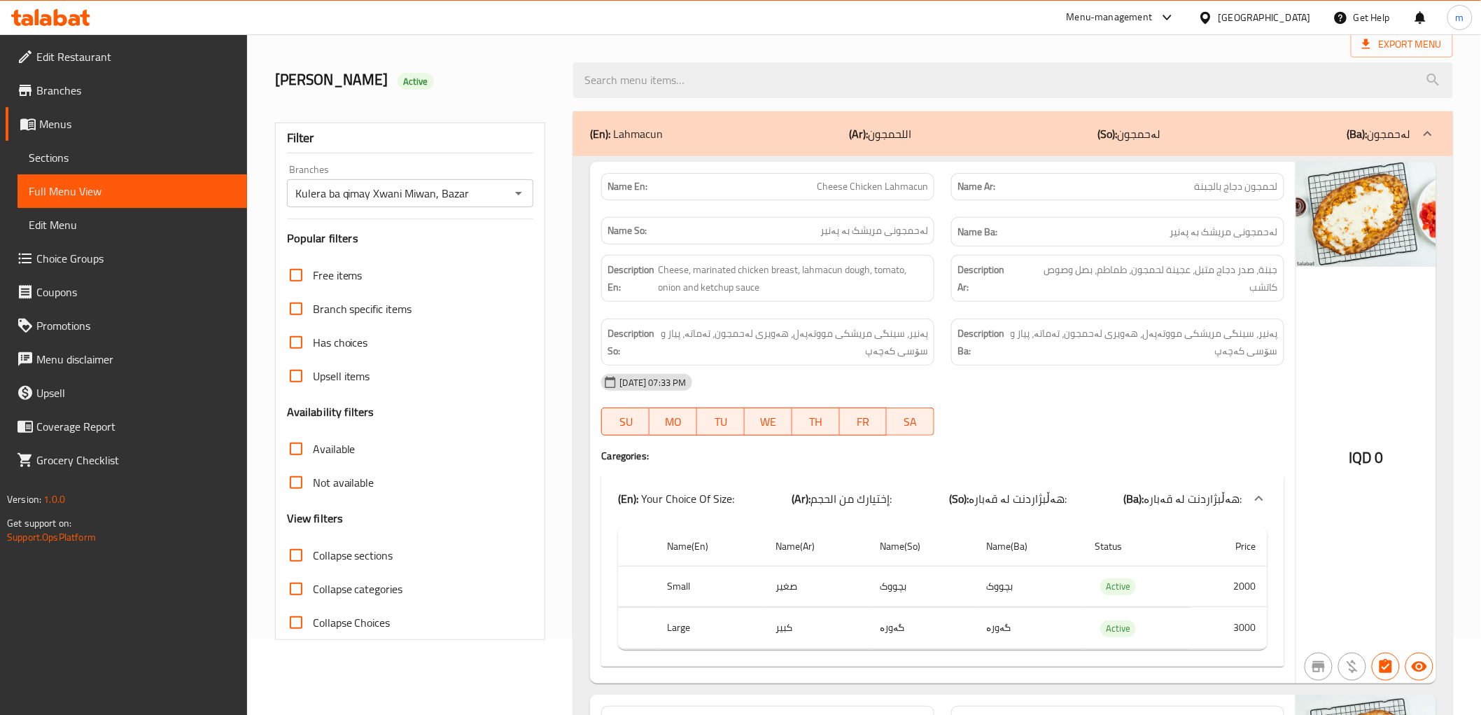
scroll to position [129, 0]
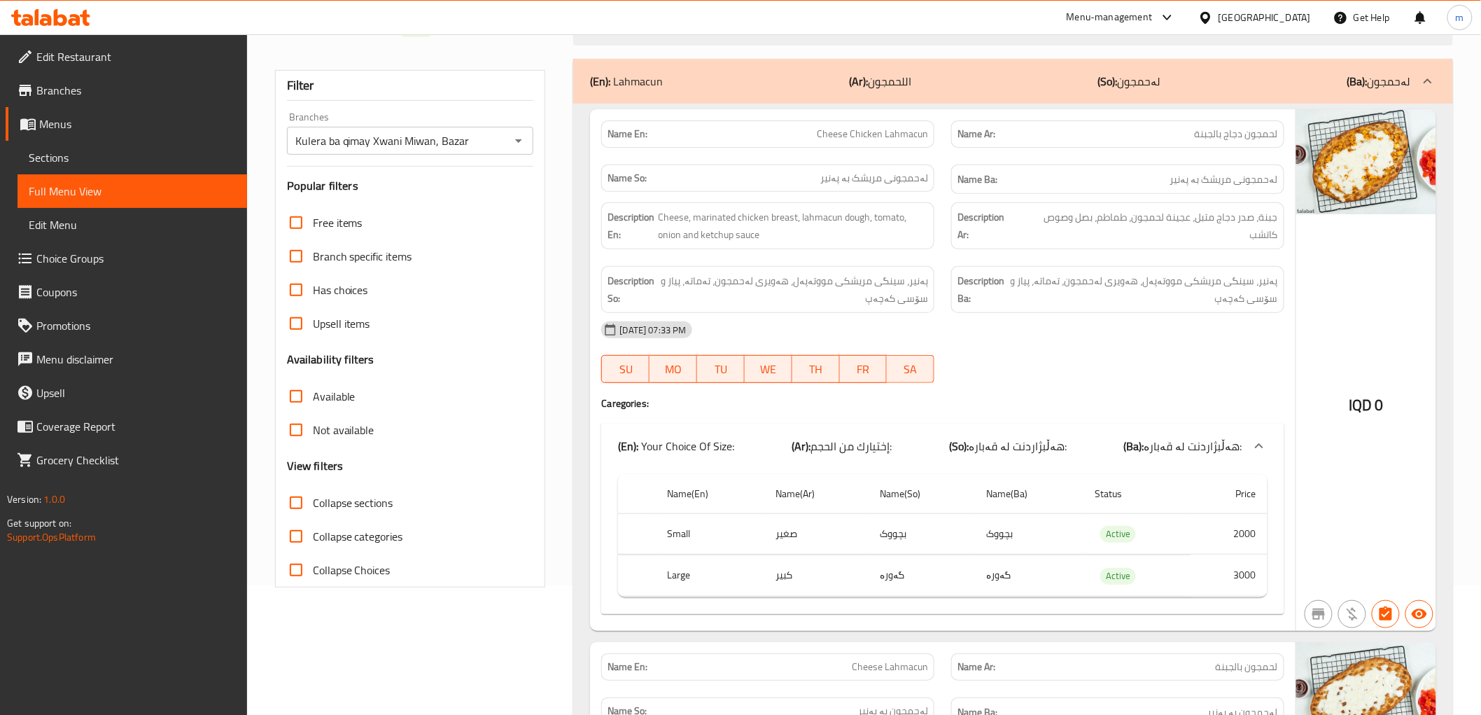
click at [1072, 401] on h4 "Caregories:" at bounding box center [942, 403] width 682 height 14
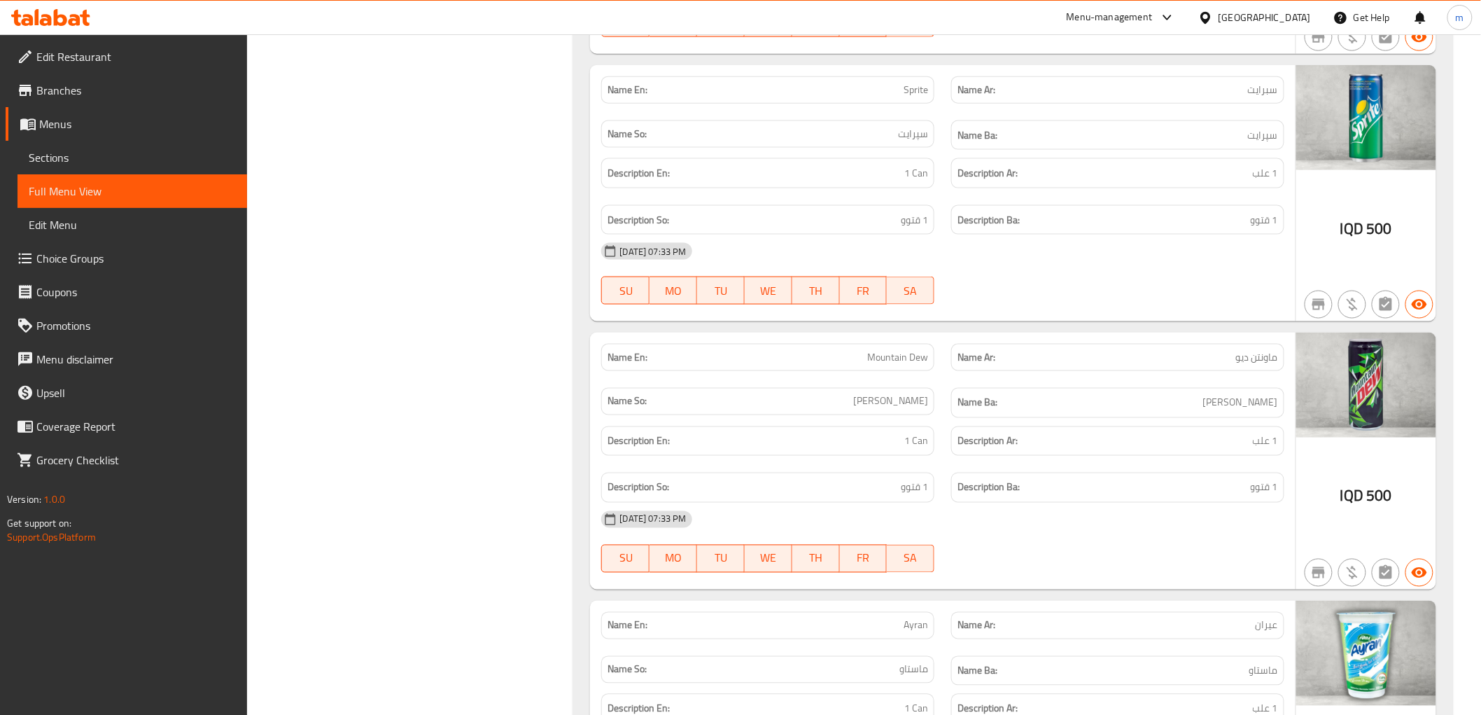
scroll to position [5314, 0]
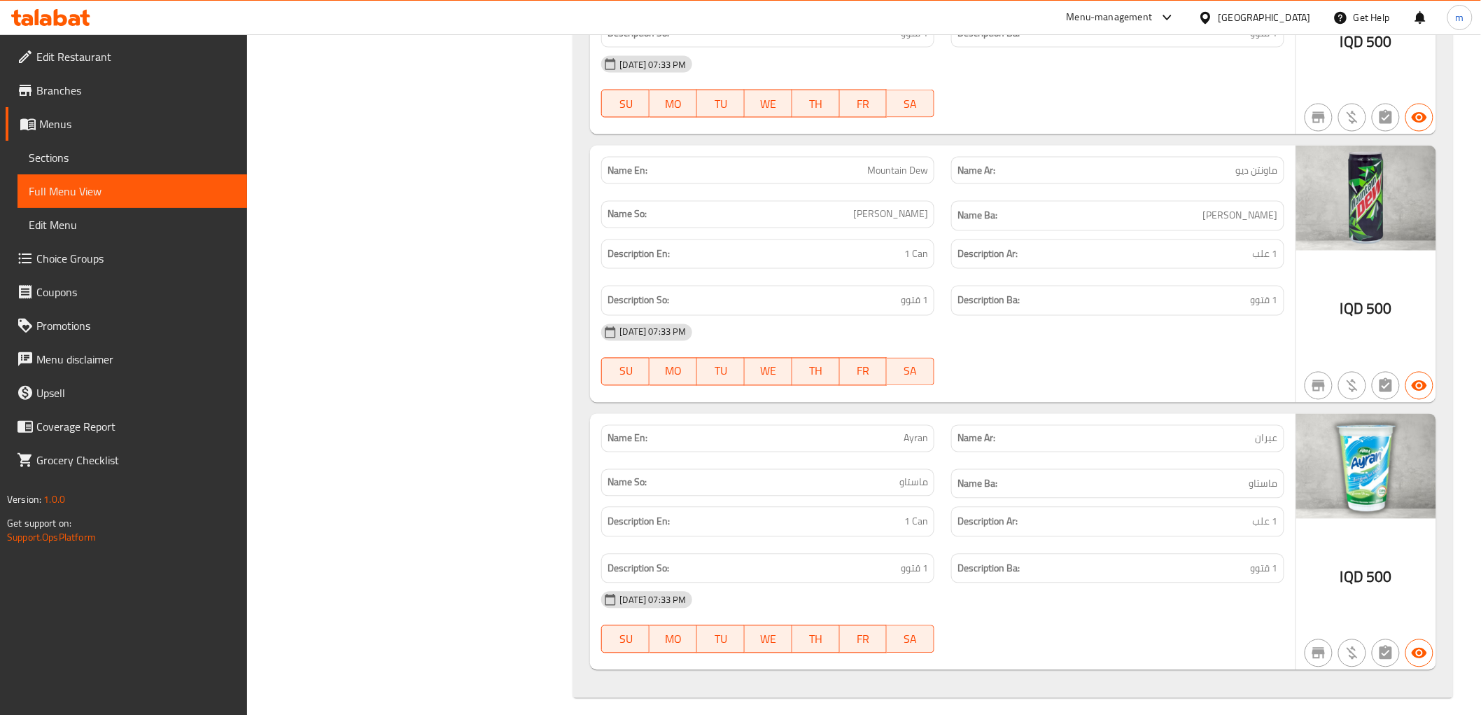
click at [1132, 323] on div "[DATE] 07:33 PM" at bounding box center [942, 333] width 699 height 34
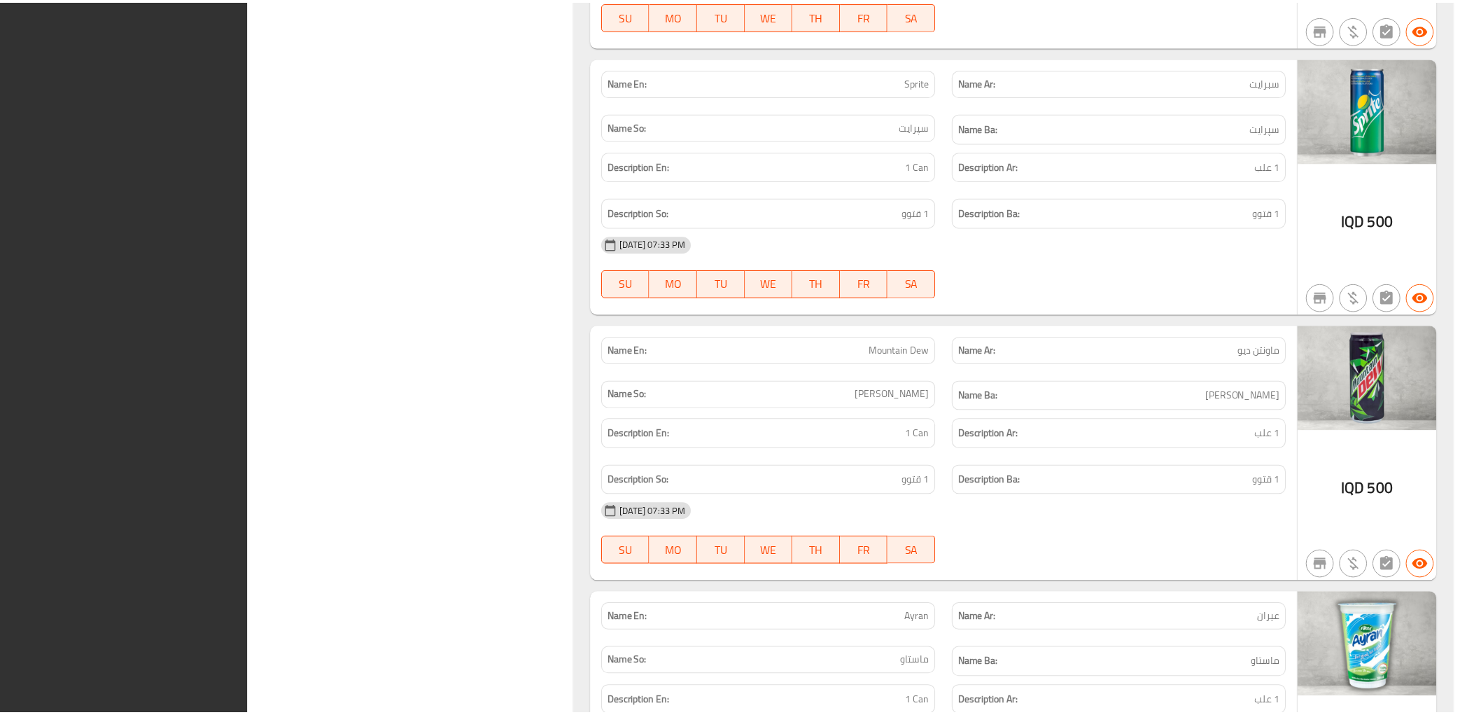
scroll to position [5338, 0]
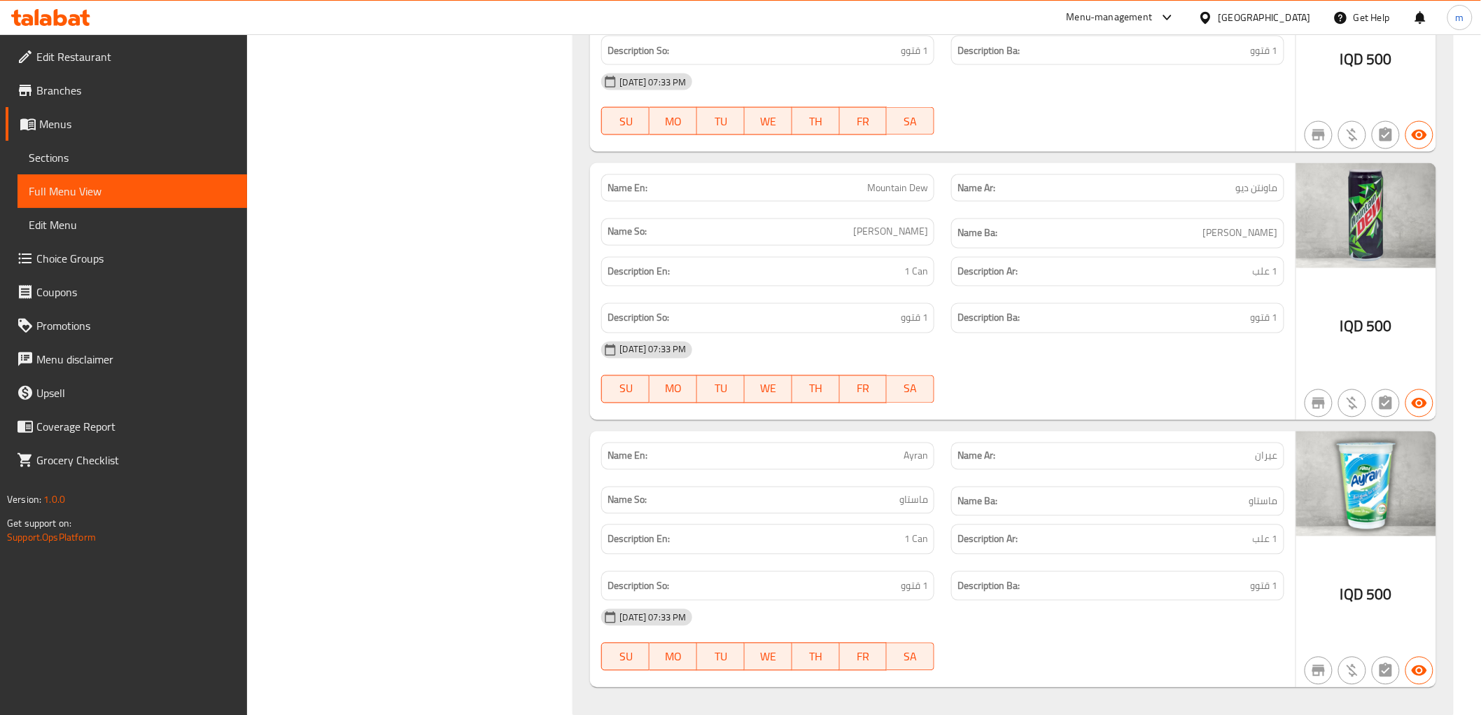
click at [69, 59] on span "Edit Restaurant" at bounding box center [135, 56] width 199 height 17
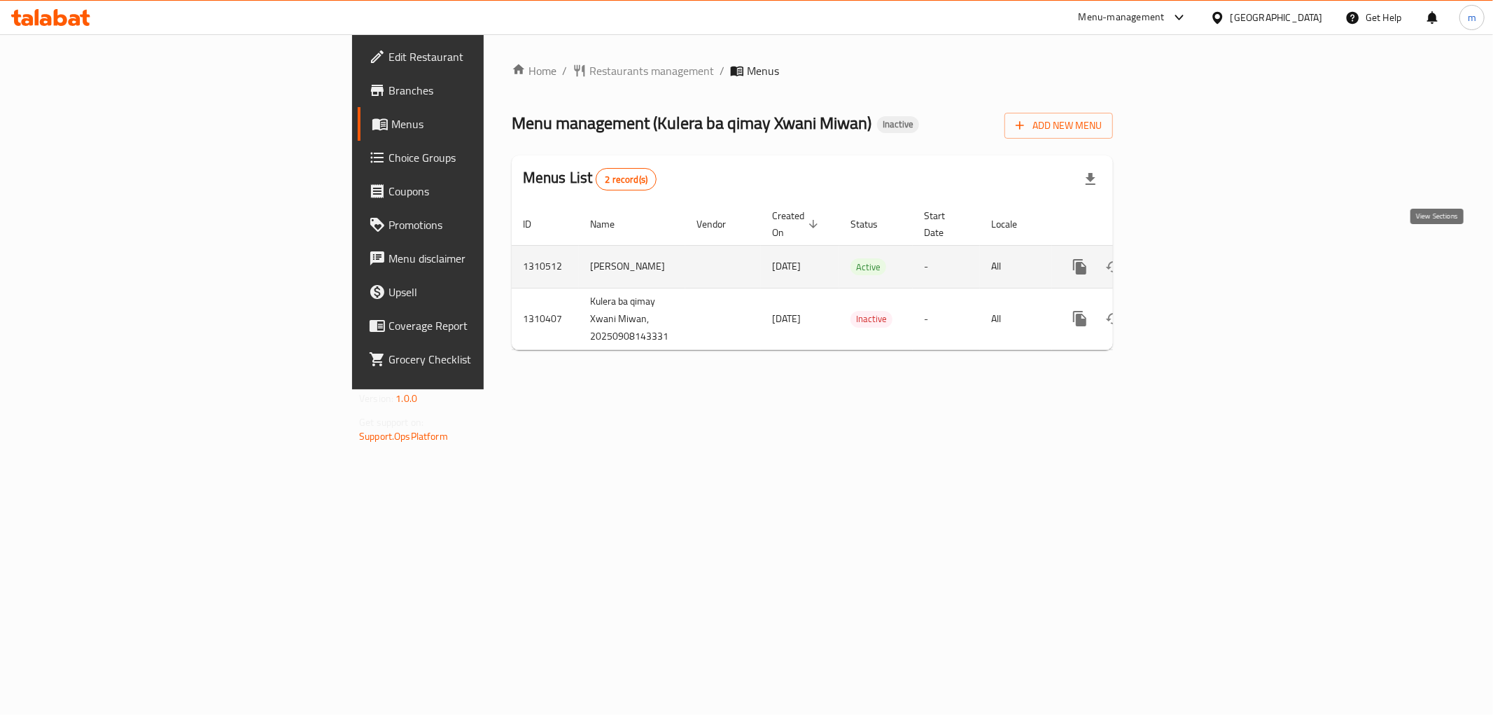
click at [1187, 260] on icon "enhanced table" at bounding box center [1180, 266] width 13 height 13
